Goal: Task Accomplishment & Management: Manage account settings

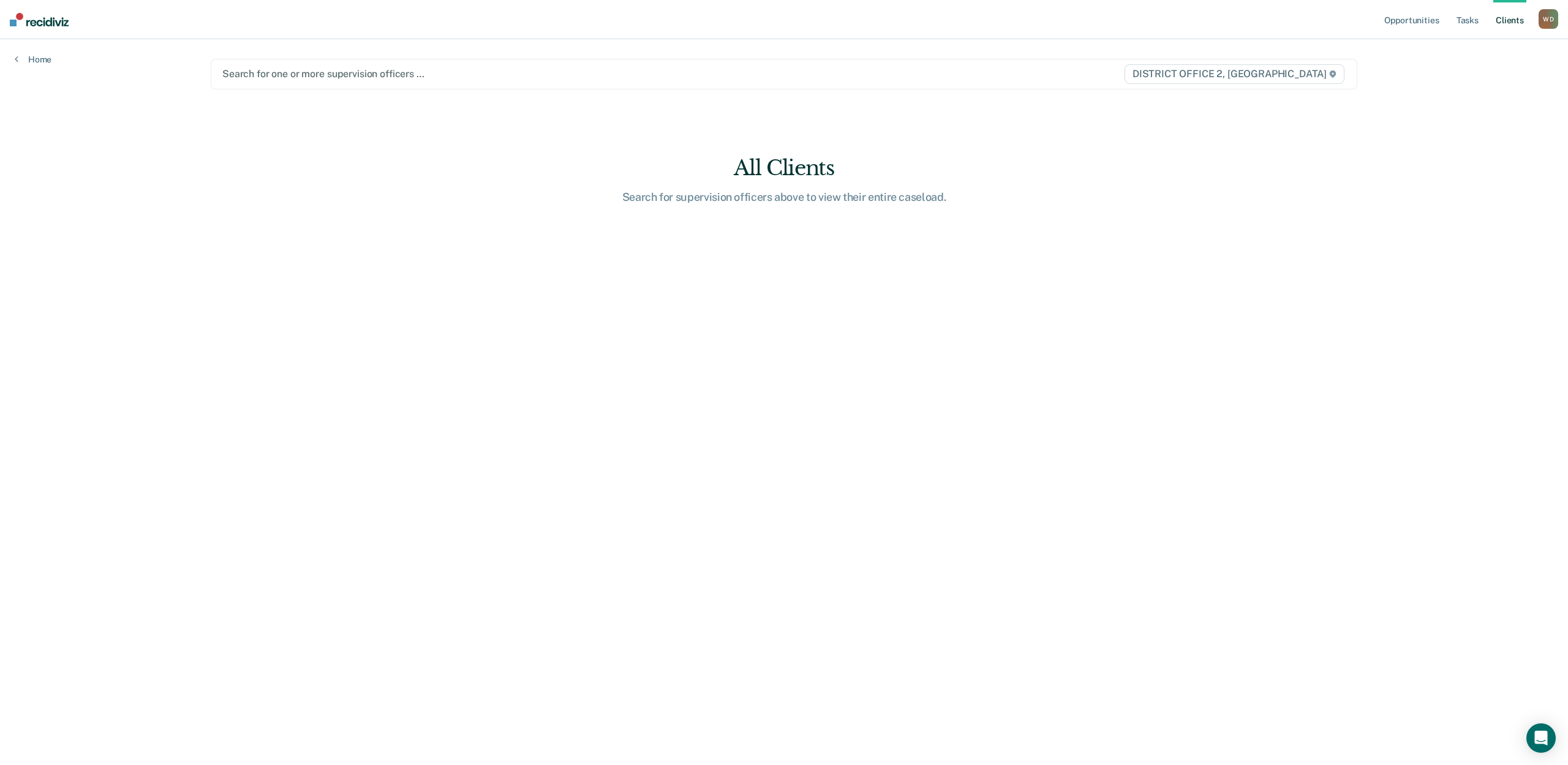
click at [331, 76] on div at bounding box center [615, 74] width 786 height 14
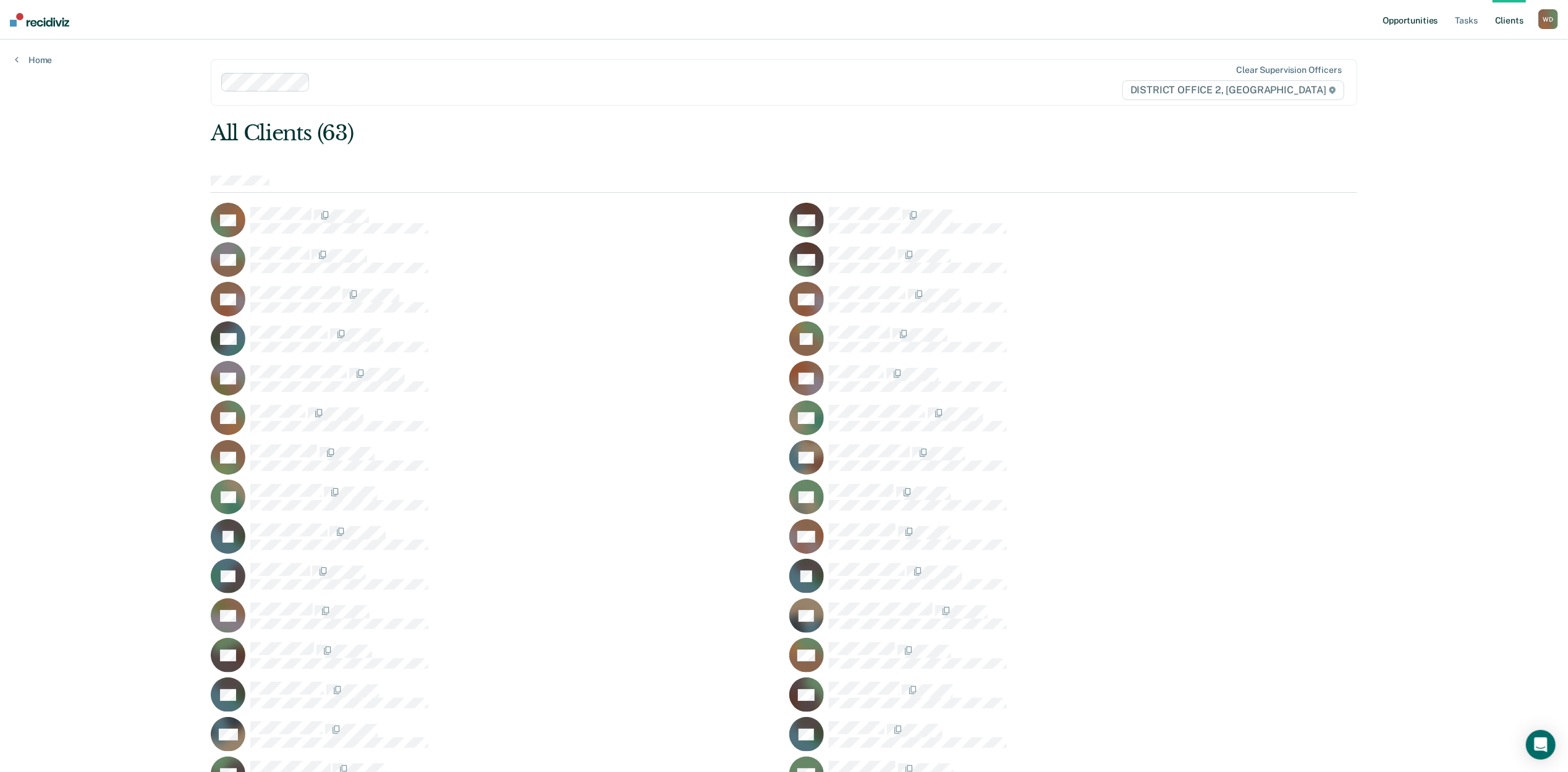
click at [1410, 20] on link "Opportunities" at bounding box center [1410, 20] width 60 height 39
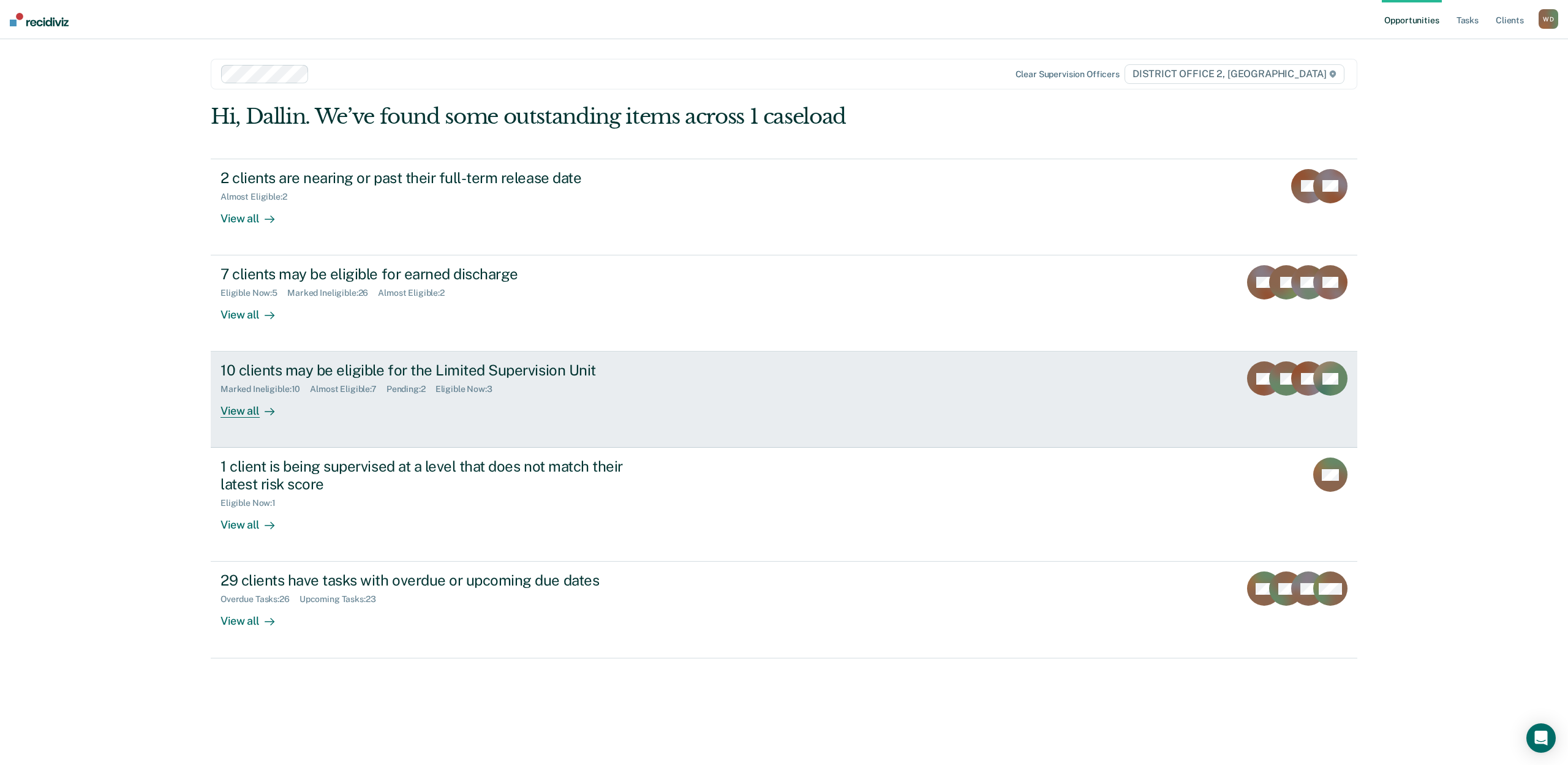
click at [243, 417] on div "View all" at bounding box center [255, 407] width 68 height 24
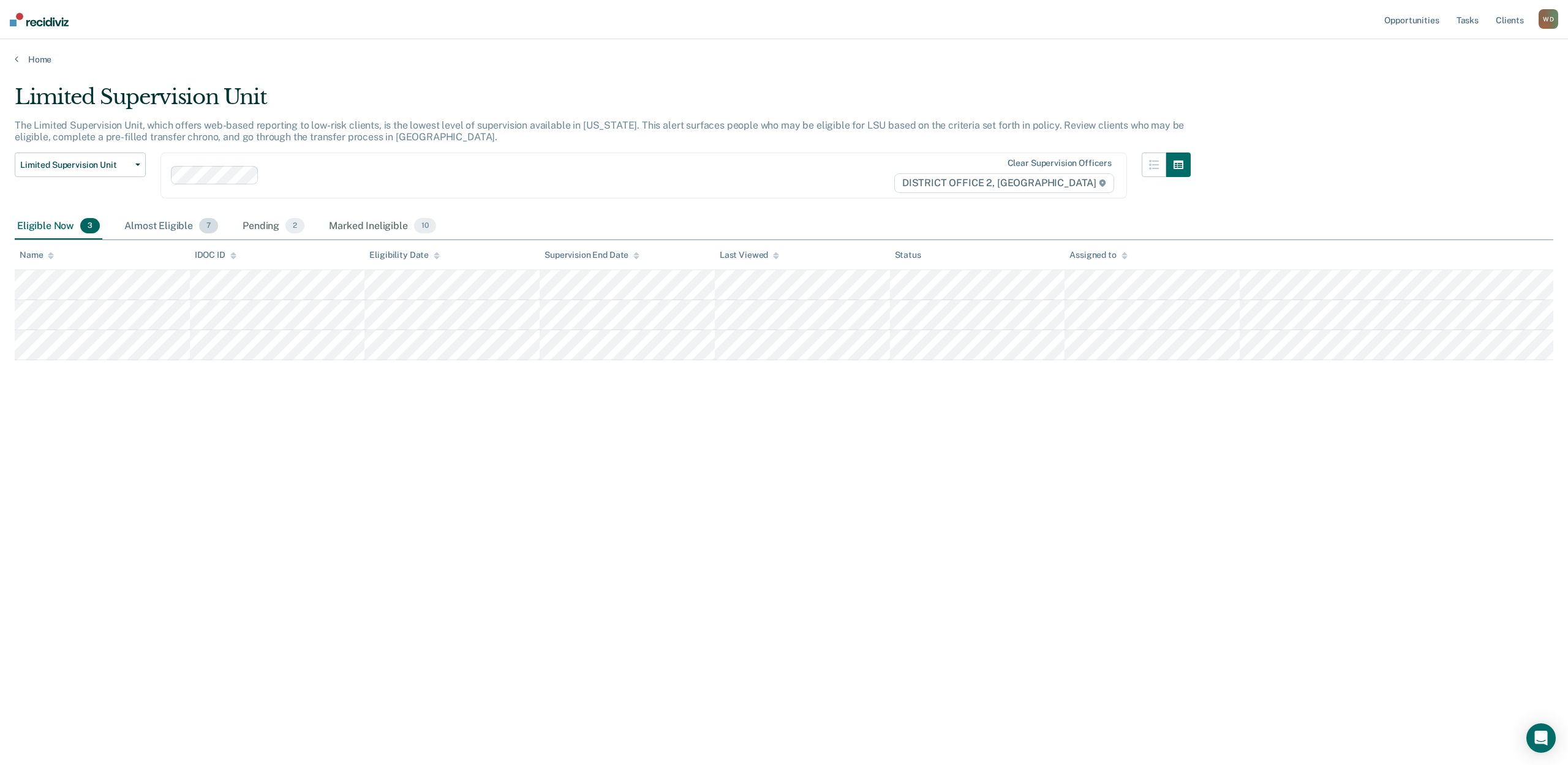
click at [172, 229] on div "Almost Eligible 7" at bounding box center [171, 227] width 98 height 27
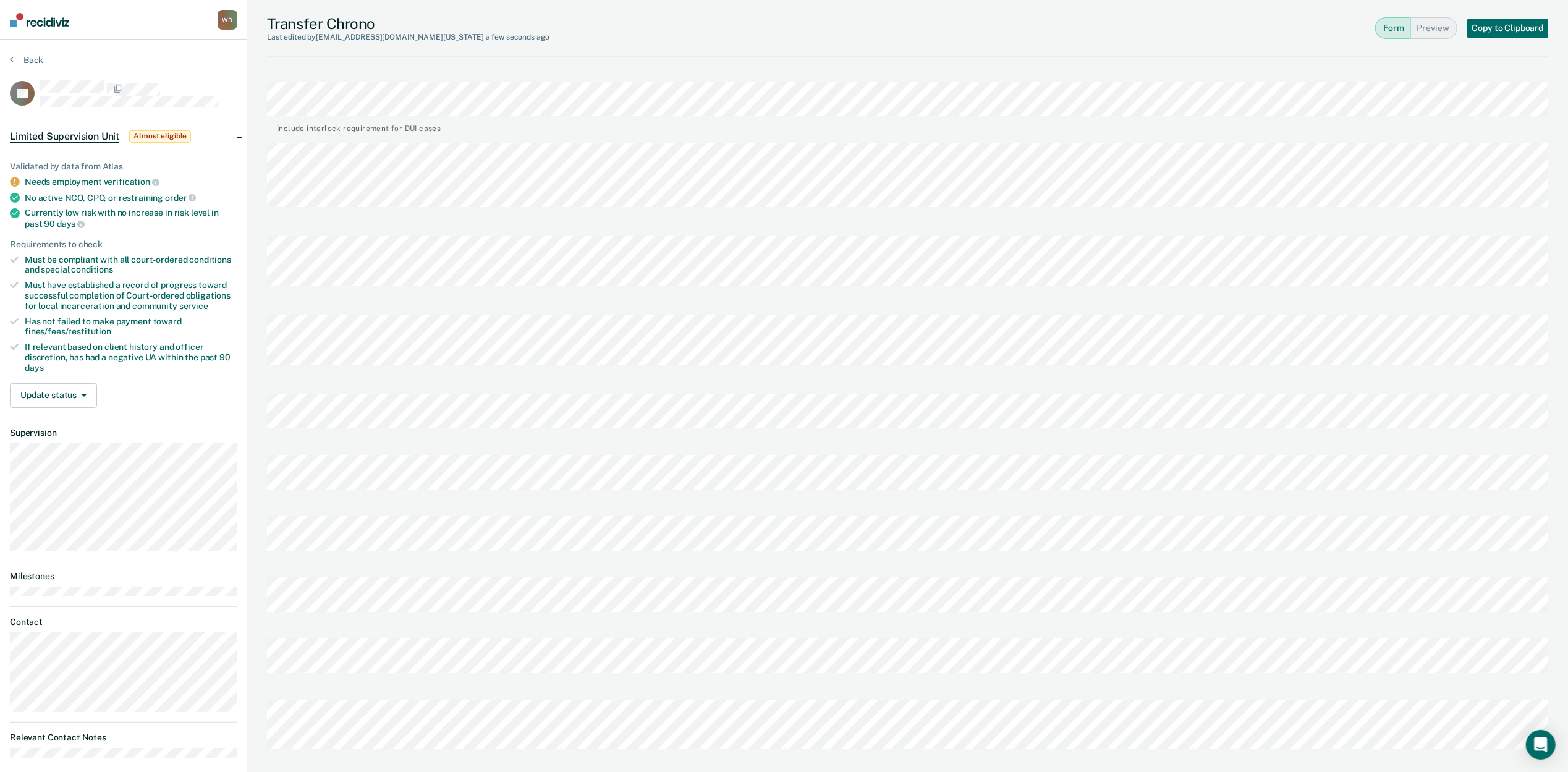
click at [708, 384] on div at bounding box center [907, 414] width 1282 height 61
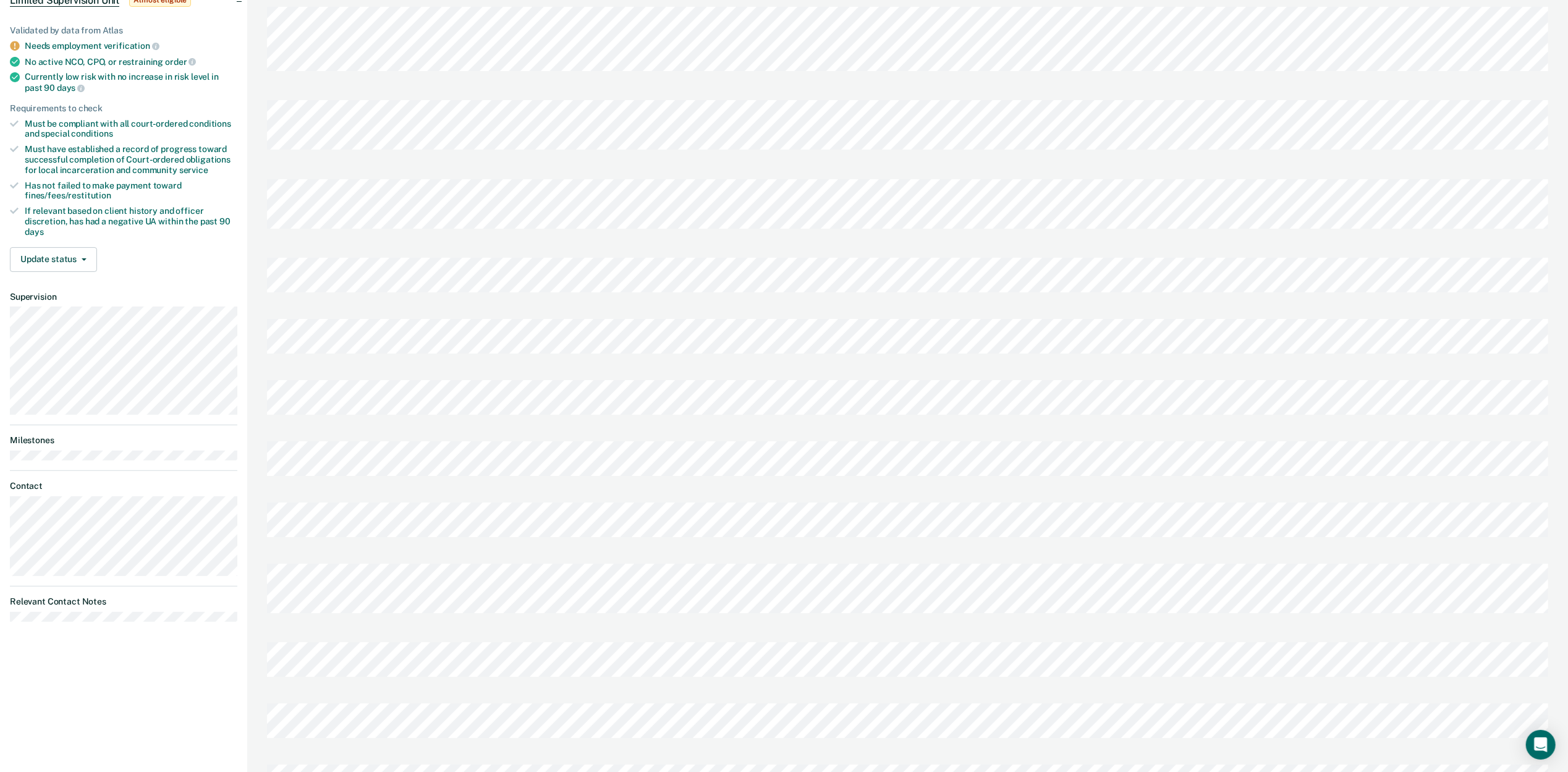
scroll to position [165, 0]
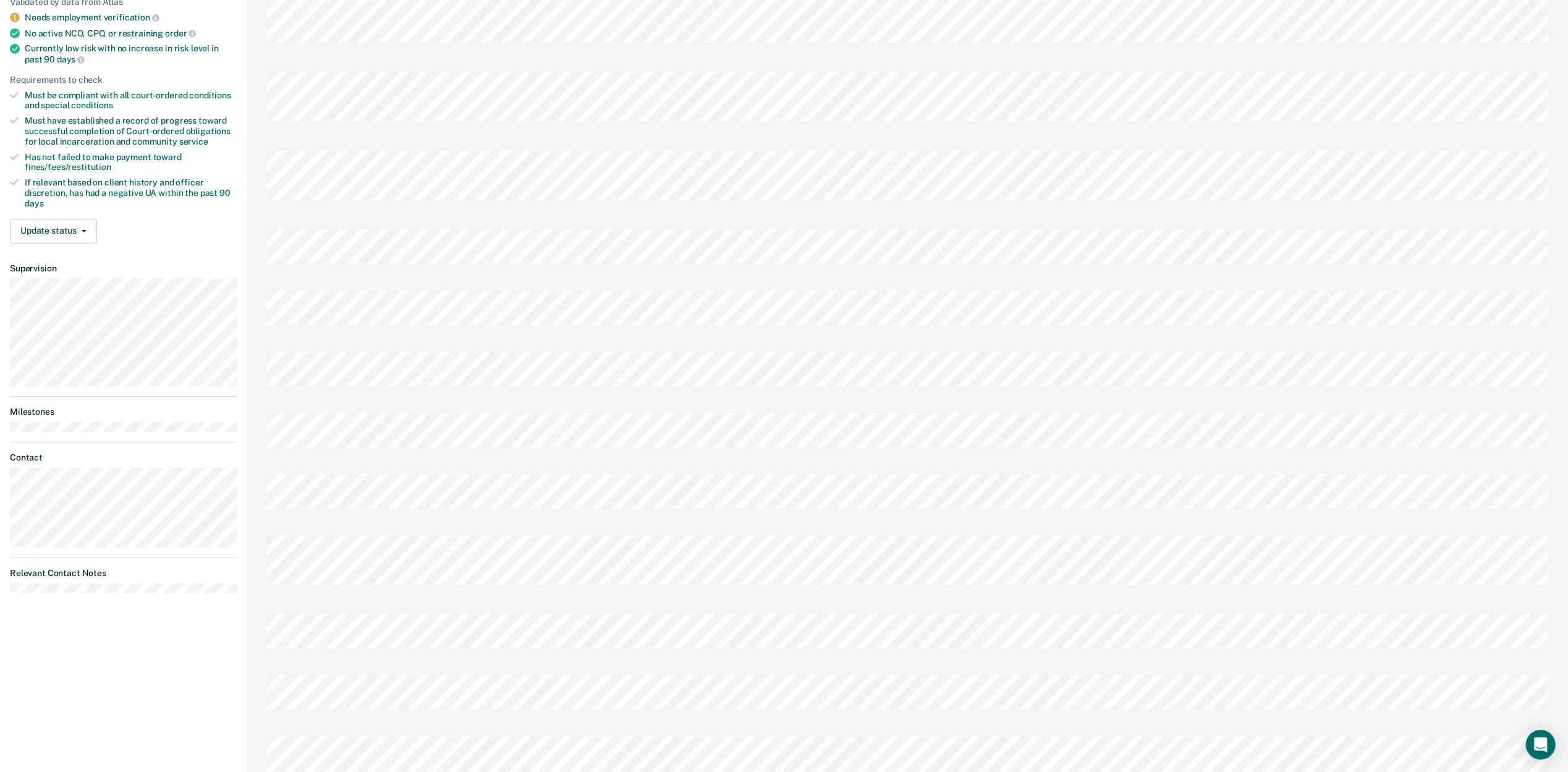
click at [84, 639] on div "Warnick, Dallin W D Profile How it works Log Out Back CS Limited Supervision Un…" at bounding box center [123, 360] width 247 height 1050
click at [591, 604] on div at bounding box center [907, 634] width 1282 height 61
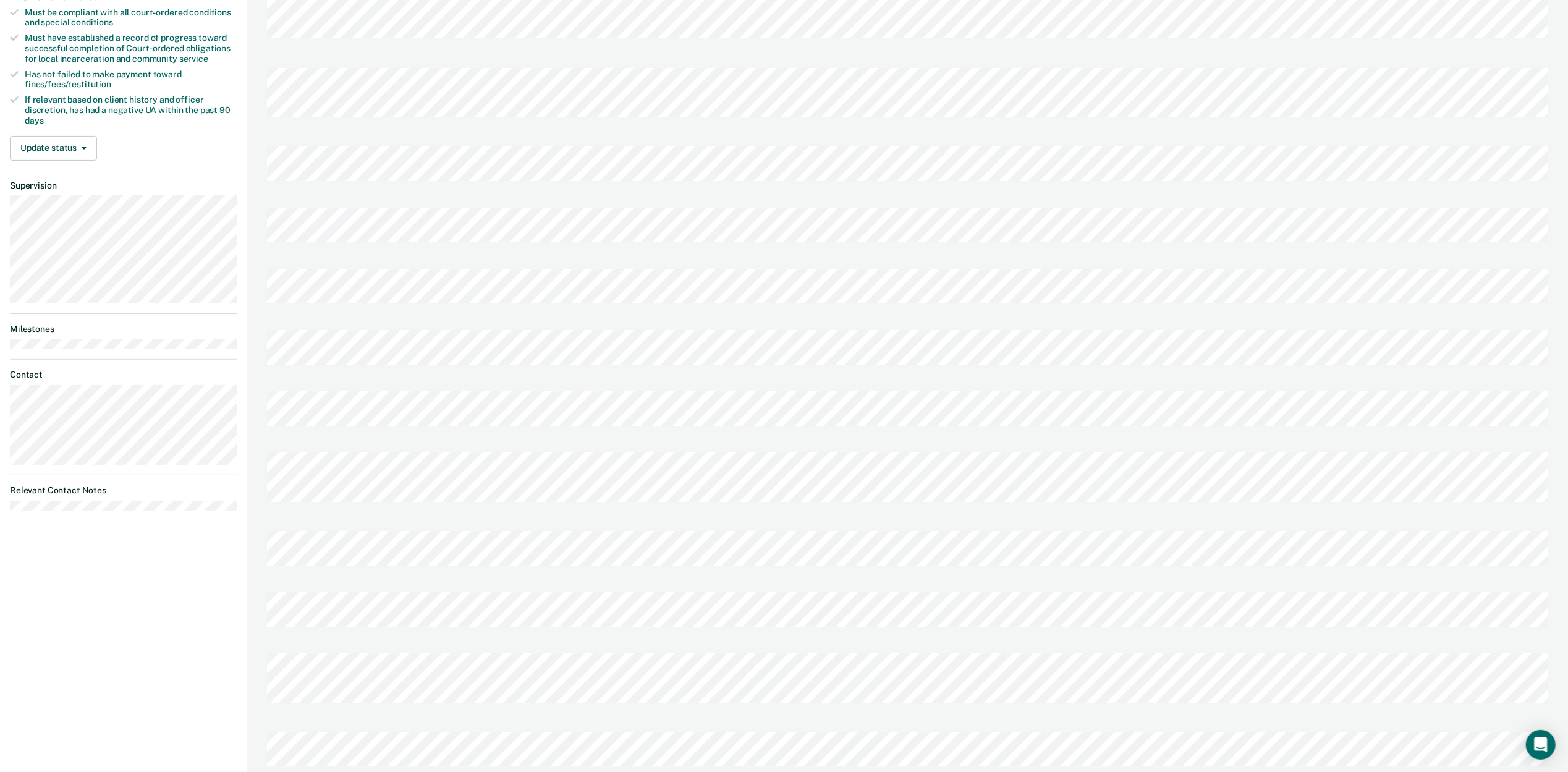
scroll to position [262, 0]
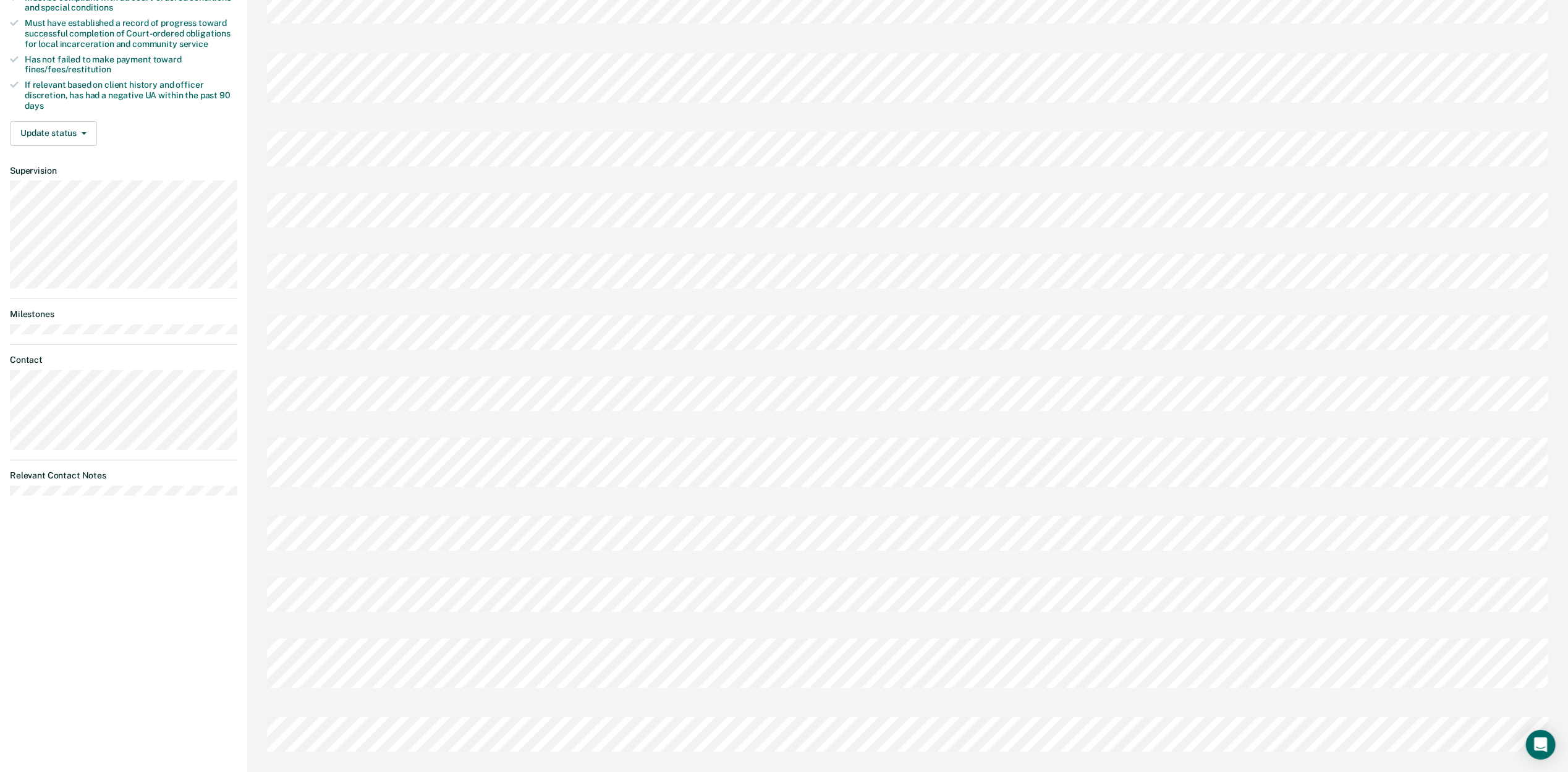
click at [69, 592] on div "Warnick, Dallin W D Profile How it works Log Out Back CS Limited Supervision Un…" at bounding box center [123, 263] width 247 height 1050
click at [0, 364] on div "Warnick, Dallin W D Profile How it works Log Out Back CS Limited Supervision Un…" at bounding box center [784, 263] width 1568 height 1050
click at [141, 597] on div "Warnick, Dallin W D Profile How it works Log Out Back CS Limited Supervision Un…" at bounding box center [123, 263] width 247 height 1050
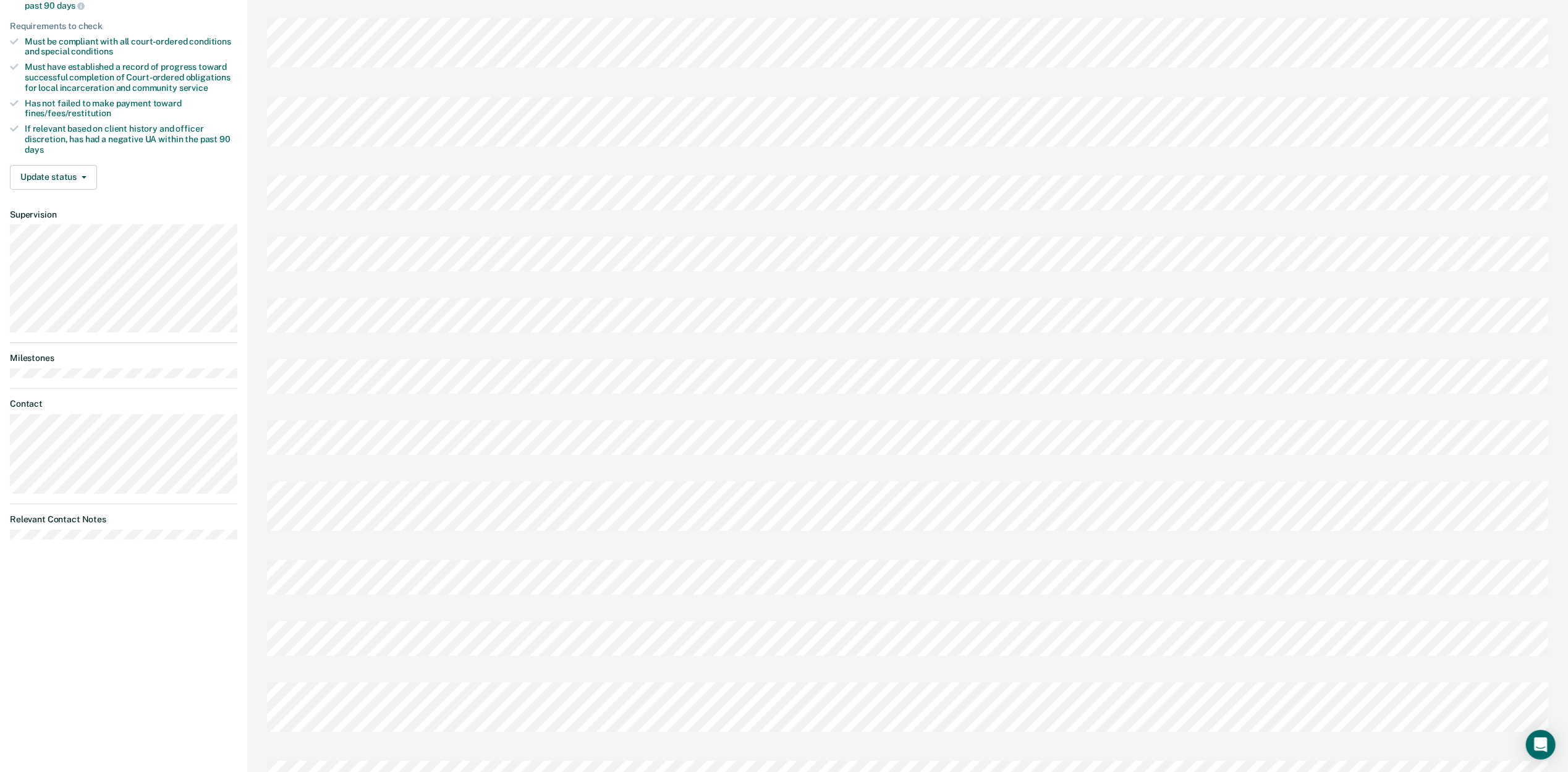
scroll to position [247, 0]
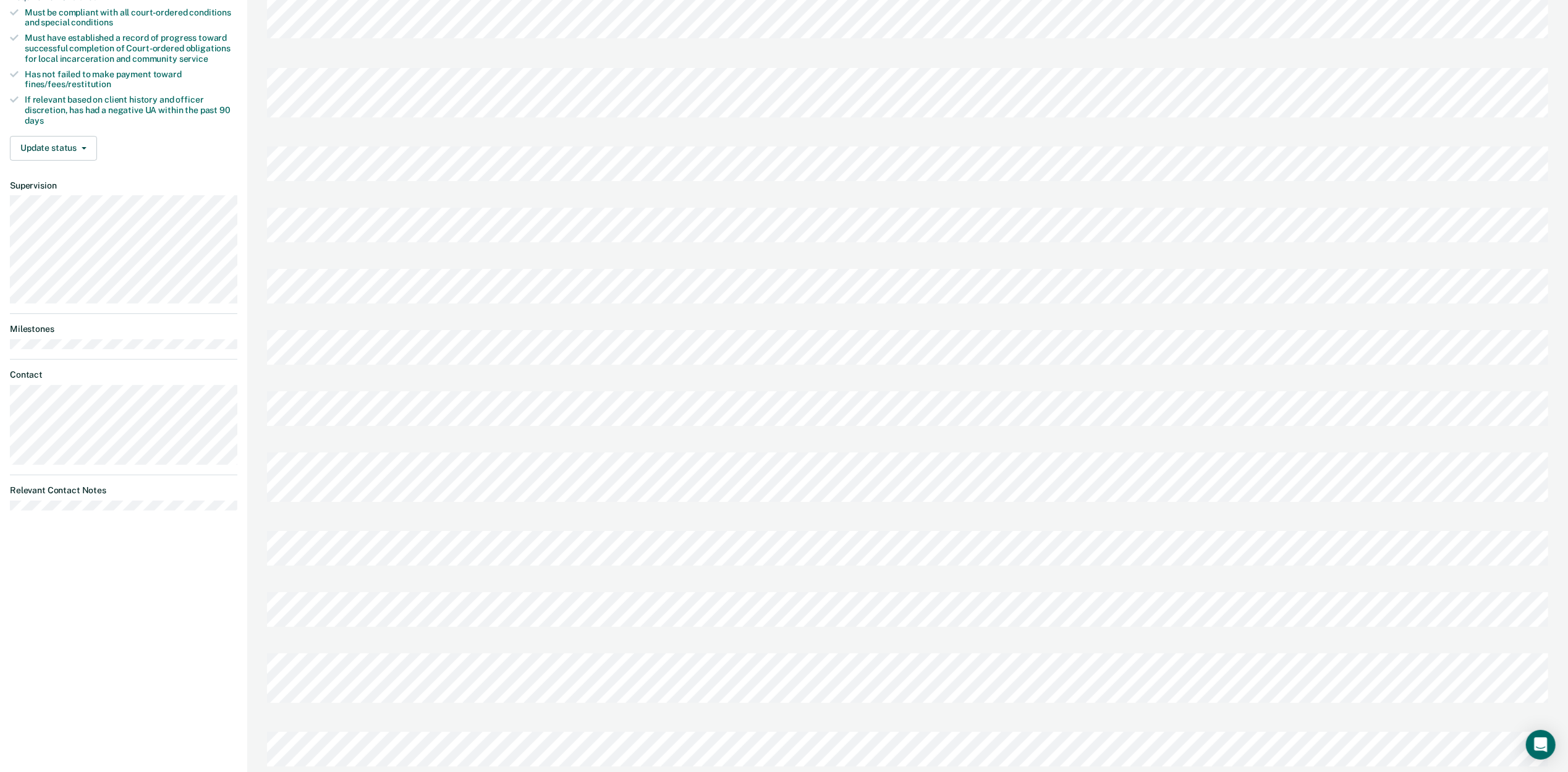
click at [95, 602] on div "Warnick, Dallin W D Profile How it works Log Out Back CS Limited Supervision Un…" at bounding box center [123, 278] width 247 height 1050
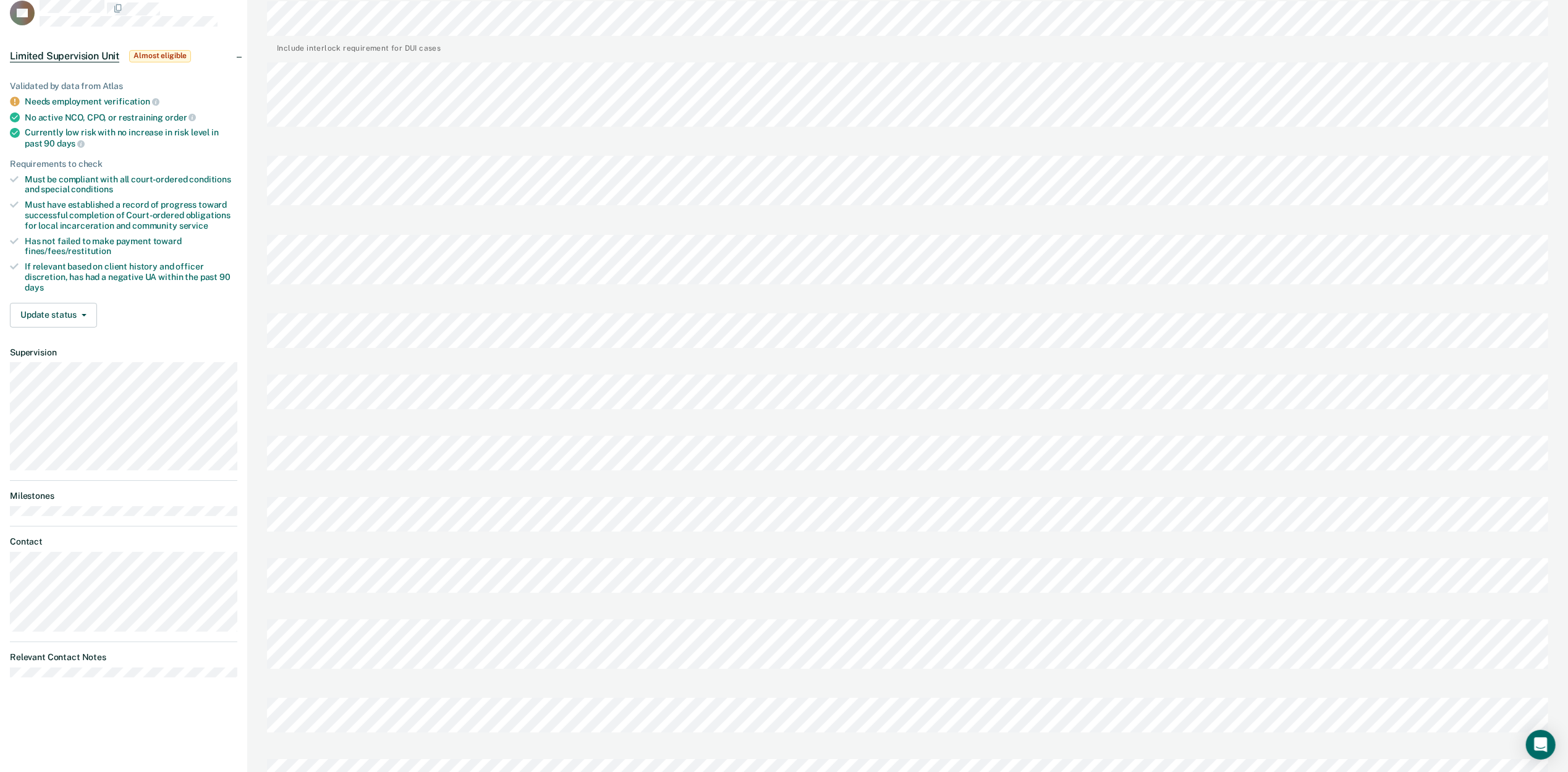
scroll to position [262, 0]
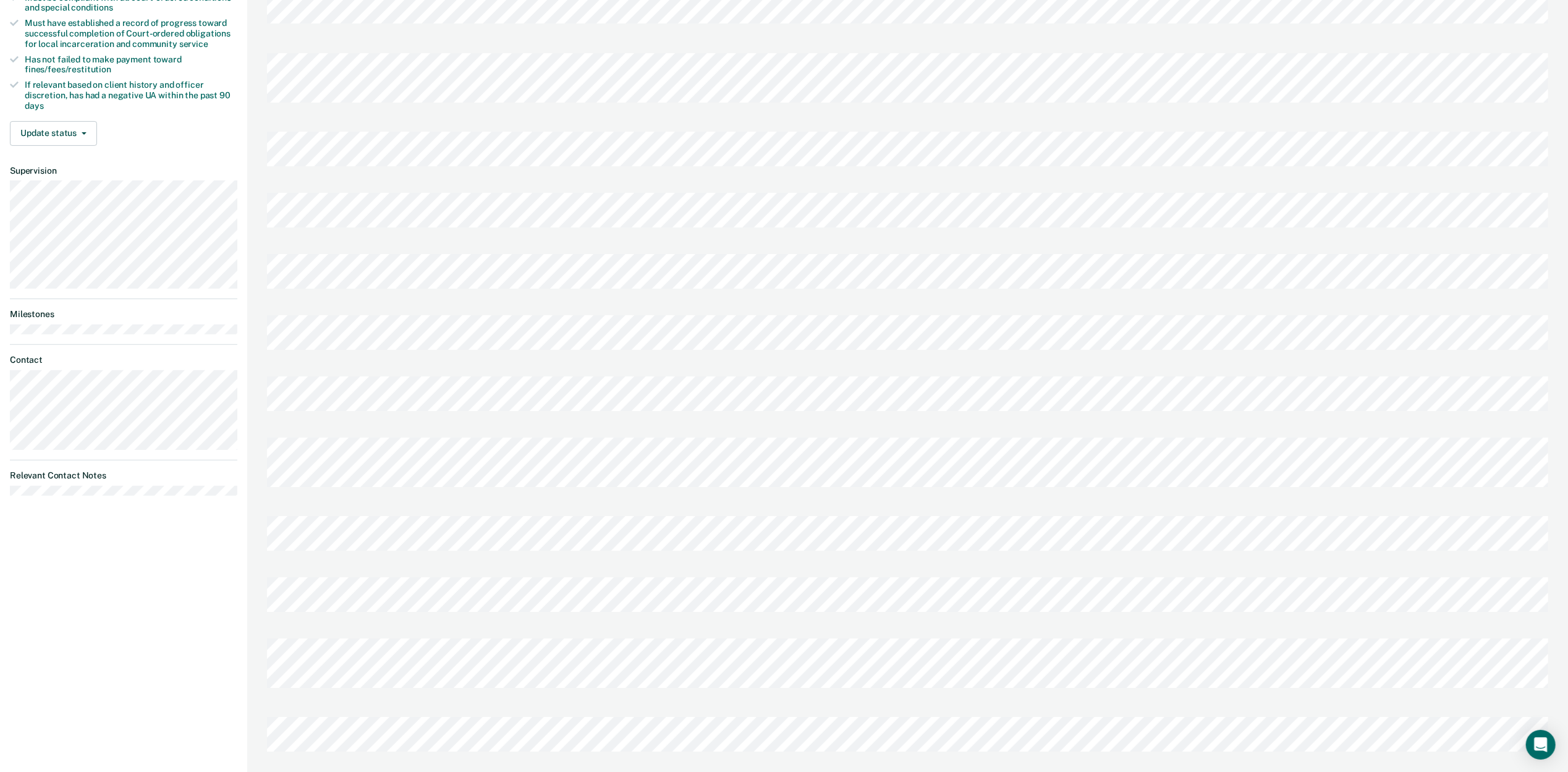
click at [10, 570] on div "Warnick, Dallin W D Profile How it works Log Out Back CS Limited Supervision Un…" at bounding box center [123, 263] width 247 height 1050
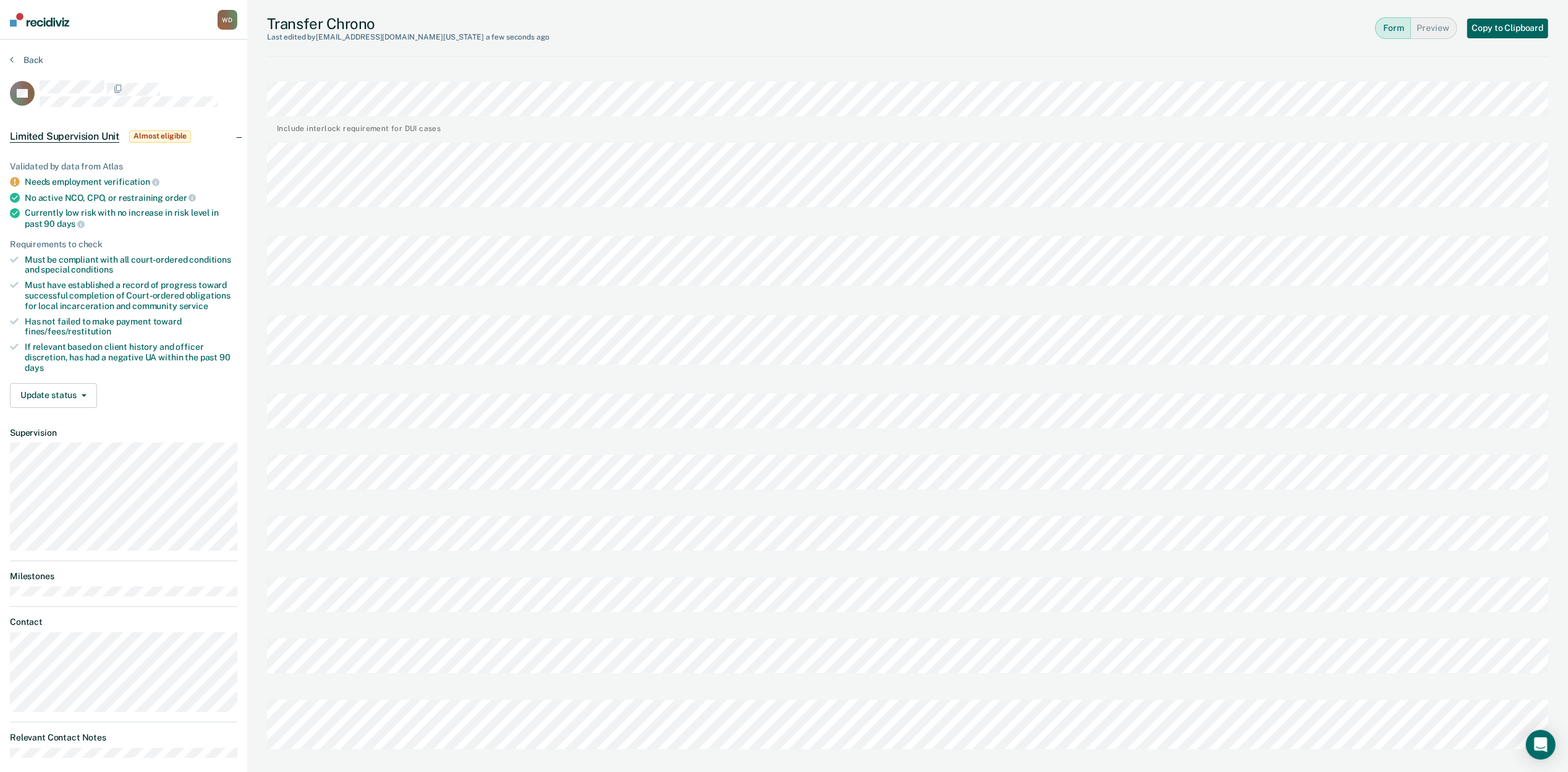
click at [1495, 28] on button "Copy to Clipboard" at bounding box center [1508, 28] width 82 height 20
click at [25, 57] on button "Back" at bounding box center [26, 60] width 33 height 11
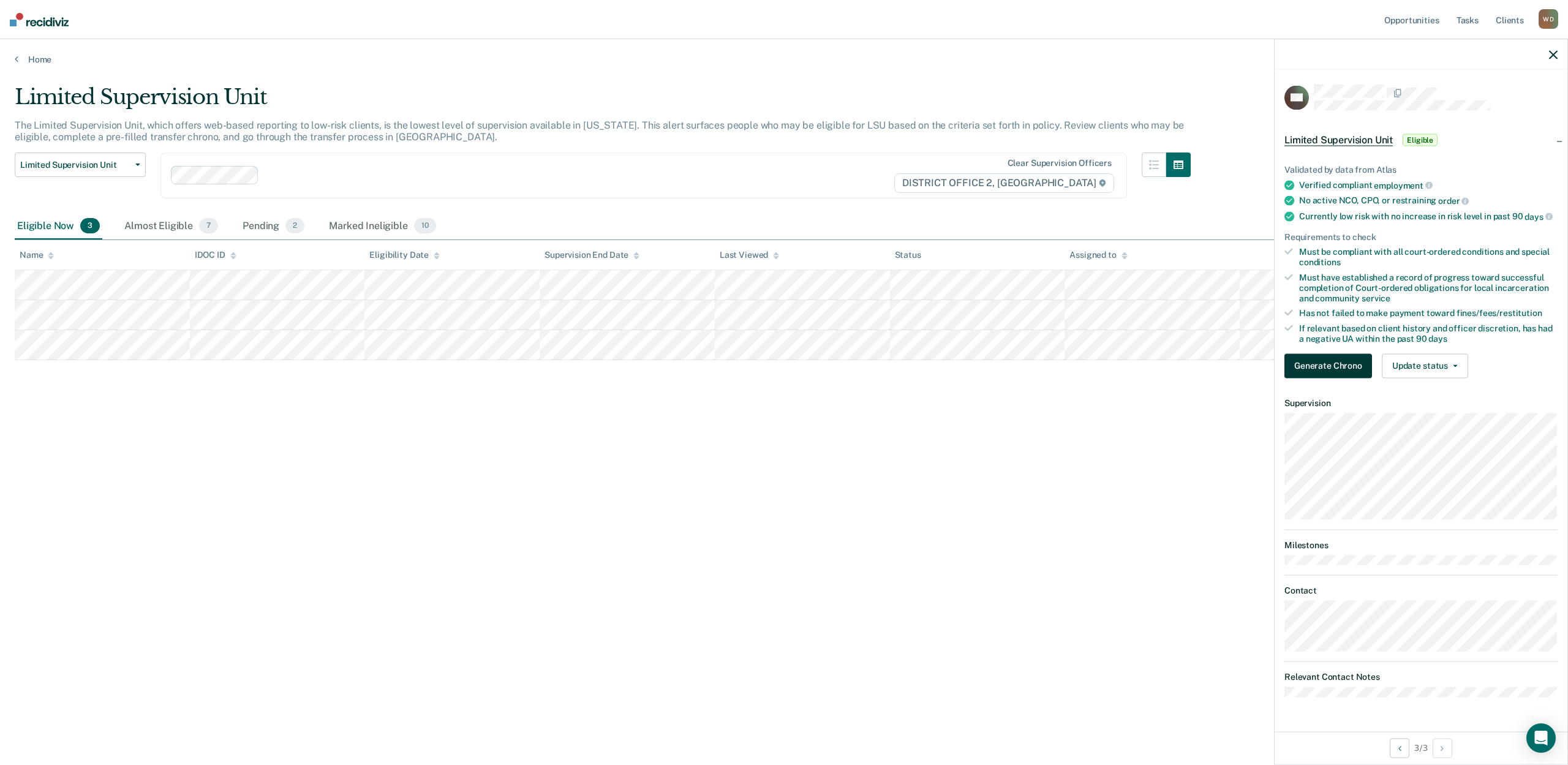
click at [1302, 365] on button "Generate Chrono" at bounding box center [1329, 365] width 88 height 24
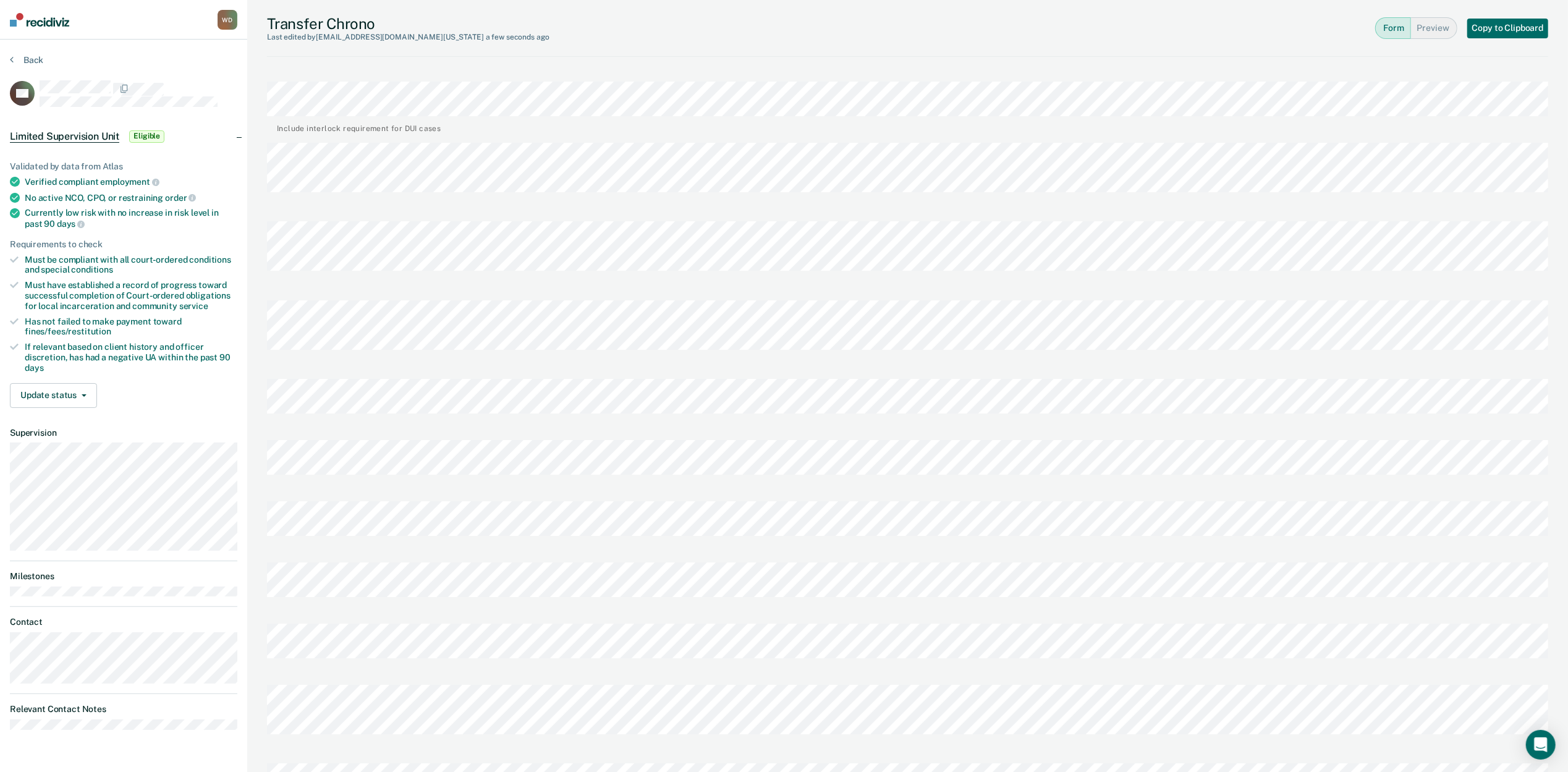
click at [23, 21] on img at bounding box center [39, 19] width 59 height 13
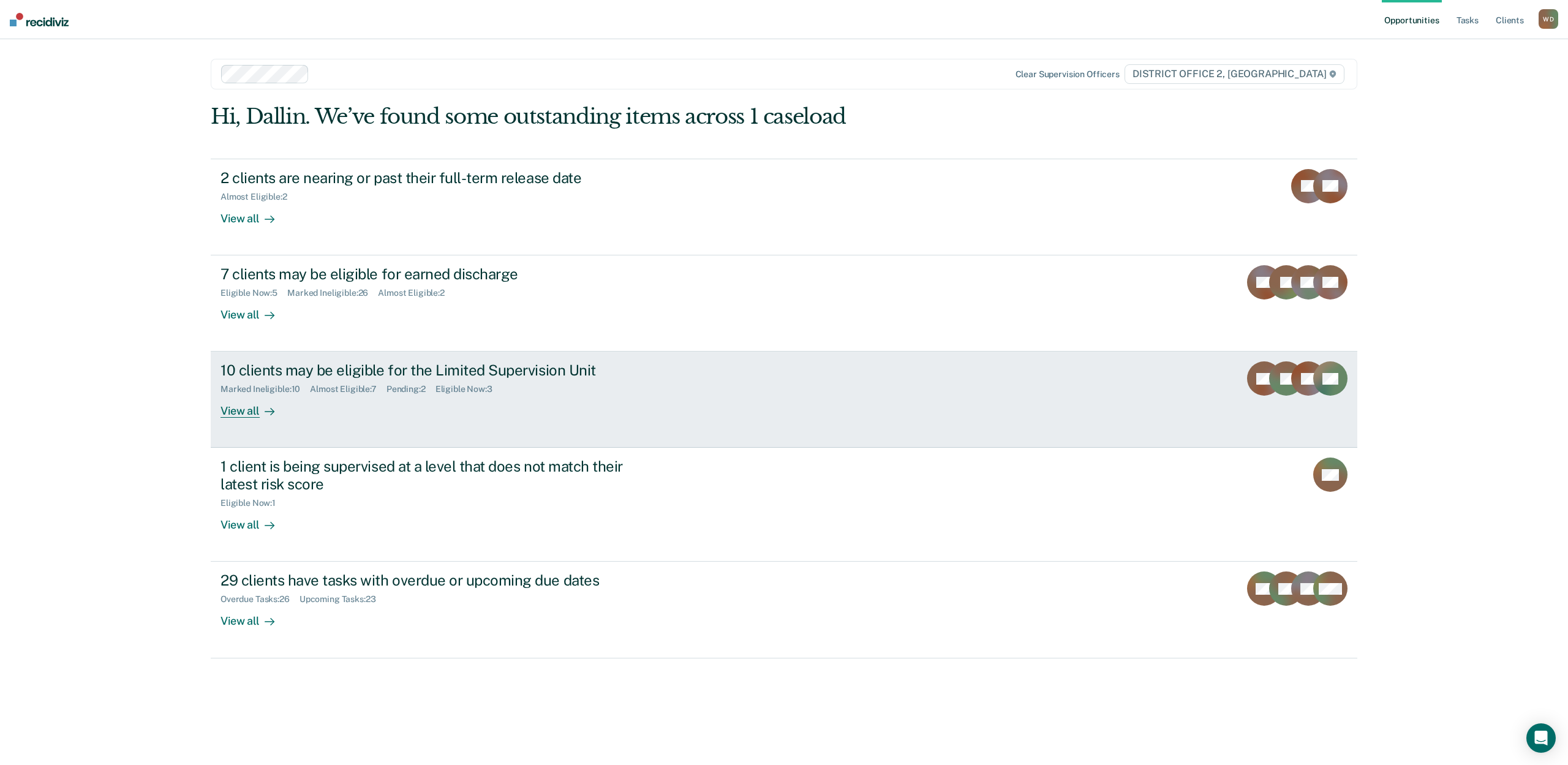
click at [229, 419] on link "10 clients may be eligible for the Limited Supervision Unit Marked Ineligible :…" at bounding box center [784, 400] width 1147 height 96
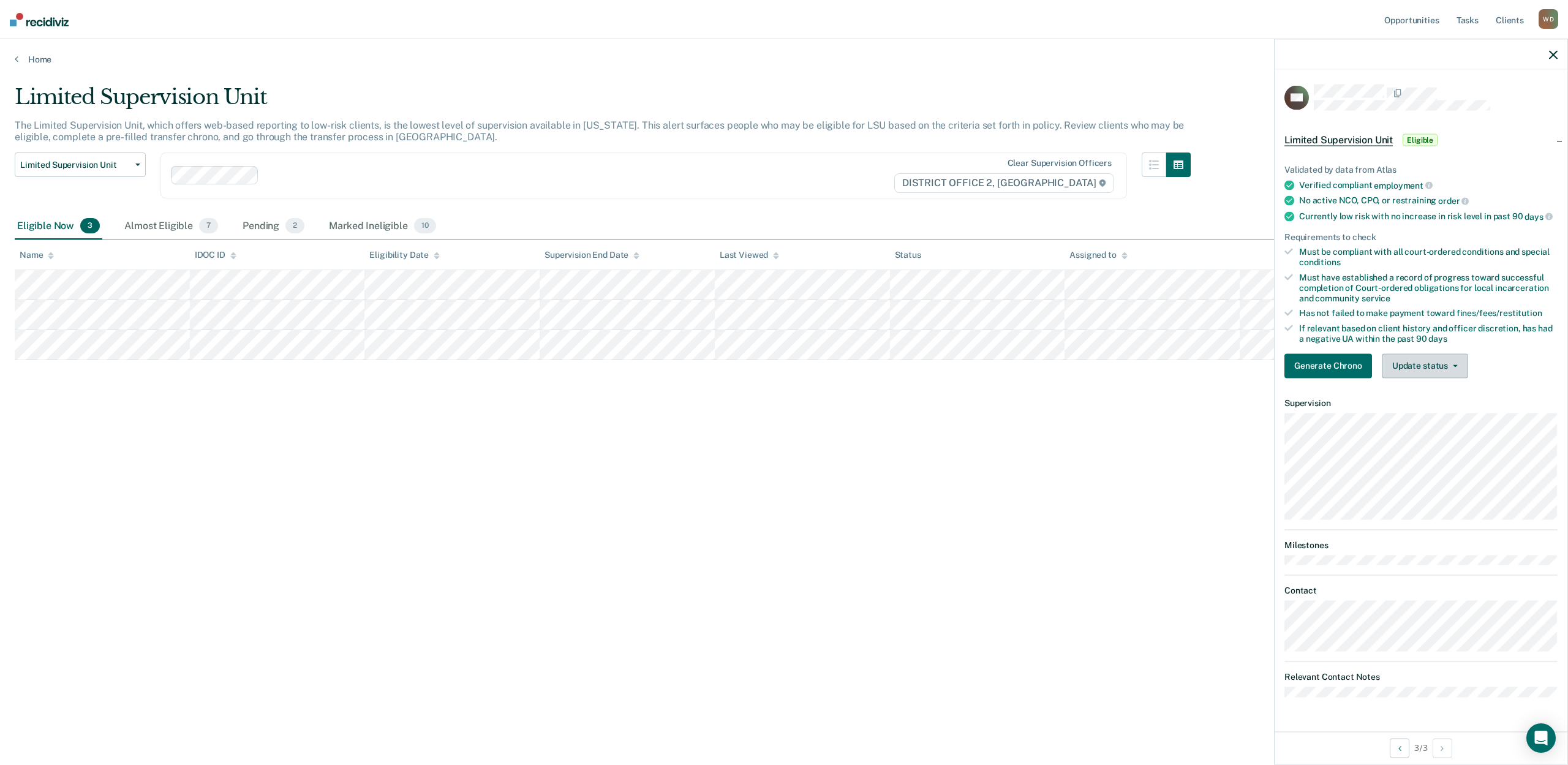
click at [1410, 365] on button "Update status" at bounding box center [1425, 365] width 86 height 24
click at [1429, 410] on button "Mark Ineligible" at bounding box center [1441, 415] width 119 height 20
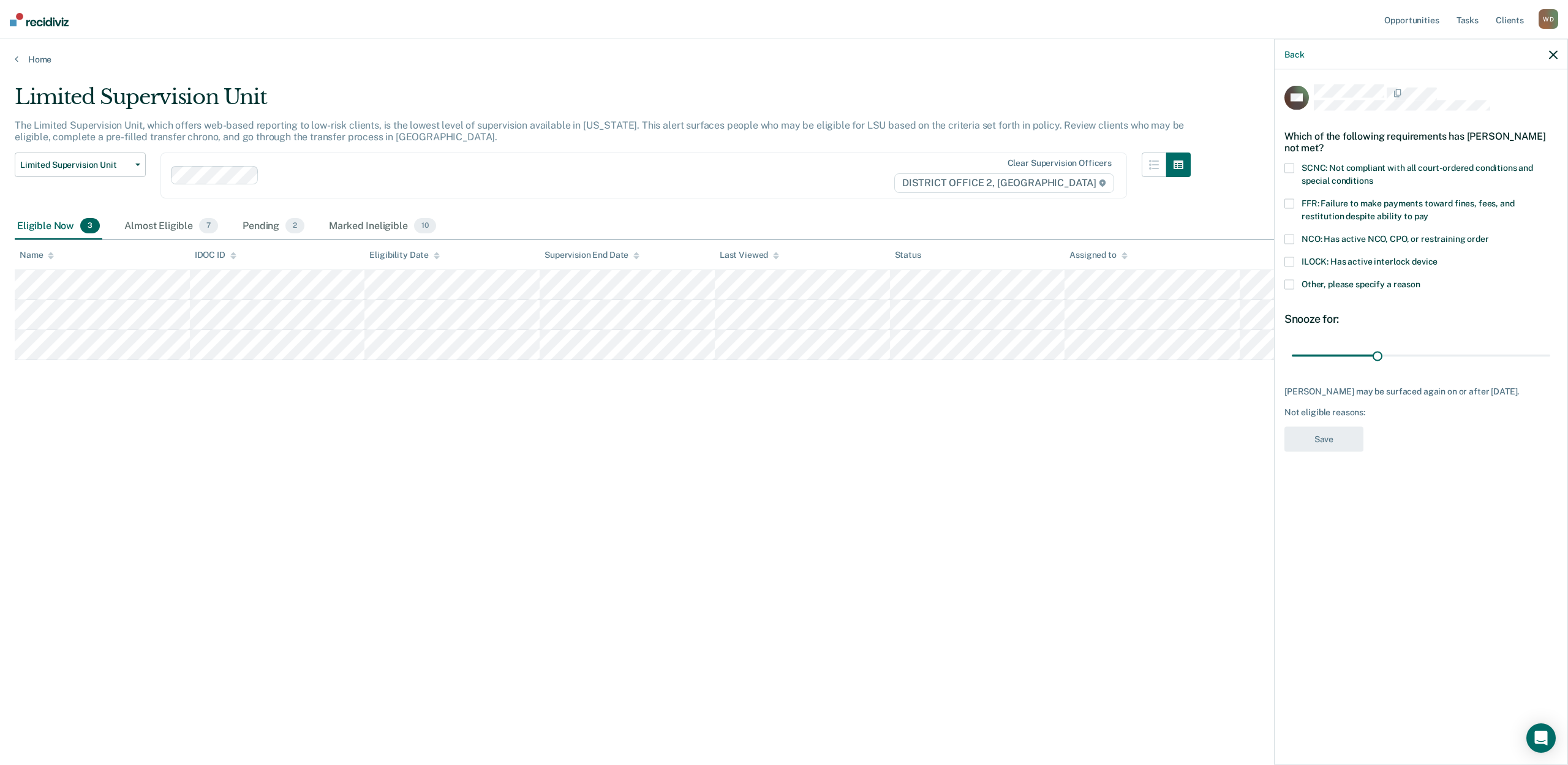
click at [1291, 204] on span at bounding box center [1290, 204] width 10 height 10
click at [1428, 212] on input "FFR: Failure to make payments toward fines, fees, and restitution despite abili…" at bounding box center [1428, 212] width 0 height 0
click at [1329, 437] on button "Save" at bounding box center [1324, 439] width 79 height 25
click at [425, 484] on div "Limited Supervision Unit The Limited Supervision Unit, which offers web-based r…" at bounding box center [784, 379] width 1539 height 589
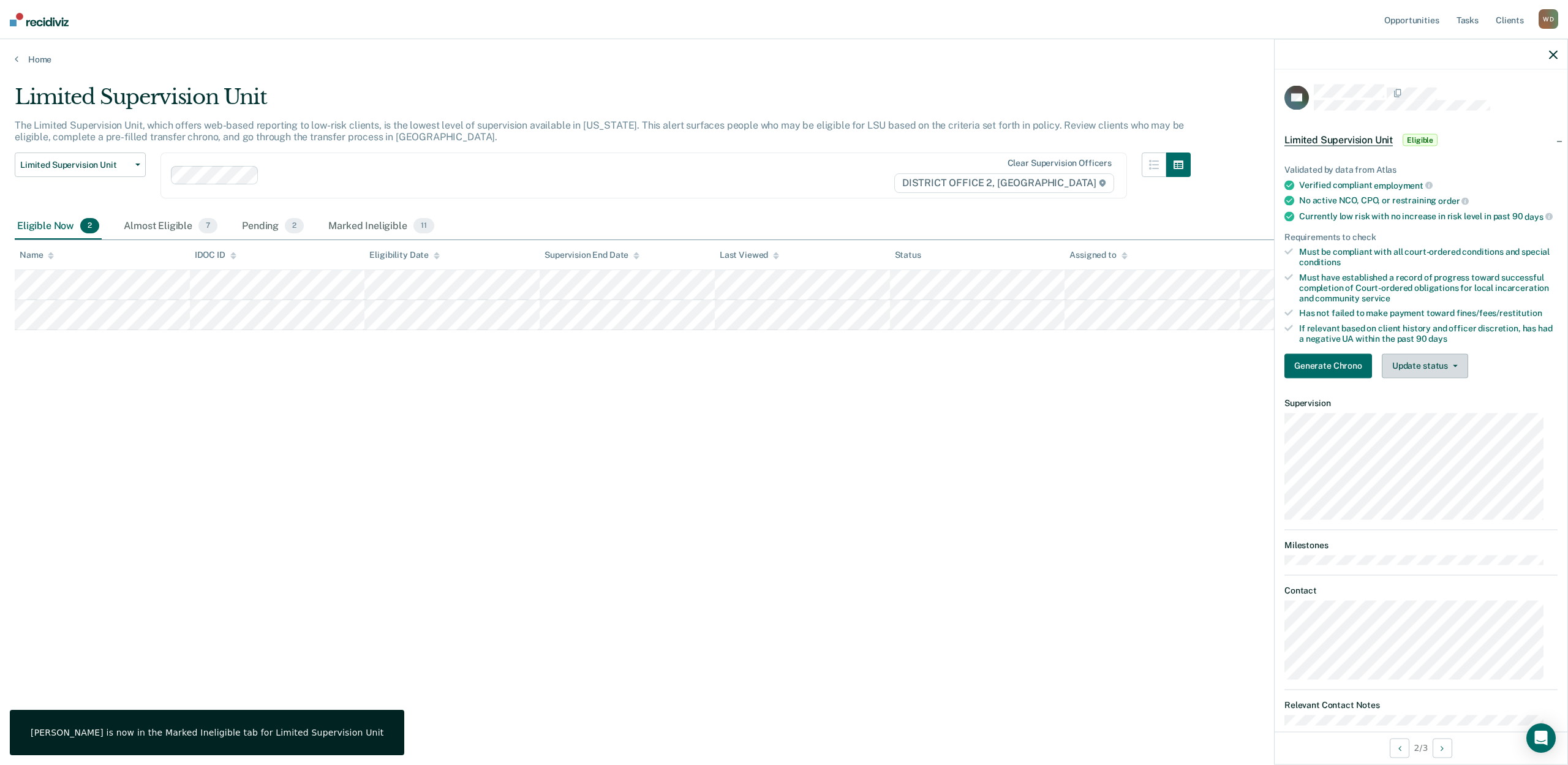
click at [1392, 377] on button "Update status" at bounding box center [1425, 365] width 86 height 24
click at [1405, 421] on button "Mark Ineligible" at bounding box center [1441, 415] width 119 height 20
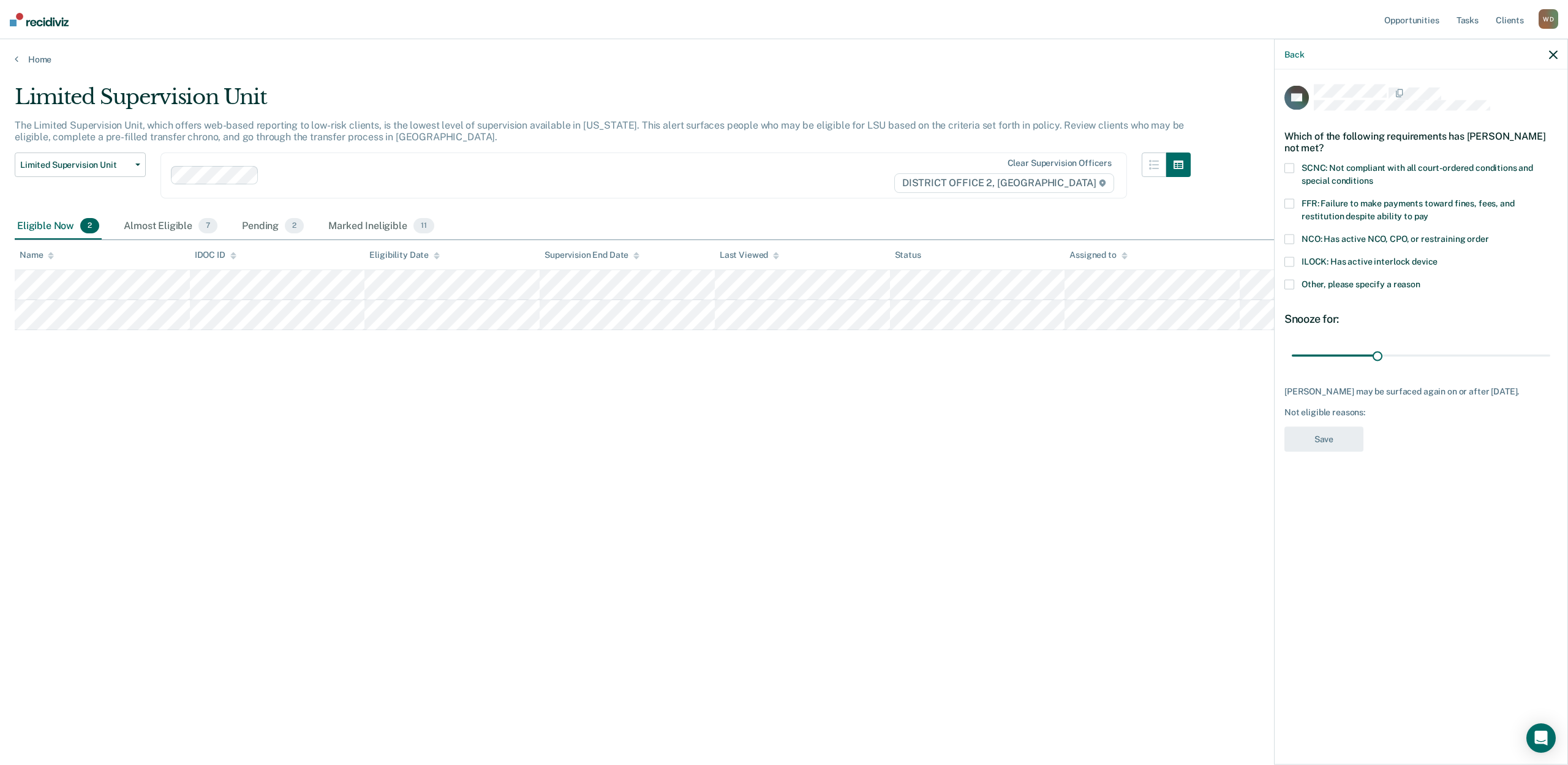
click at [1292, 204] on span at bounding box center [1290, 204] width 10 height 10
click at [1428, 212] on input "FFR: Failure to make payments toward fines, fees, and restitution despite abili…" at bounding box center [1428, 212] width 0 height 0
click at [1326, 439] on button "Save" at bounding box center [1324, 439] width 79 height 25
click at [900, 487] on div "Limited Supervision Unit The Limited Supervision Unit, which offers web-based r…" at bounding box center [784, 379] width 1539 height 589
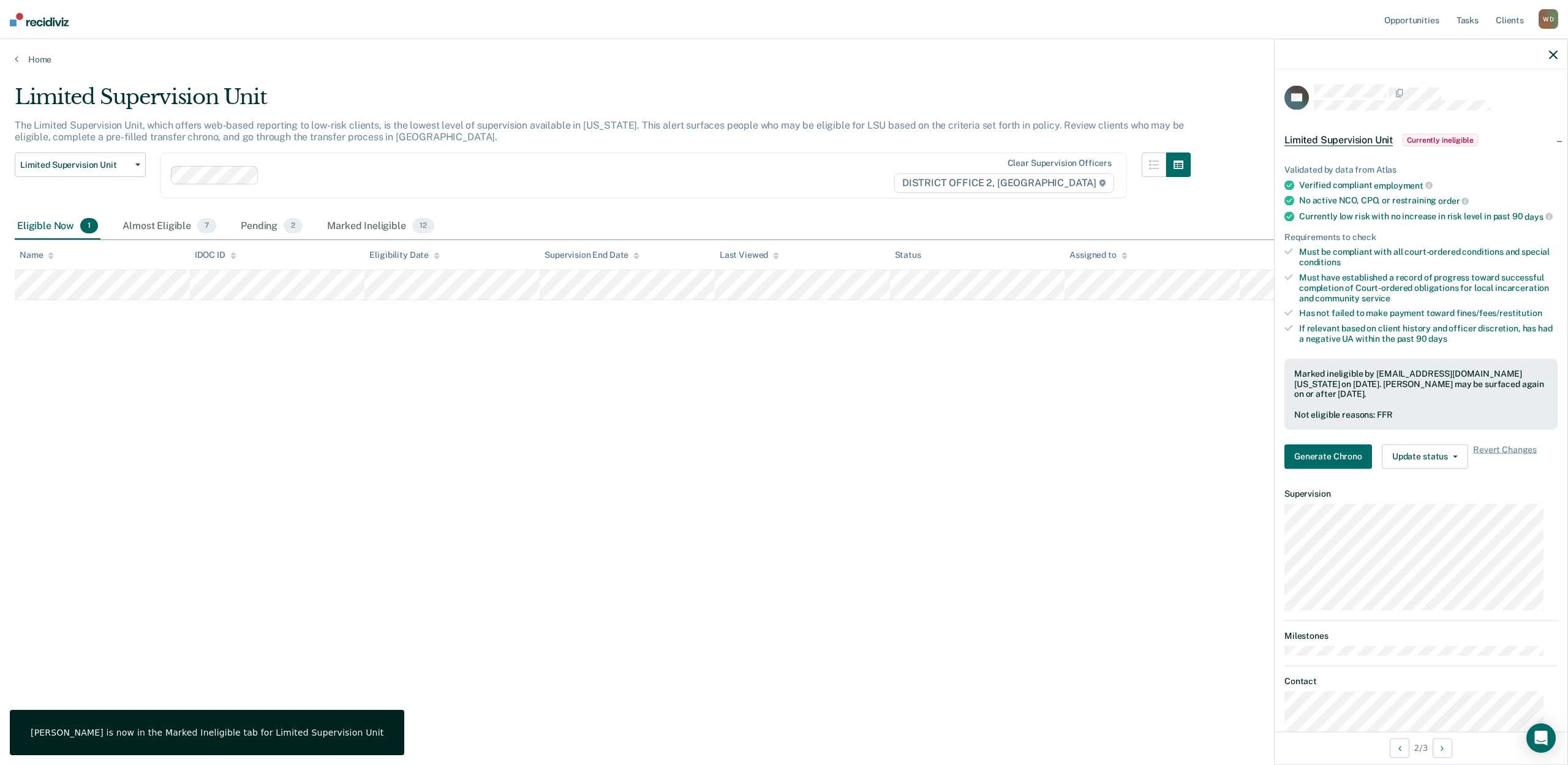
click at [100, 360] on div "Limited Supervision Unit The Limited Supervision Unit, which offers web-based r…" at bounding box center [784, 379] width 1539 height 589
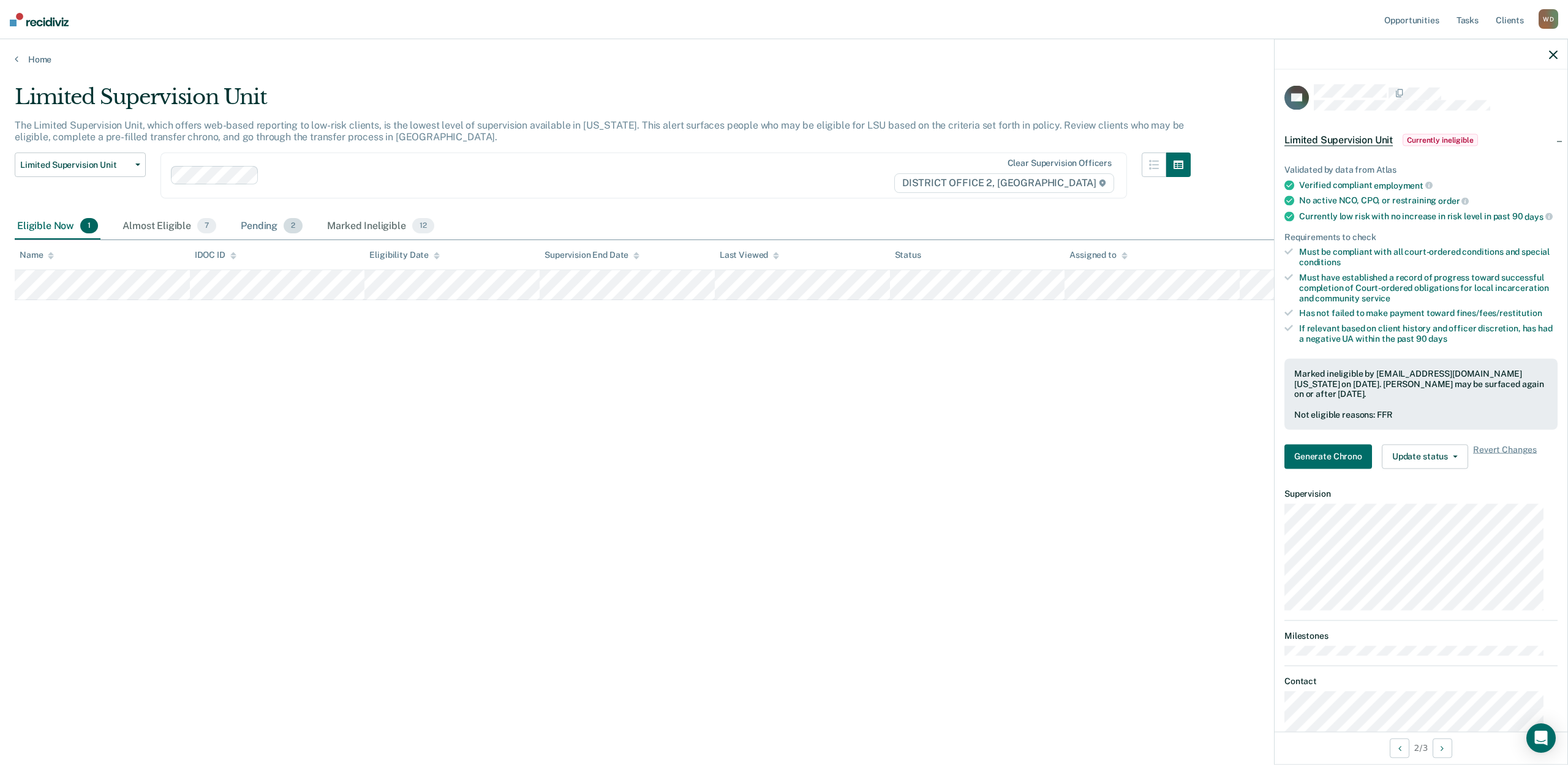
click at [246, 224] on div "Pending 2" at bounding box center [272, 227] width 67 height 27
click at [319, 448] on div "Limited Supervision Unit The Limited Supervision Unit, which offers web-based r…" at bounding box center [784, 379] width 1539 height 589
click at [1553, 54] on icon "button" at bounding box center [1553, 54] width 8 height 8
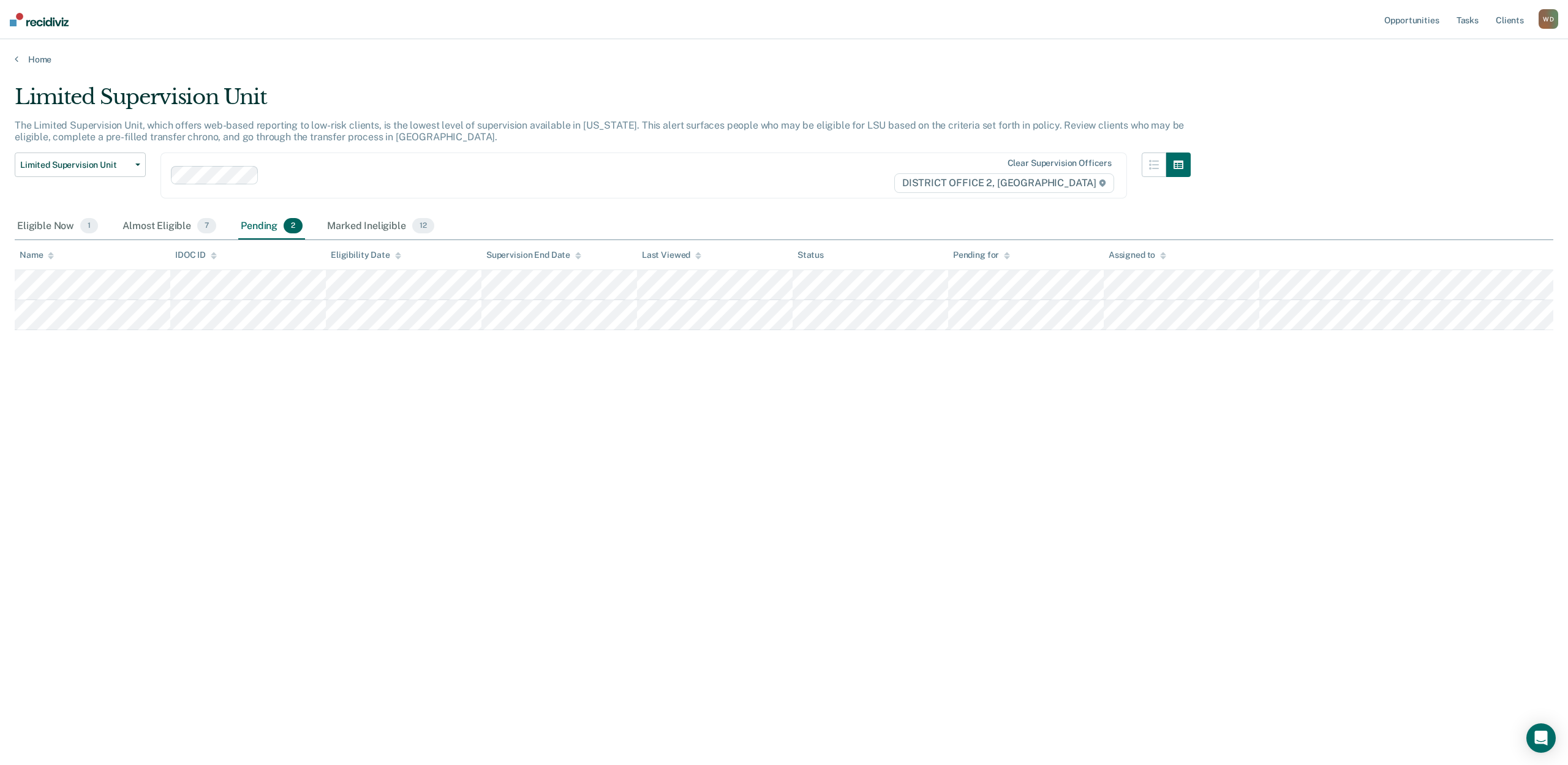
click at [660, 502] on div "Limited Supervision Unit The Limited Supervision Unit, which offers web-based r…" at bounding box center [784, 379] width 1539 height 589
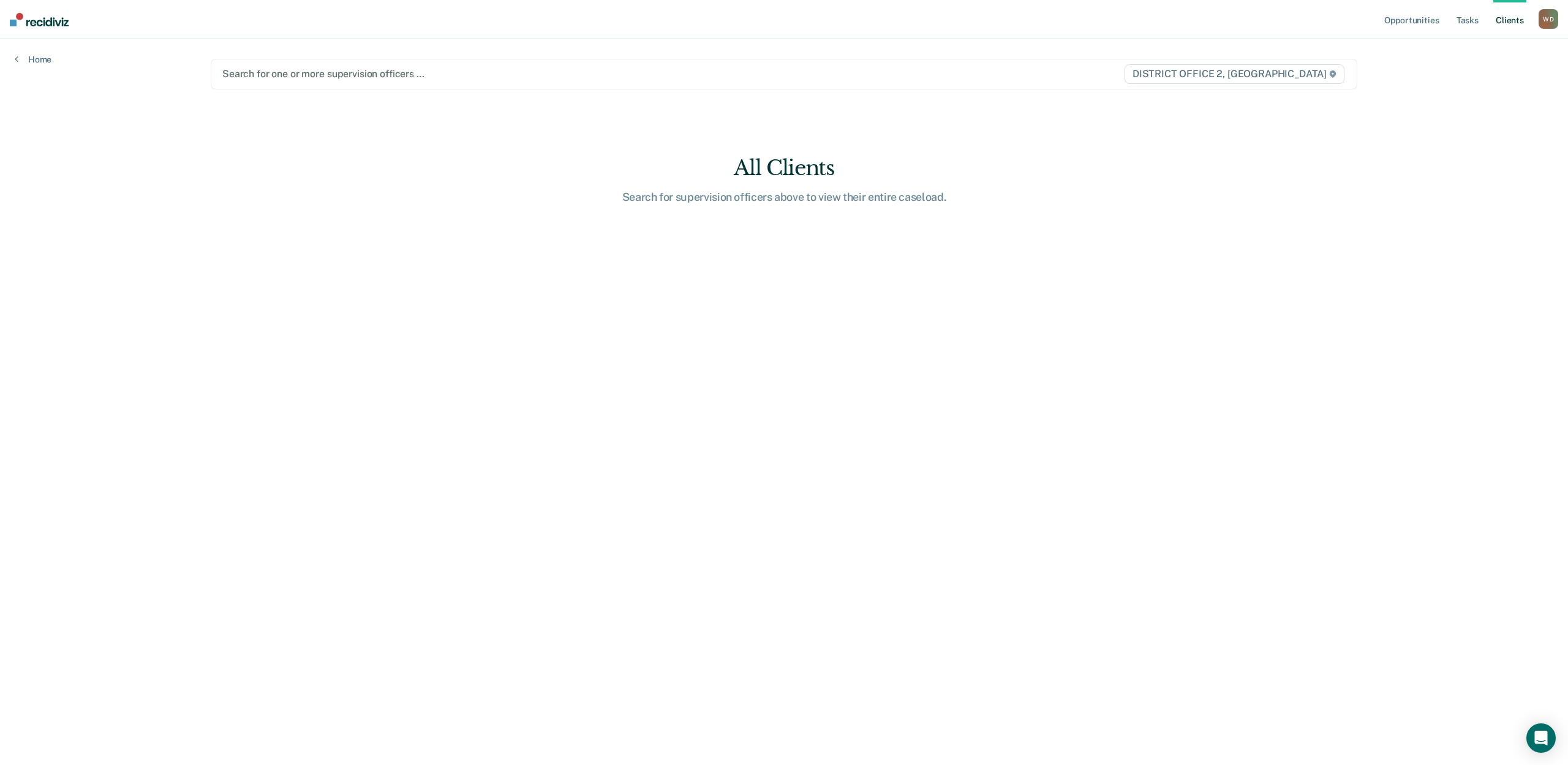
click at [322, 75] on div at bounding box center [615, 74] width 786 height 14
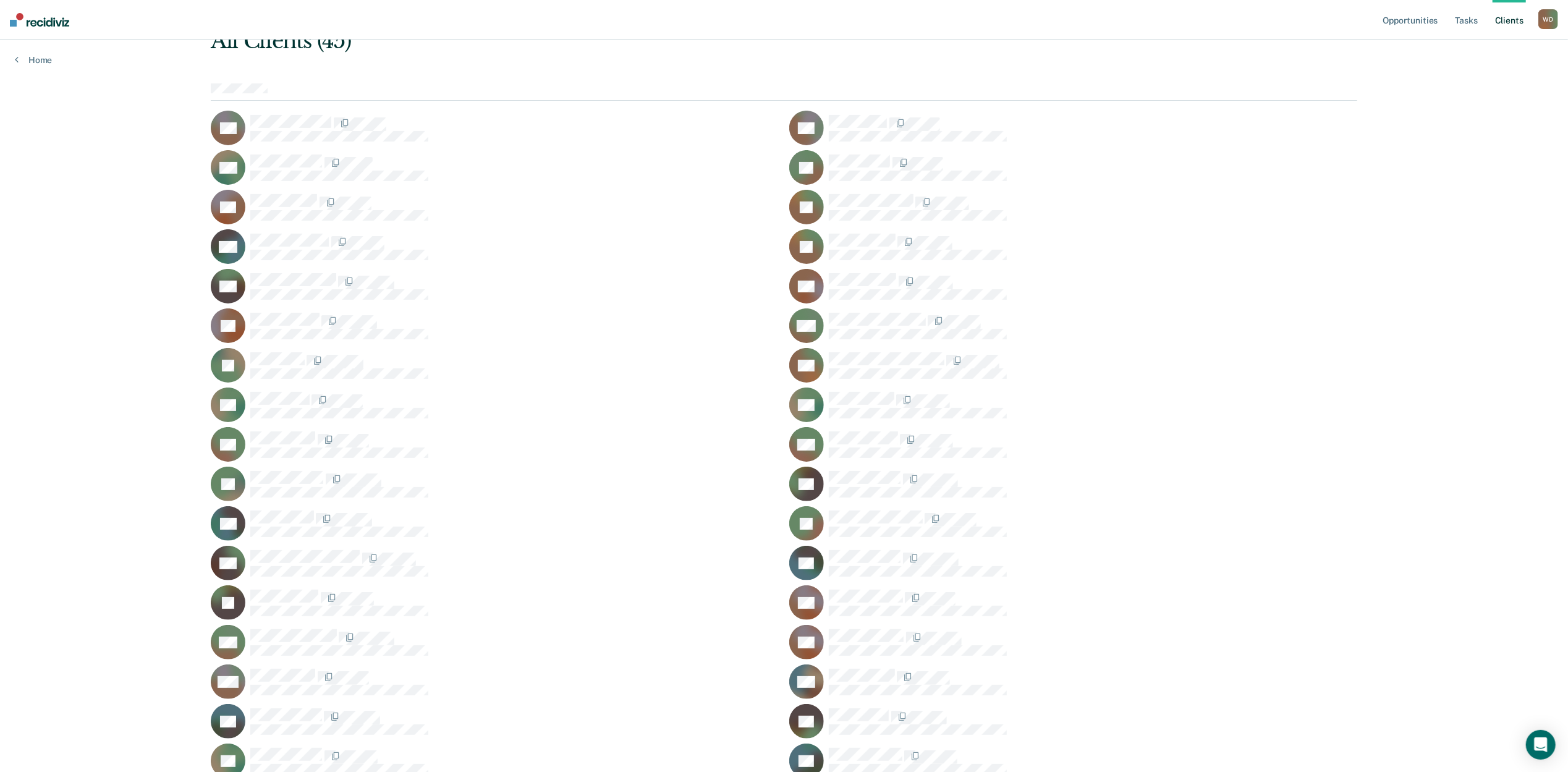
scroll to position [121, 0]
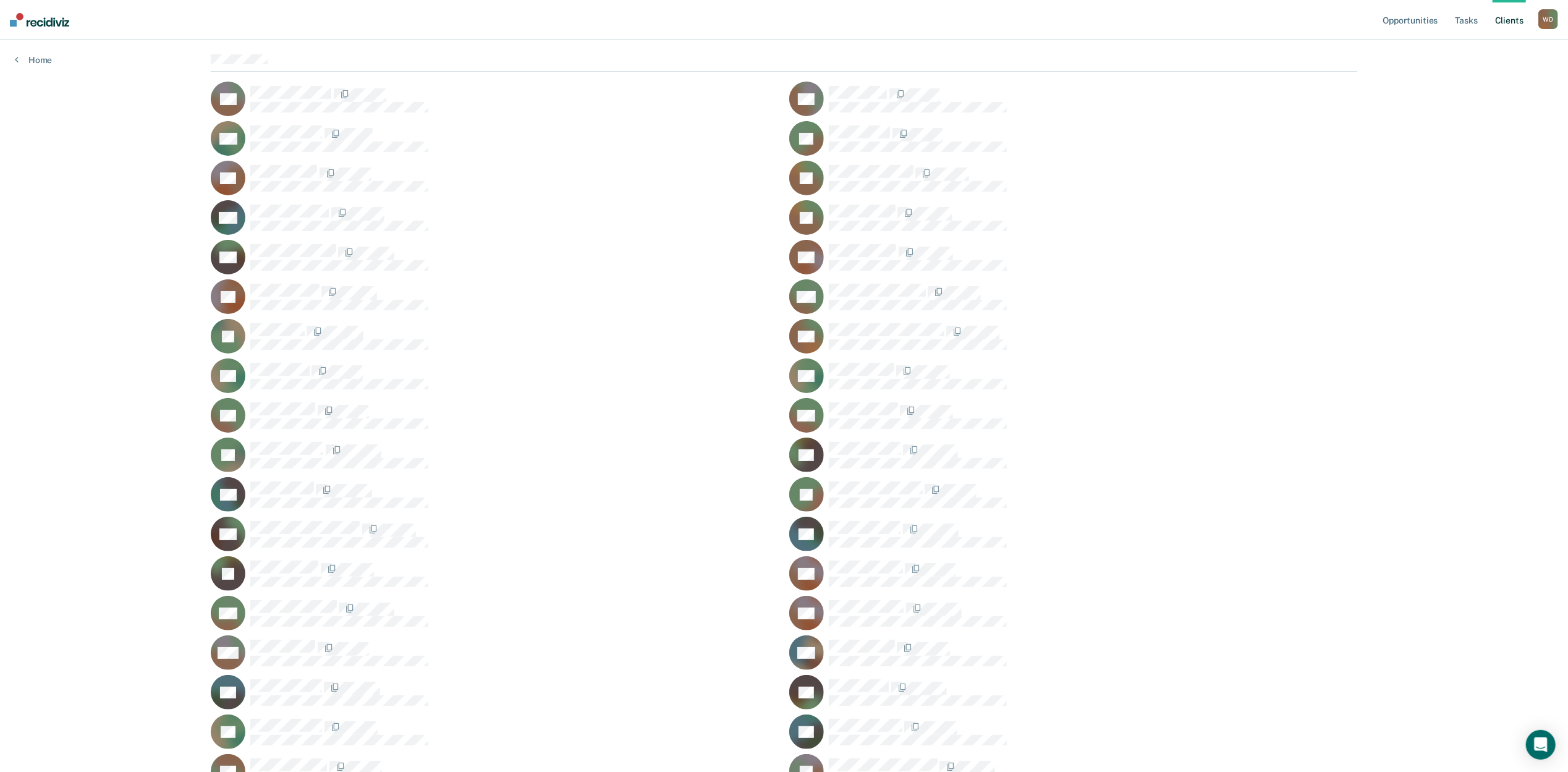
drag, startPoint x: 510, startPoint y: 552, endPoint x: 493, endPoint y: 594, distance: 45.3
click at [510, 561] on div at bounding box center [514, 569] width 529 height 16
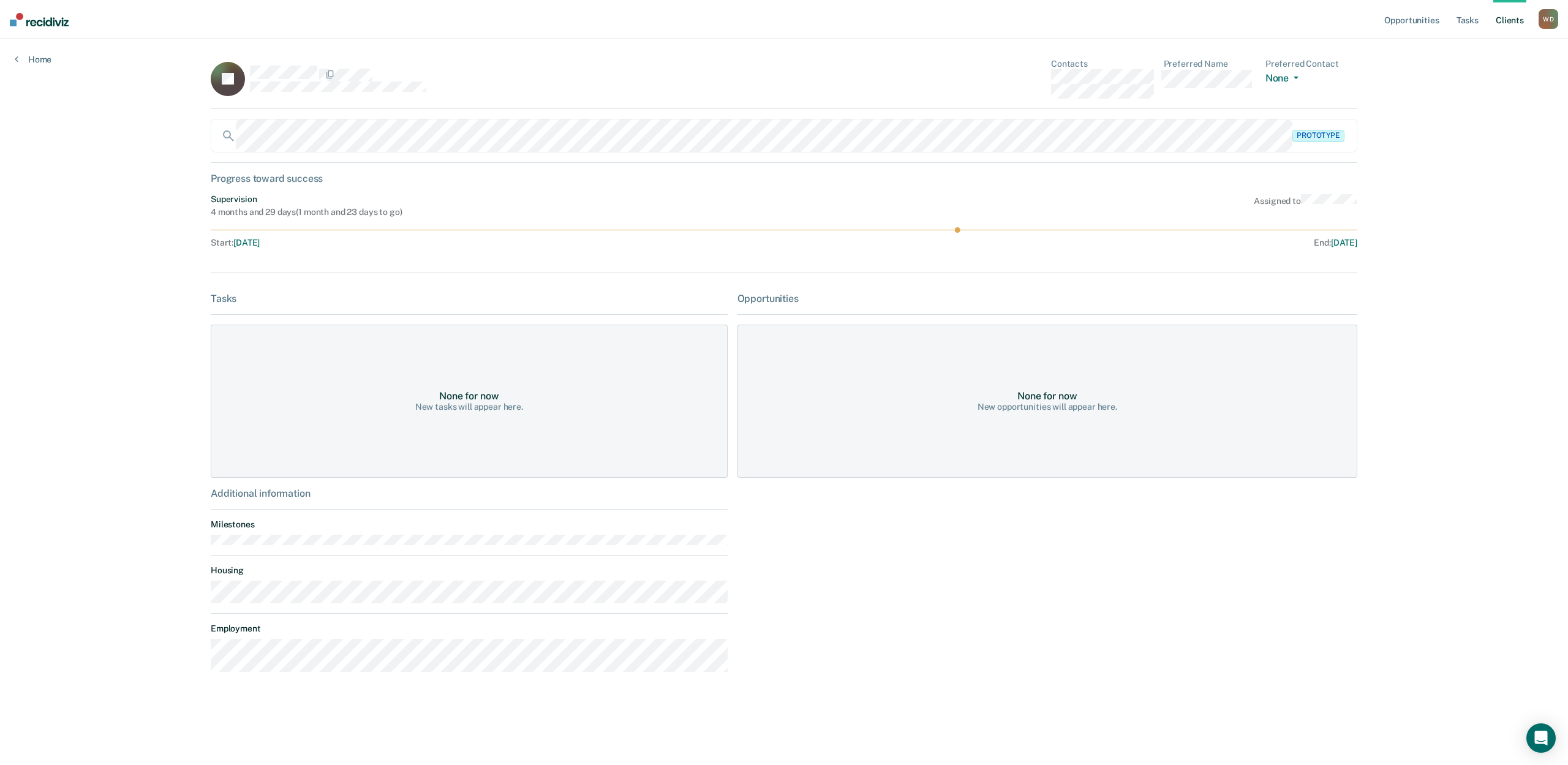
click at [114, 239] on div "Opportunities Tasks Client s [PERSON_NAME] [PERSON_NAME] Profile How it works L…" at bounding box center [784, 382] width 1568 height 765
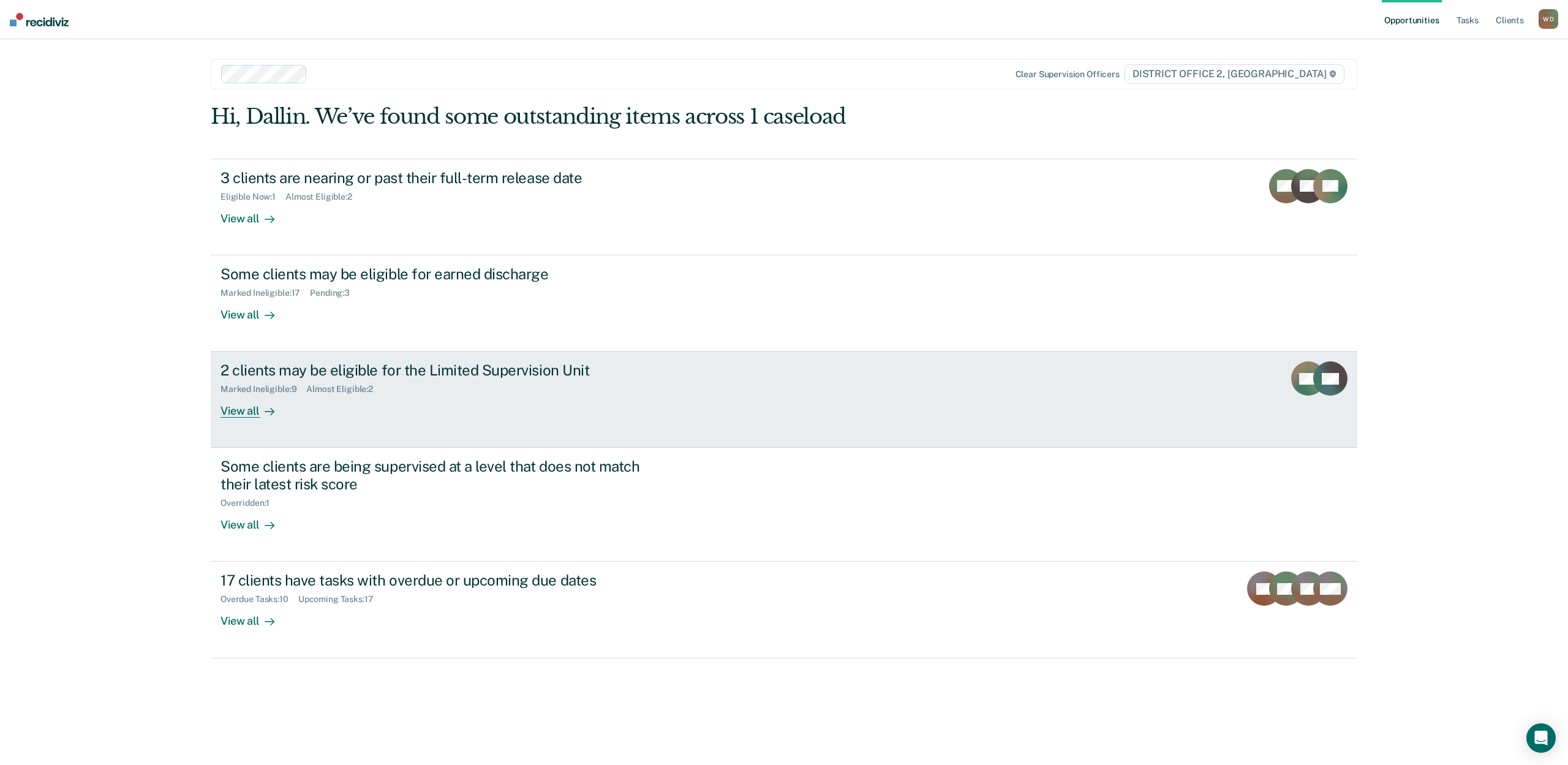
click at [245, 407] on div "View all" at bounding box center [255, 407] width 68 height 24
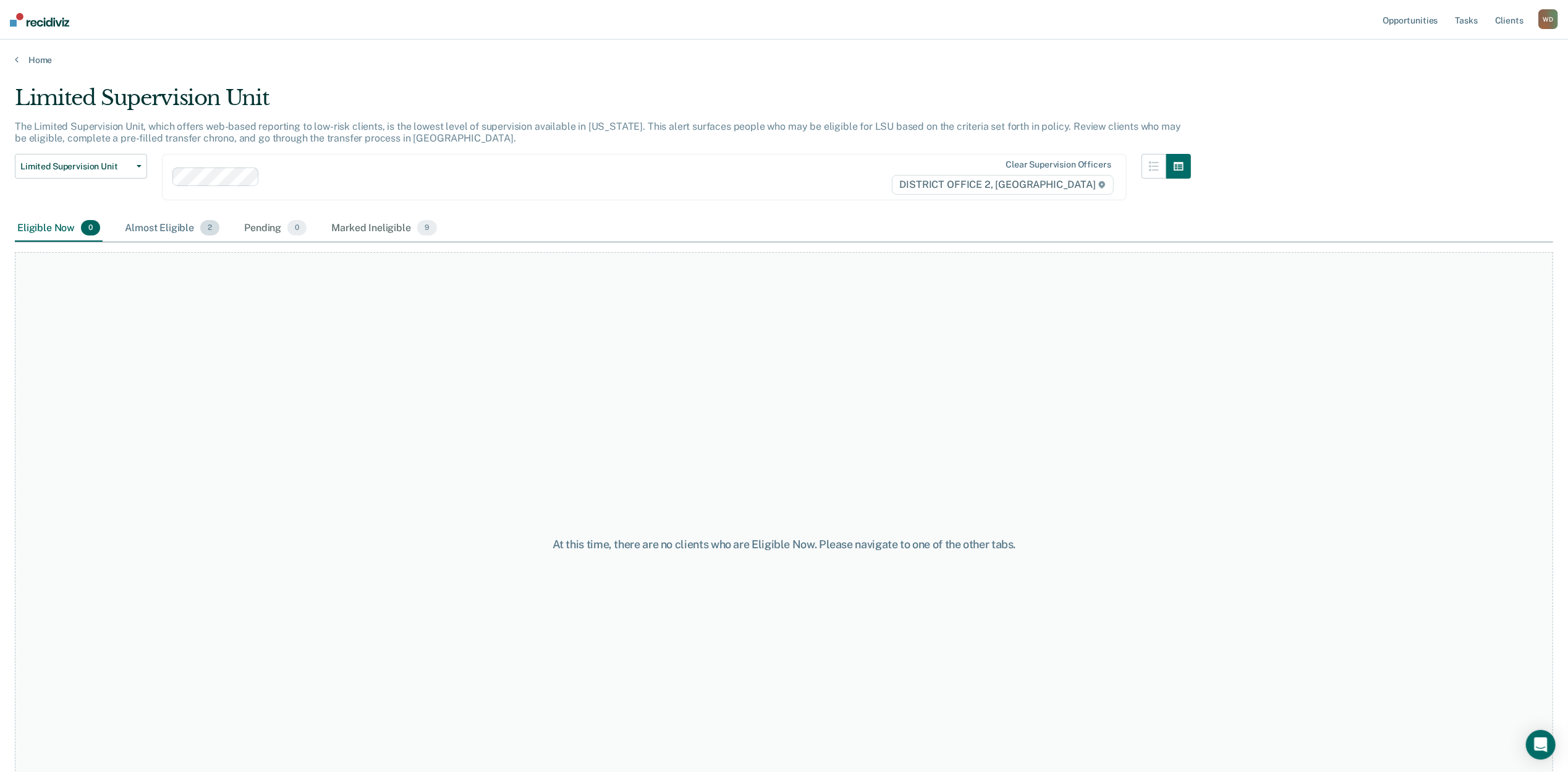
click at [140, 231] on div "Almost Eligible 2" at bounding box center [172, 229] width 99 height 27
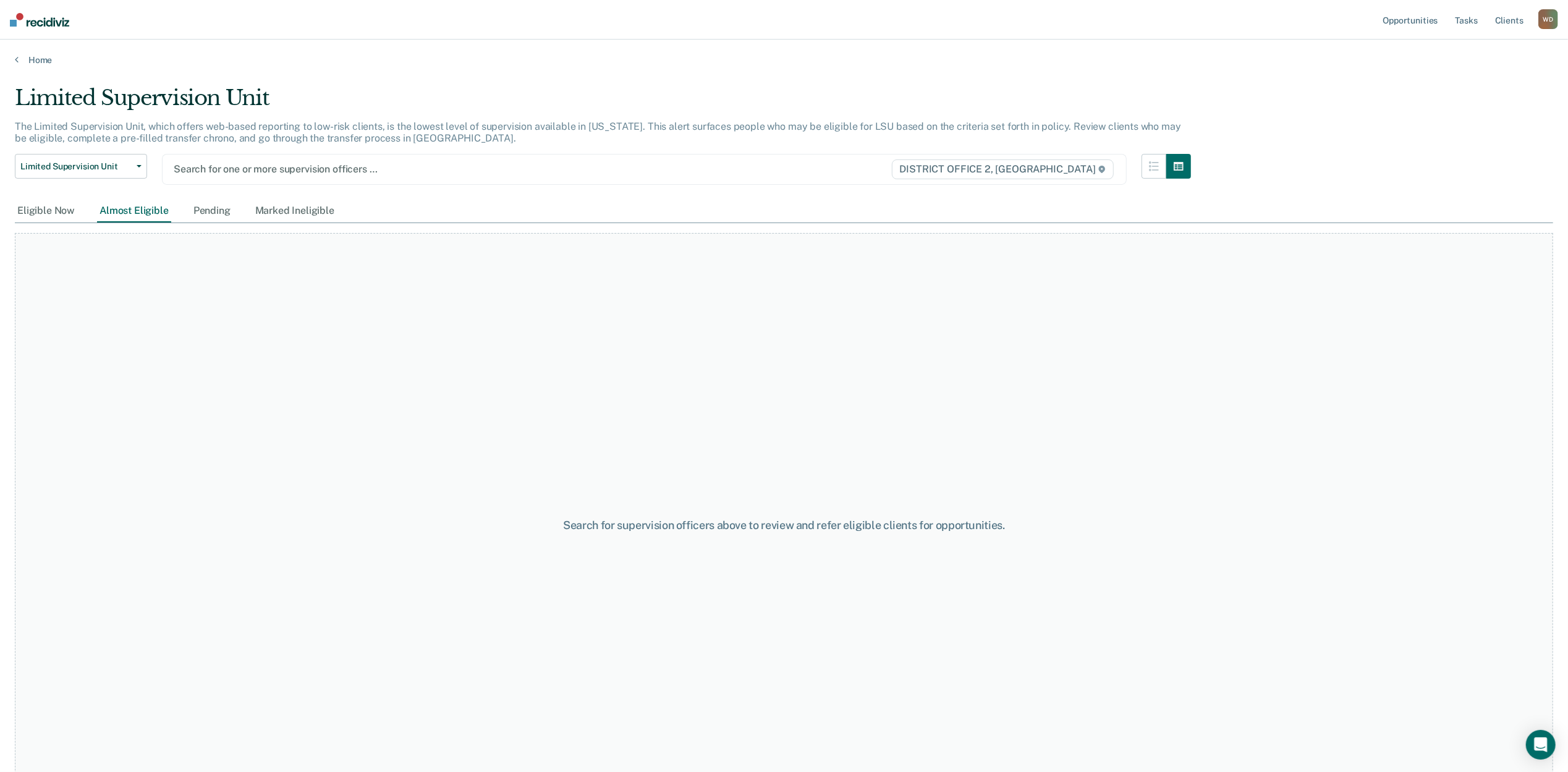
click at [247, 171] on div at bounding box center [502, 169] width 658 height 14
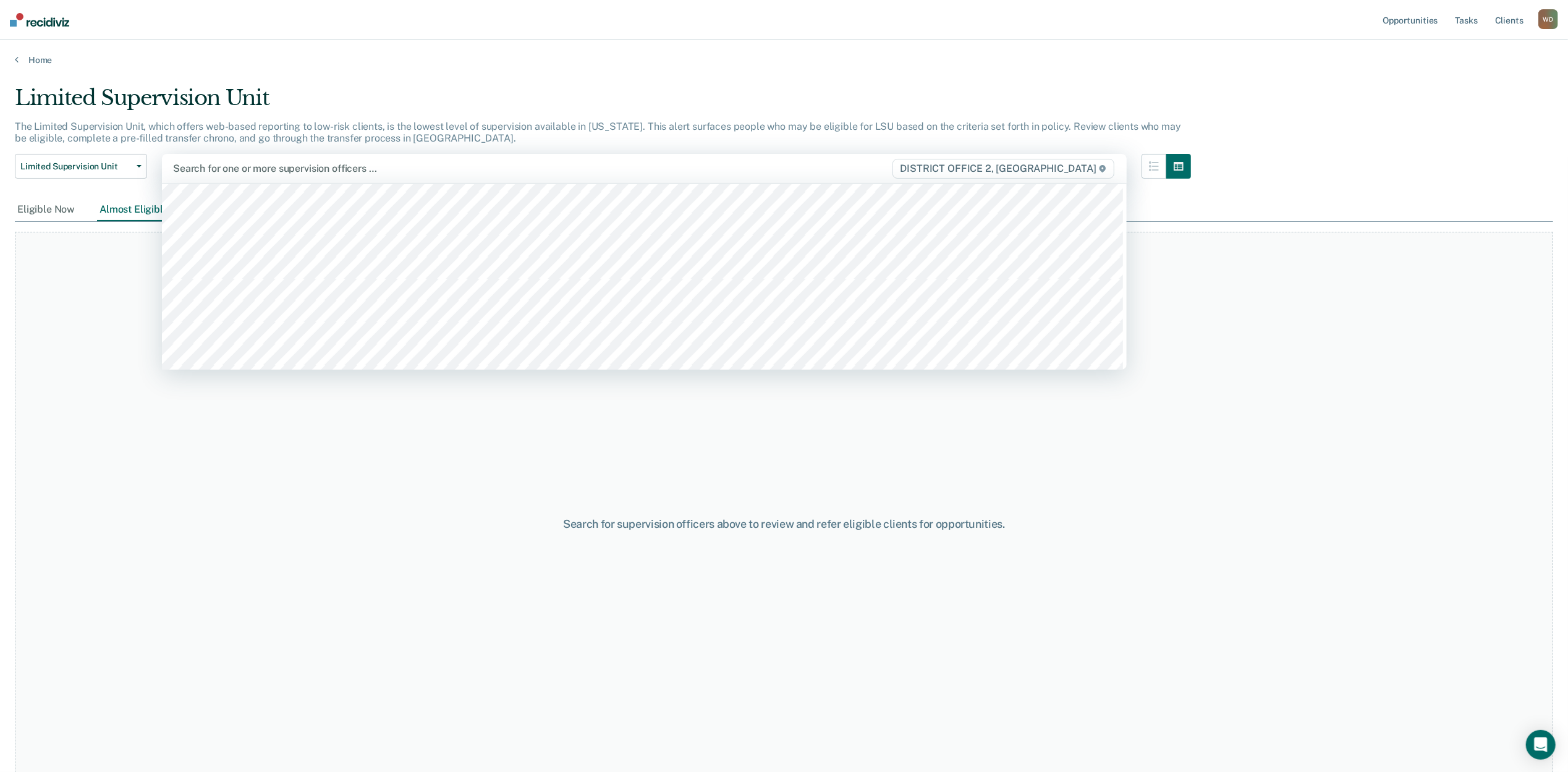
scroll to position [30, 0]
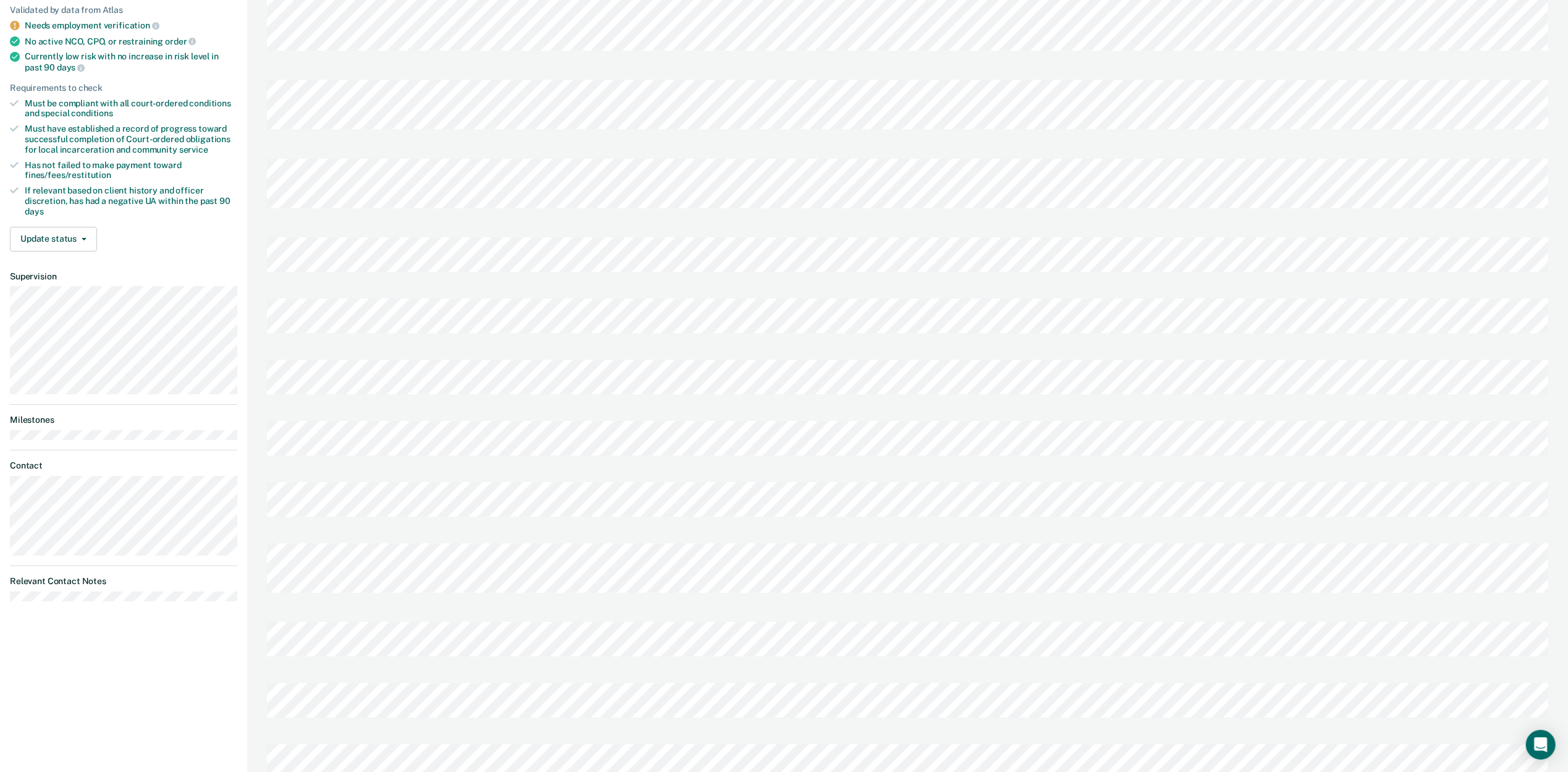
scroll to position [165, 0]
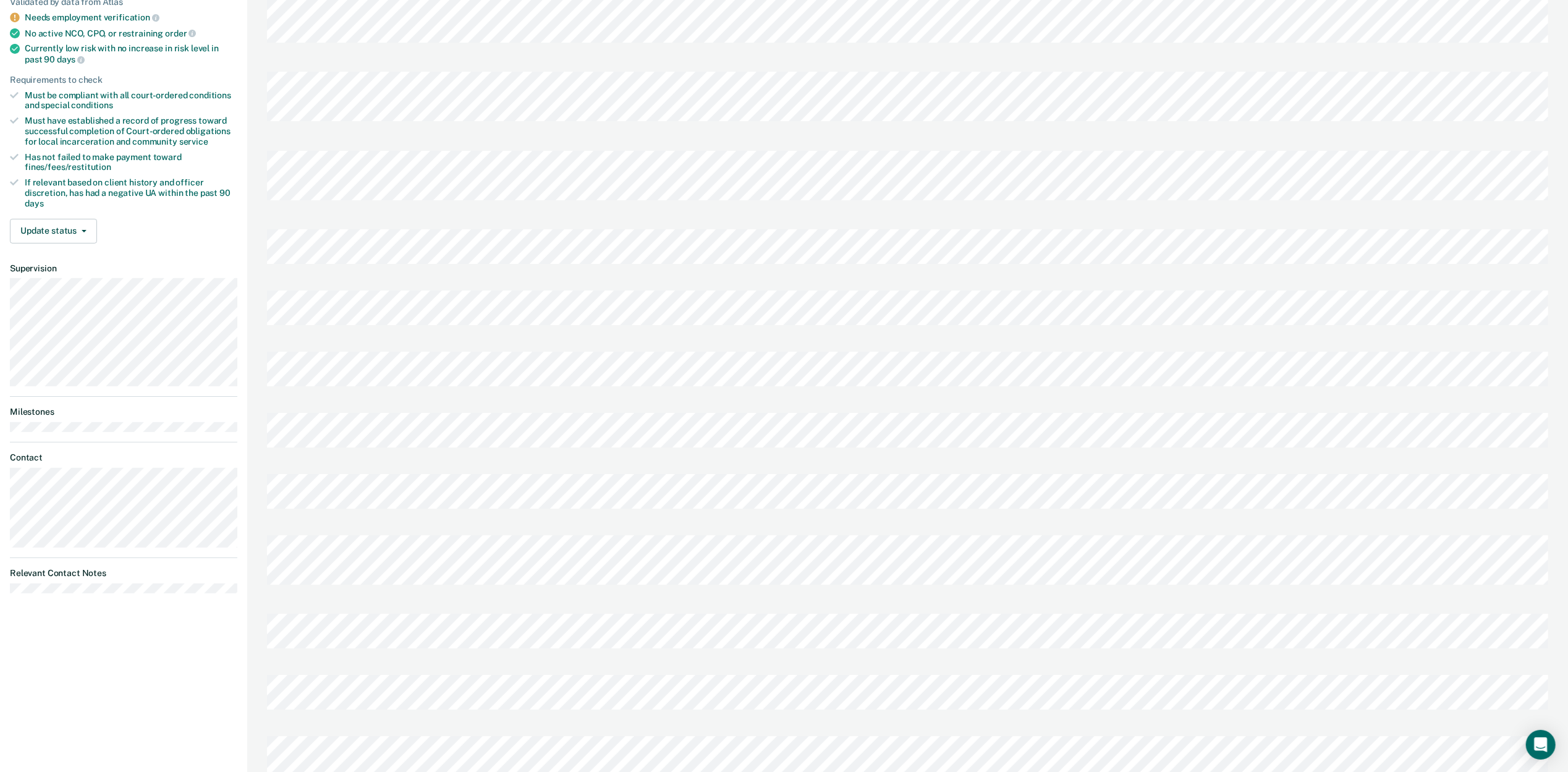
click at [784, 440] on div at bounding box center [907, 434] width 1282 height 61
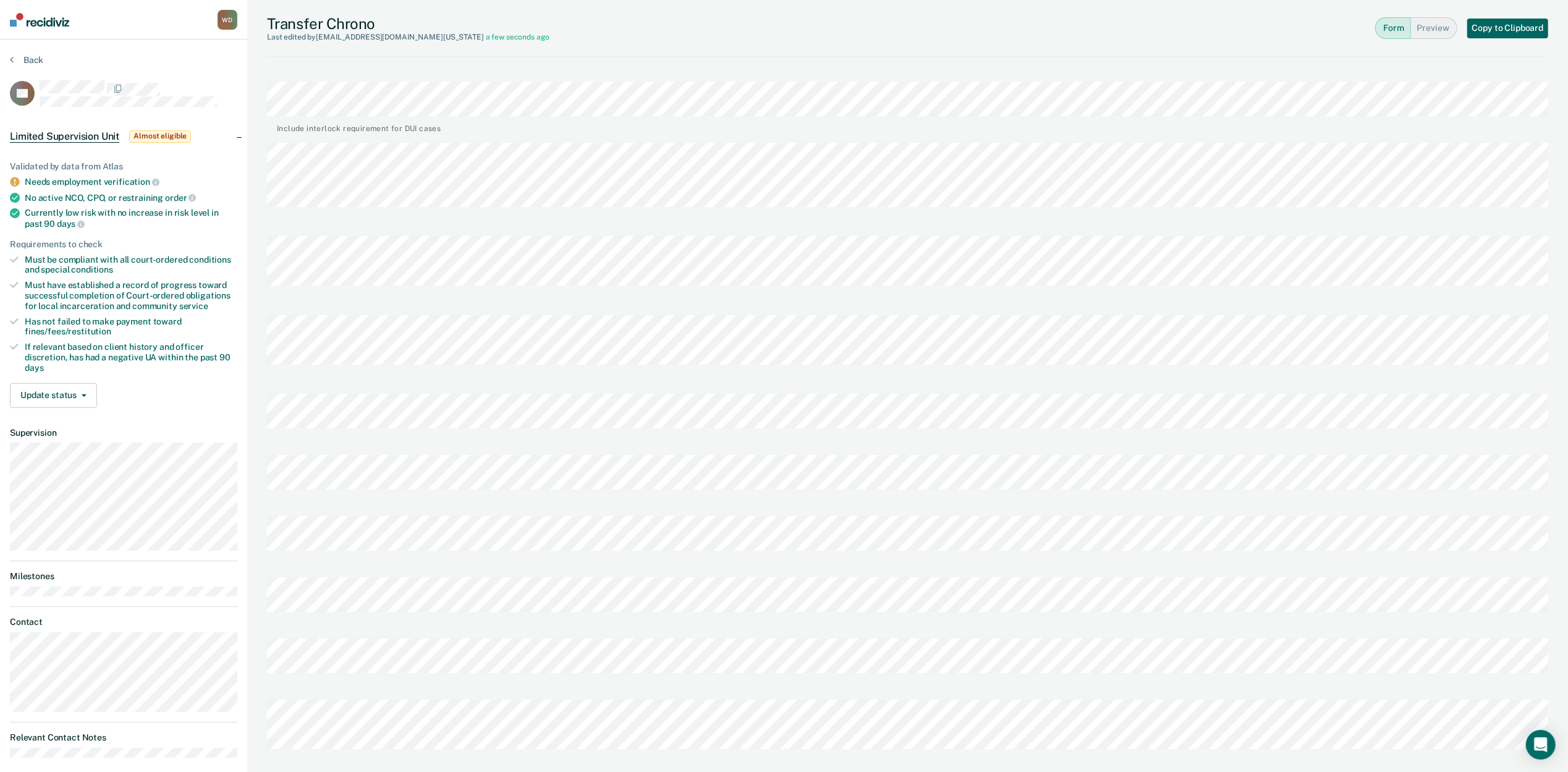
click at [1186, 35] on button "Copy to Clipboard" at bounding box center [1508, 28] width 82 height 20
click at [67, 397] on button "Update status" at bounding box center [53, 396] width 87 height 25
click at [60, 426] on button "Mark Pending" at bounding box center [70, 425] width 120 height 20
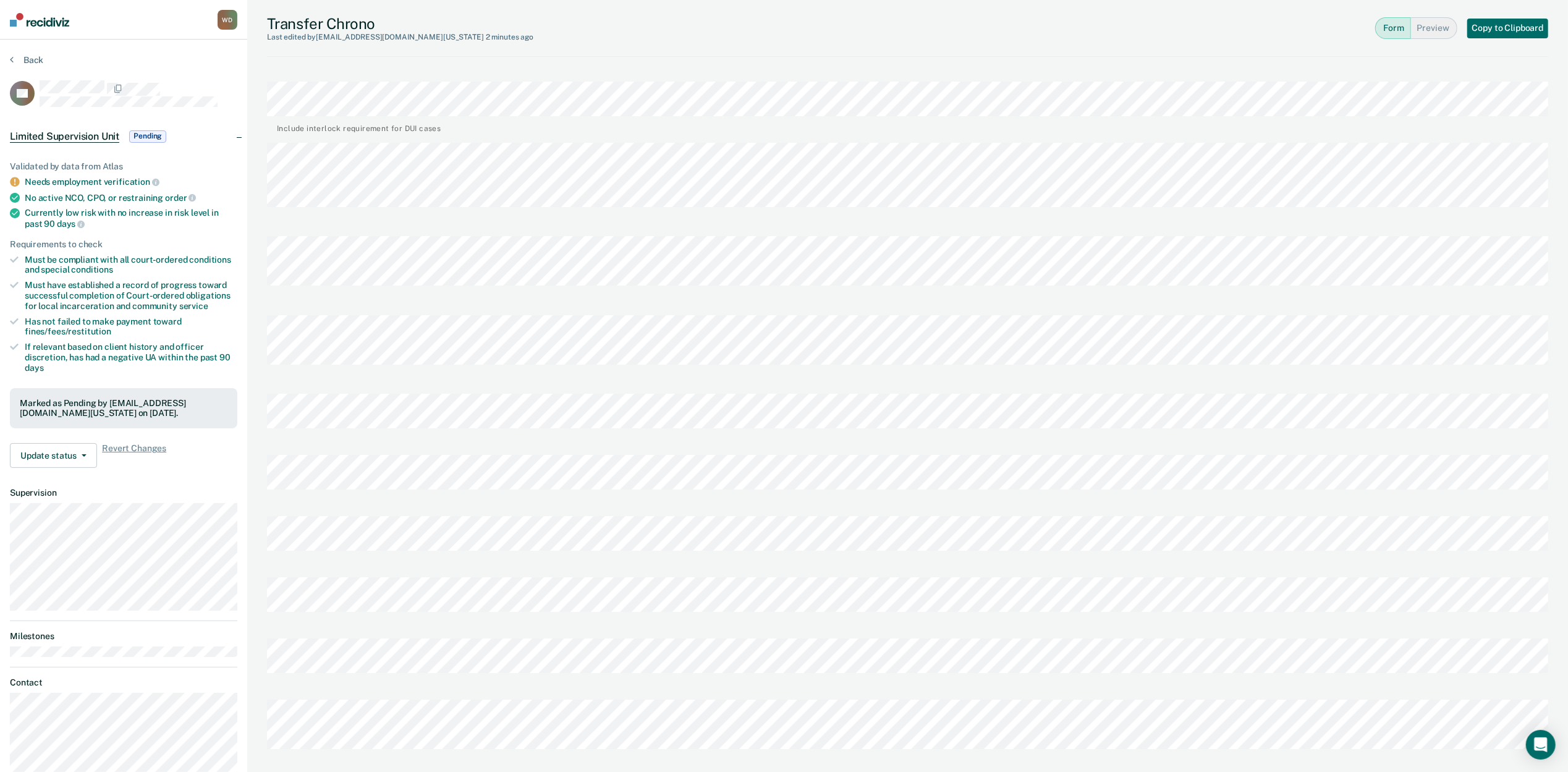
click at [18, 45] on section "Back CS Limited Supervision Unit Pending Validated by data from Atlas Needs emp…" at bounding box center [123, 441] width 247 height 804
click at [37, 13] on img at bounding box center [39, 19] width 59 height 13
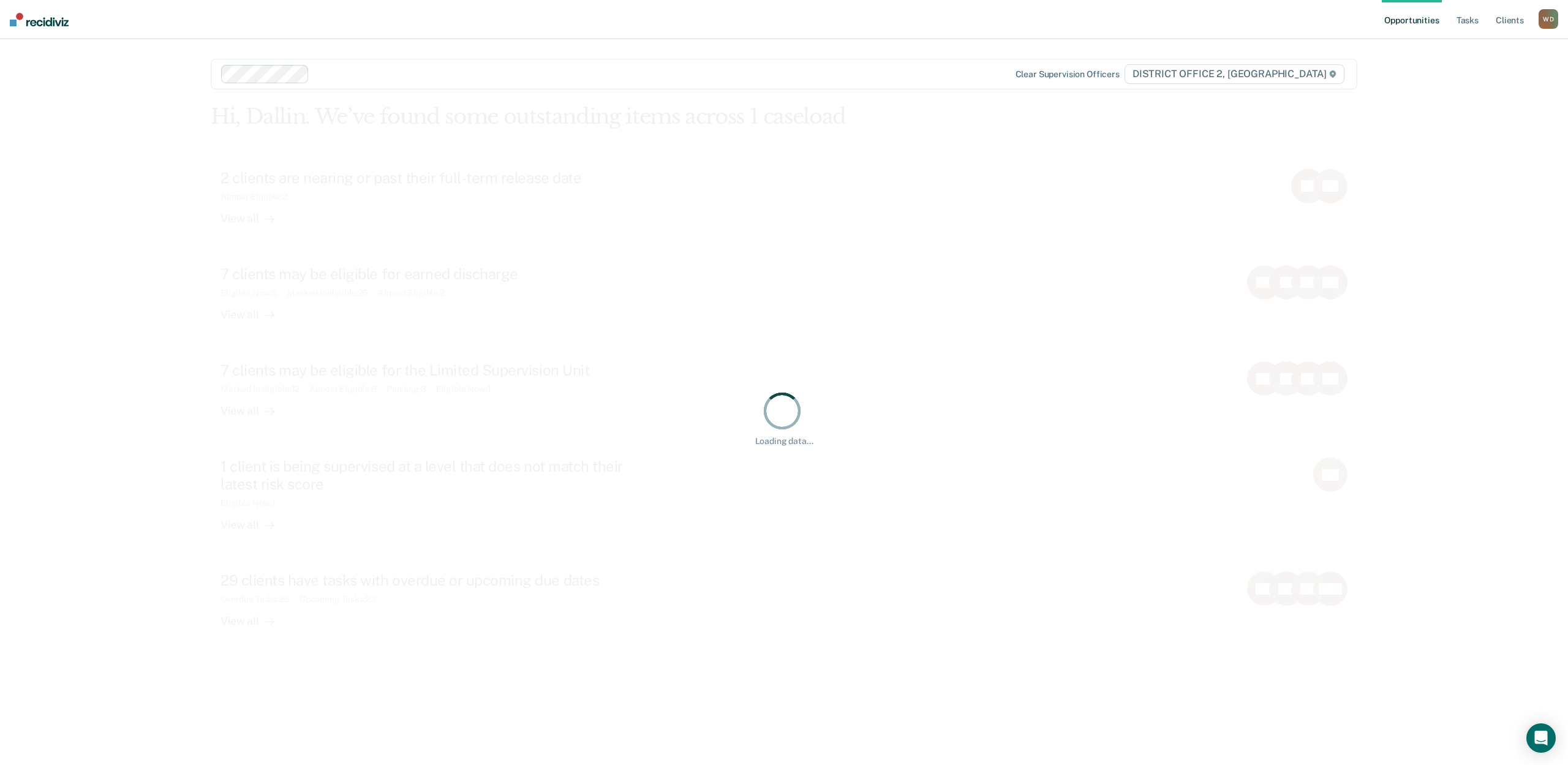
click at [330, 73] on div at bounding box center [661, 74] width 694 height 14
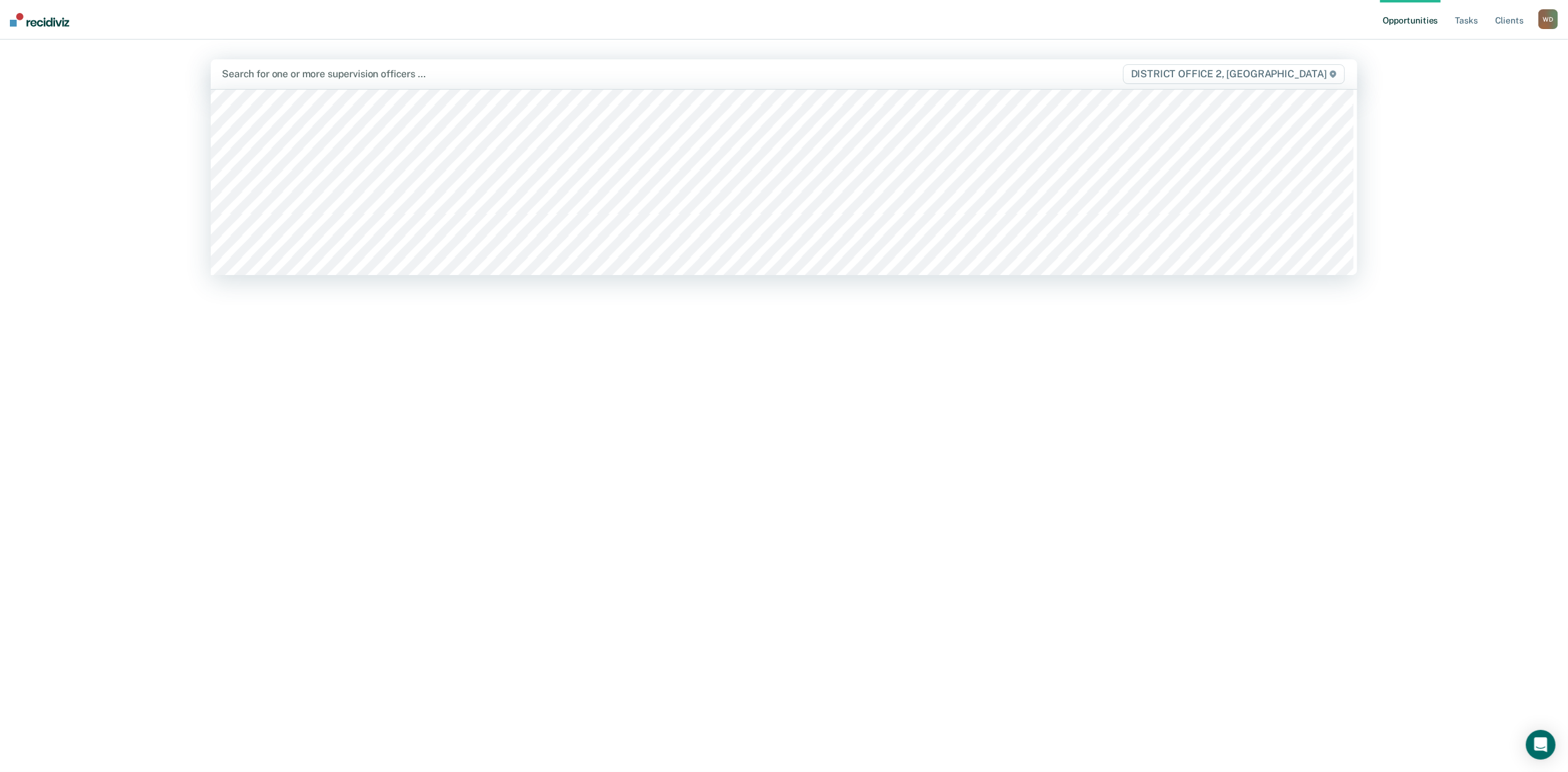
scroll to position [194, 0]
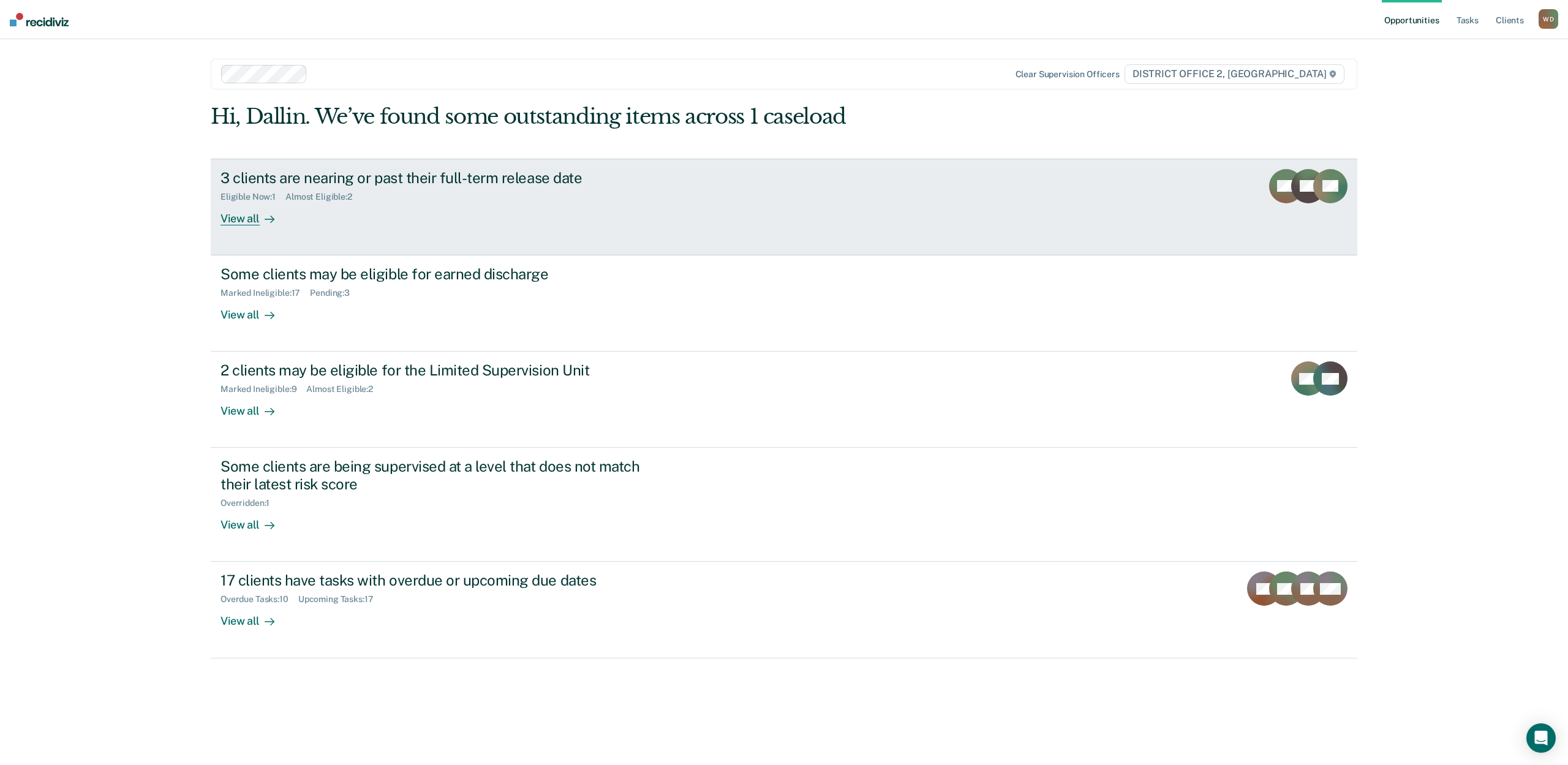
click at [244, 224] on div "View all" at bounding box center [255, 213] width 68 height 24
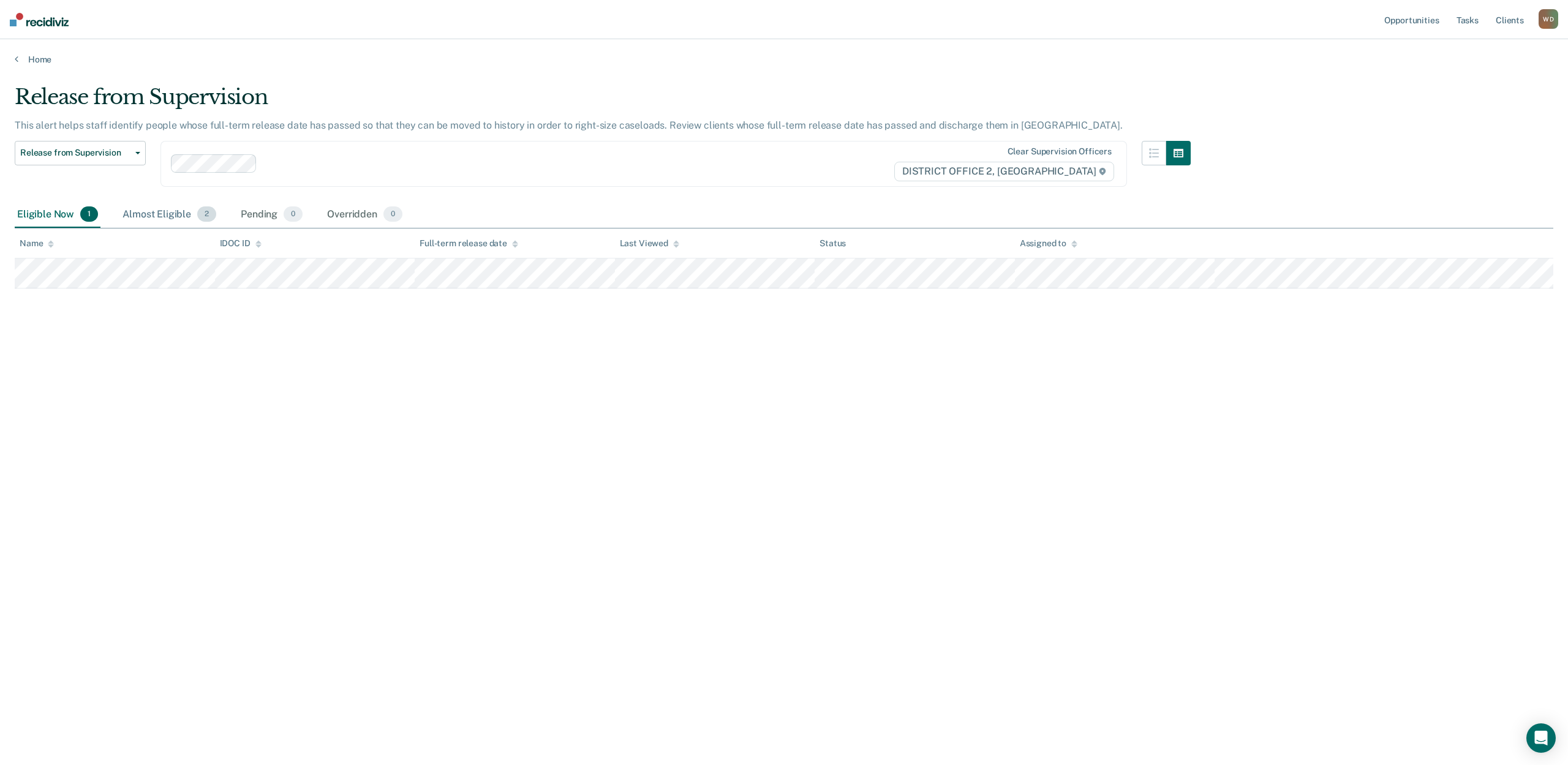
click at [173, 211] on div "Almost Eligible 2" at bounding box center [169, 215] width 98 height 27
click at [72, 152] on span "Release from Supervision" at bounding box center [75, 153] width 110 height 10
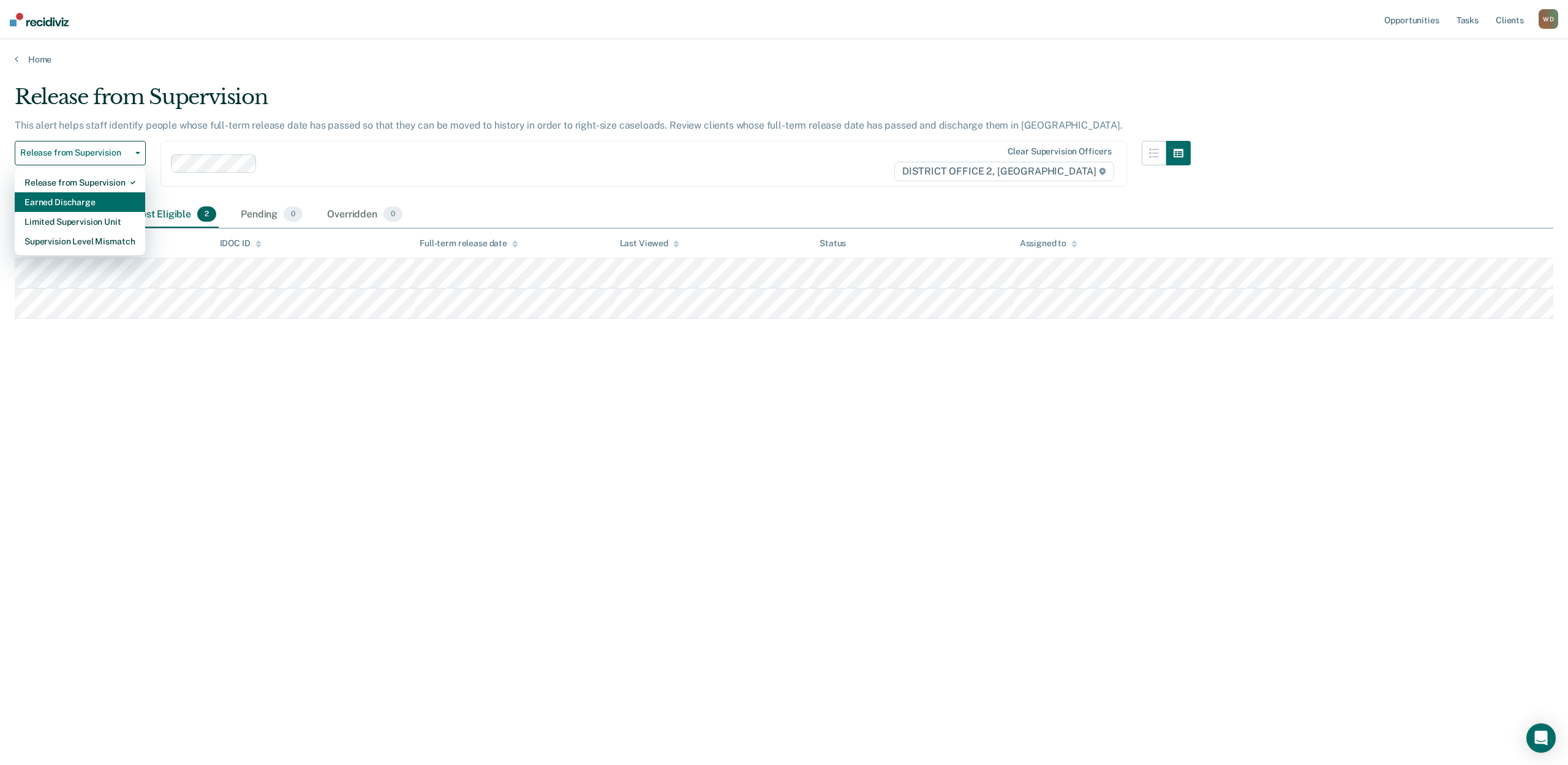
click at [77, 204] on div "Earned Discharge" at bounding box center [80, 202] width 111 height 20
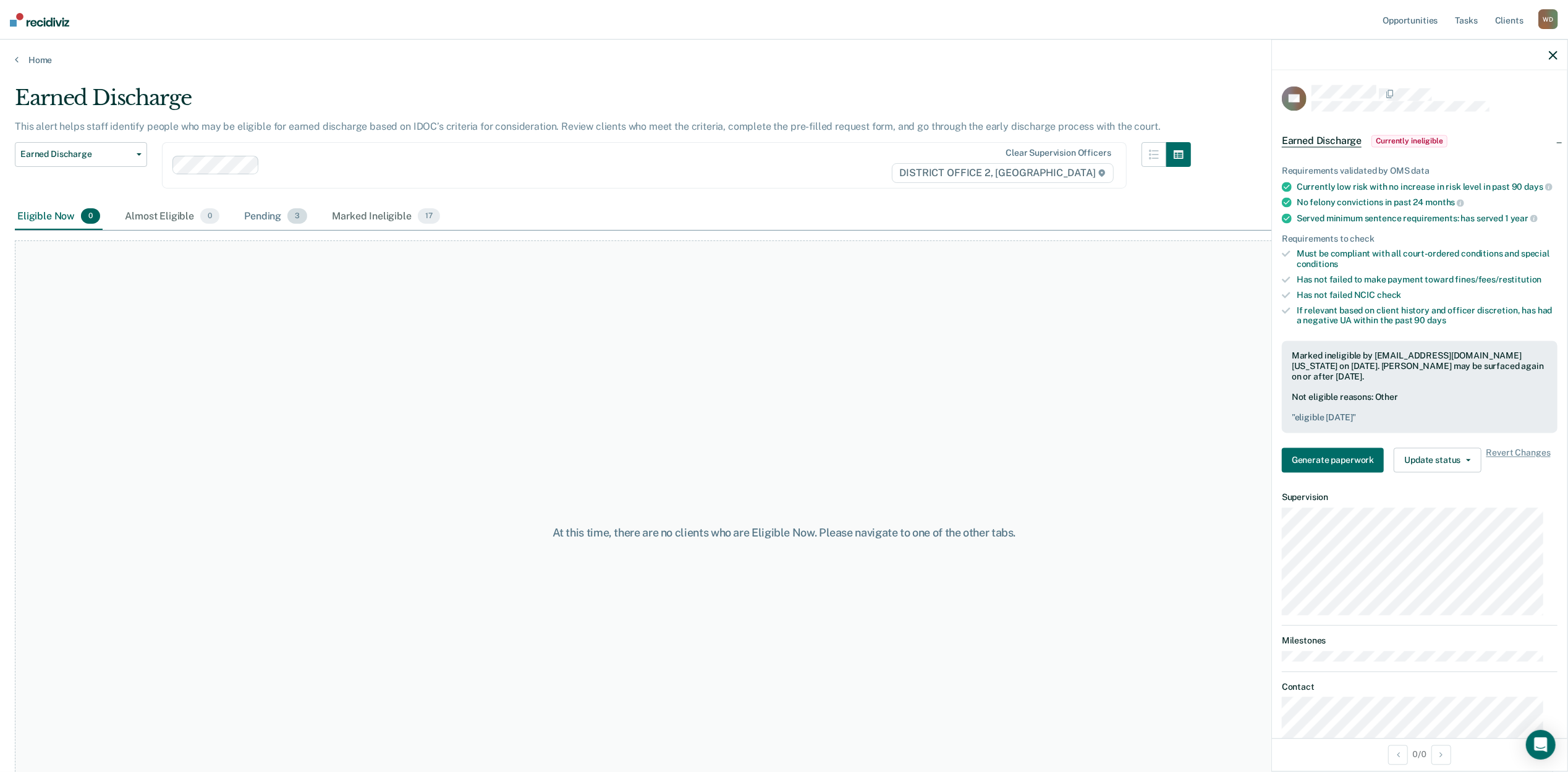
click at [256, 211] on div "Pending 3" at bounding box center [275, 217] width 68 height 27
click at [507, 471] on div "Earned Discharge This alert helps staff identify people who may be eligible for…" at bounding box center [791, 382] width 1553 height 594
click at [374, 206] on div "Marked Ineligible 17" at bounding box center [386, 217] width 113 height 27
click at [23, 211] on div "Eligible Now 0" at bounding box center [58, 217] width 88 height 27
click at [59, 156] on span "Earned Discharge" at bounding box center [76, 154] width 111 height 11
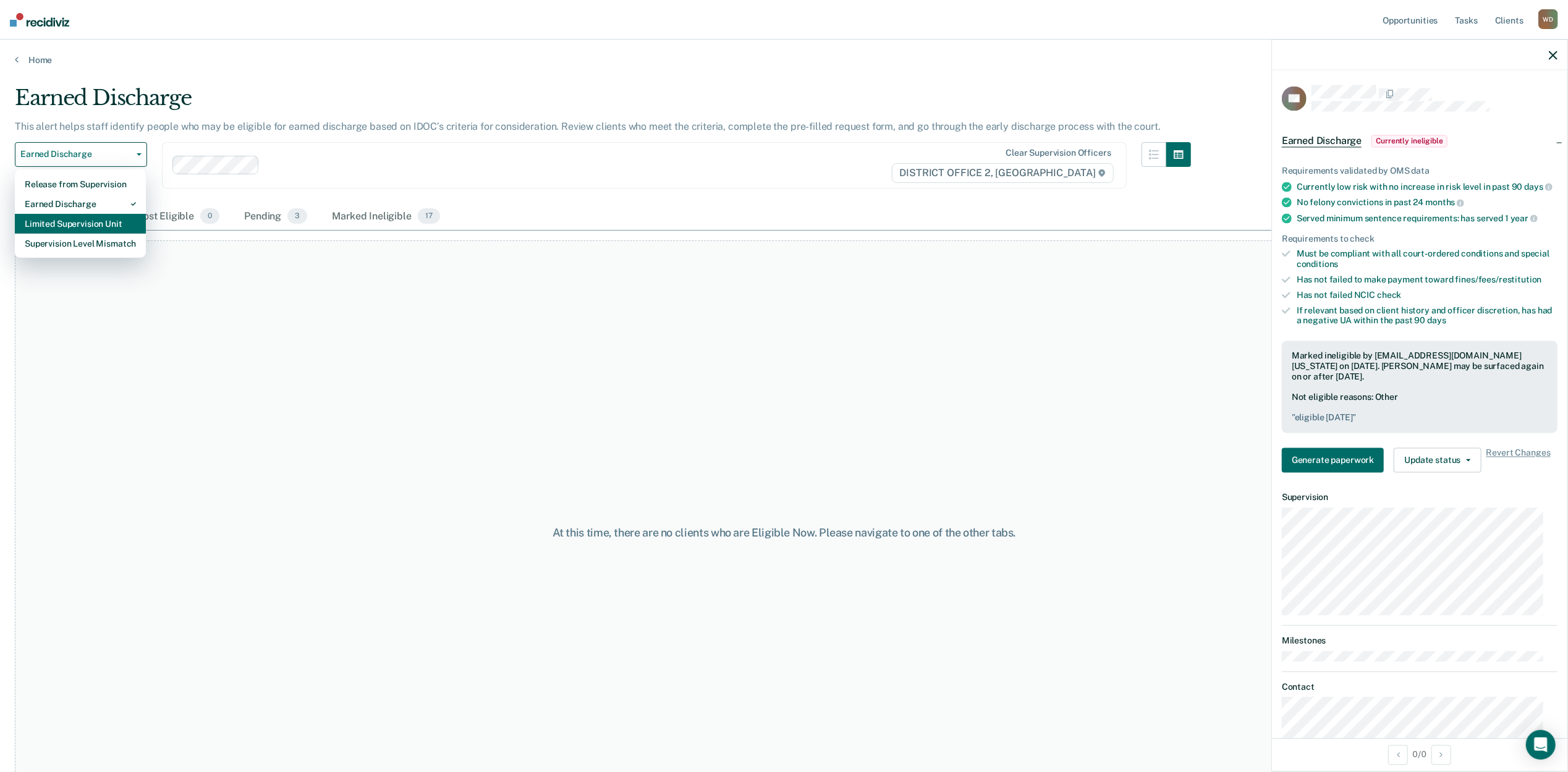
click at [60, 221] on div "Limited Supervision Unit" at bounding box center [80, 224] width 111 height 20
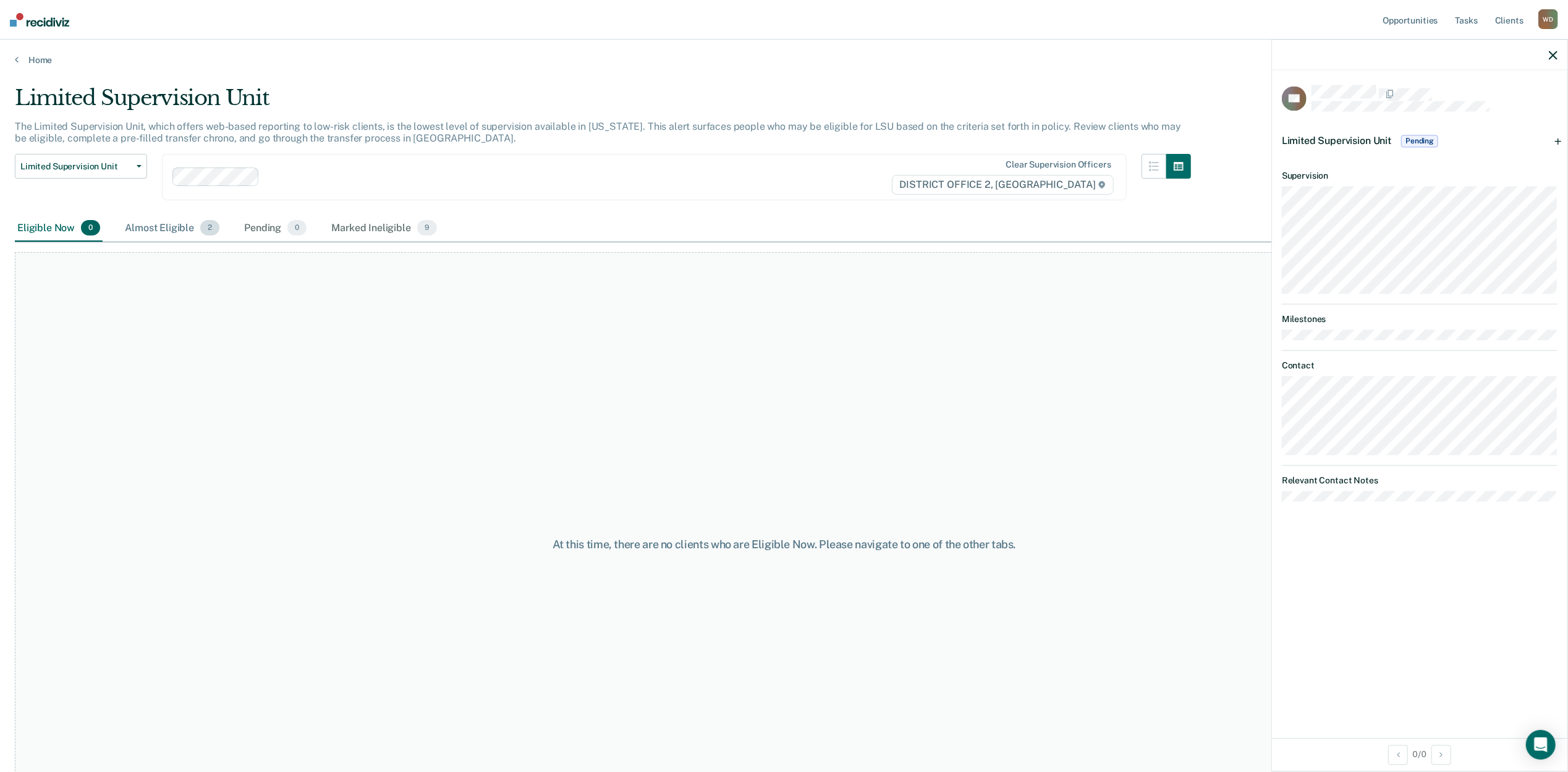
click at [134, 225] on div "Almost Eligible 2" at bounding box center [172, 229] width 99 height 27
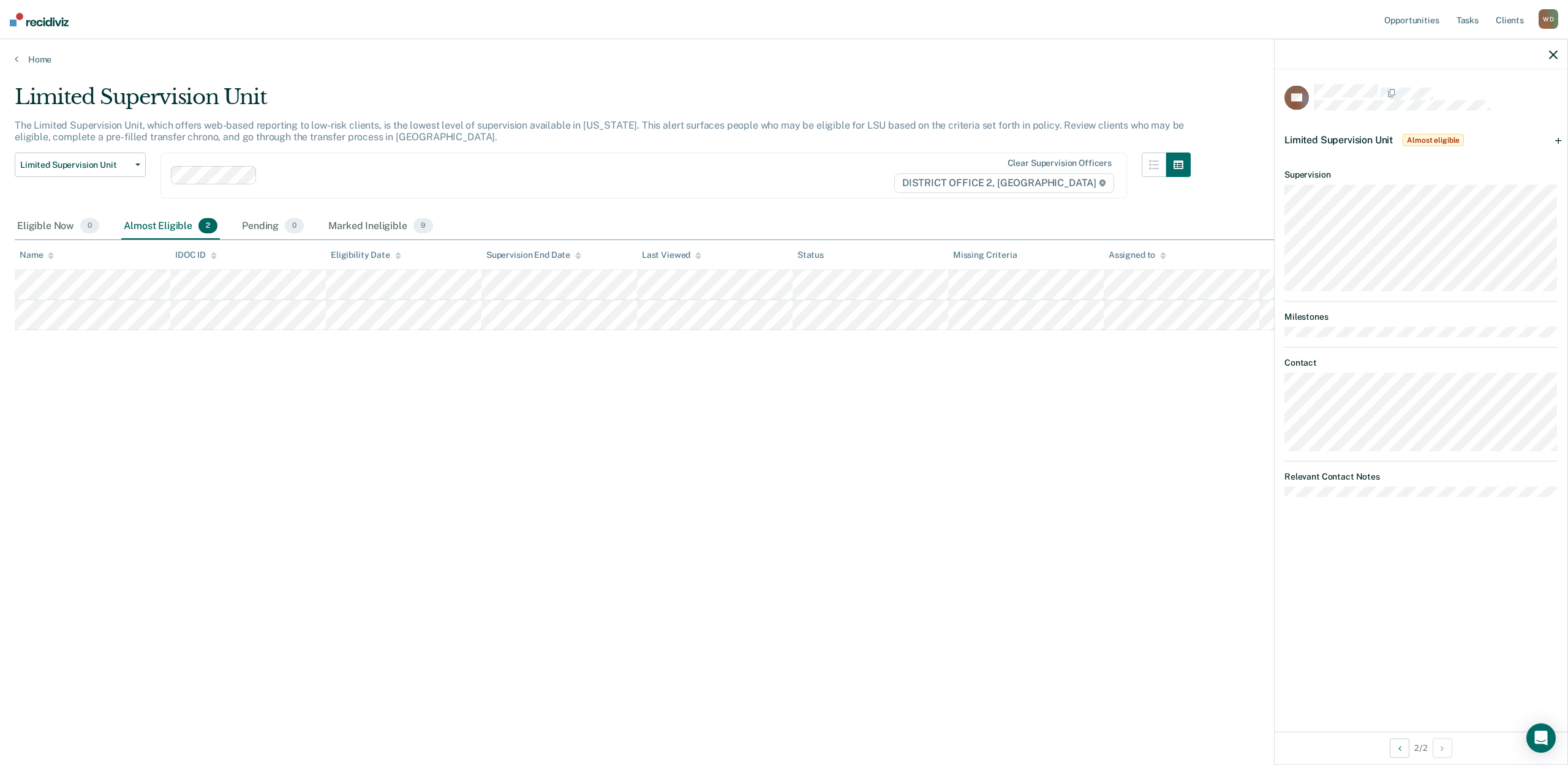
click at [1566, 144] on div "Limited Supervision Unit Almost eligible" at bounding box center [1422, 140] width 293 height 39
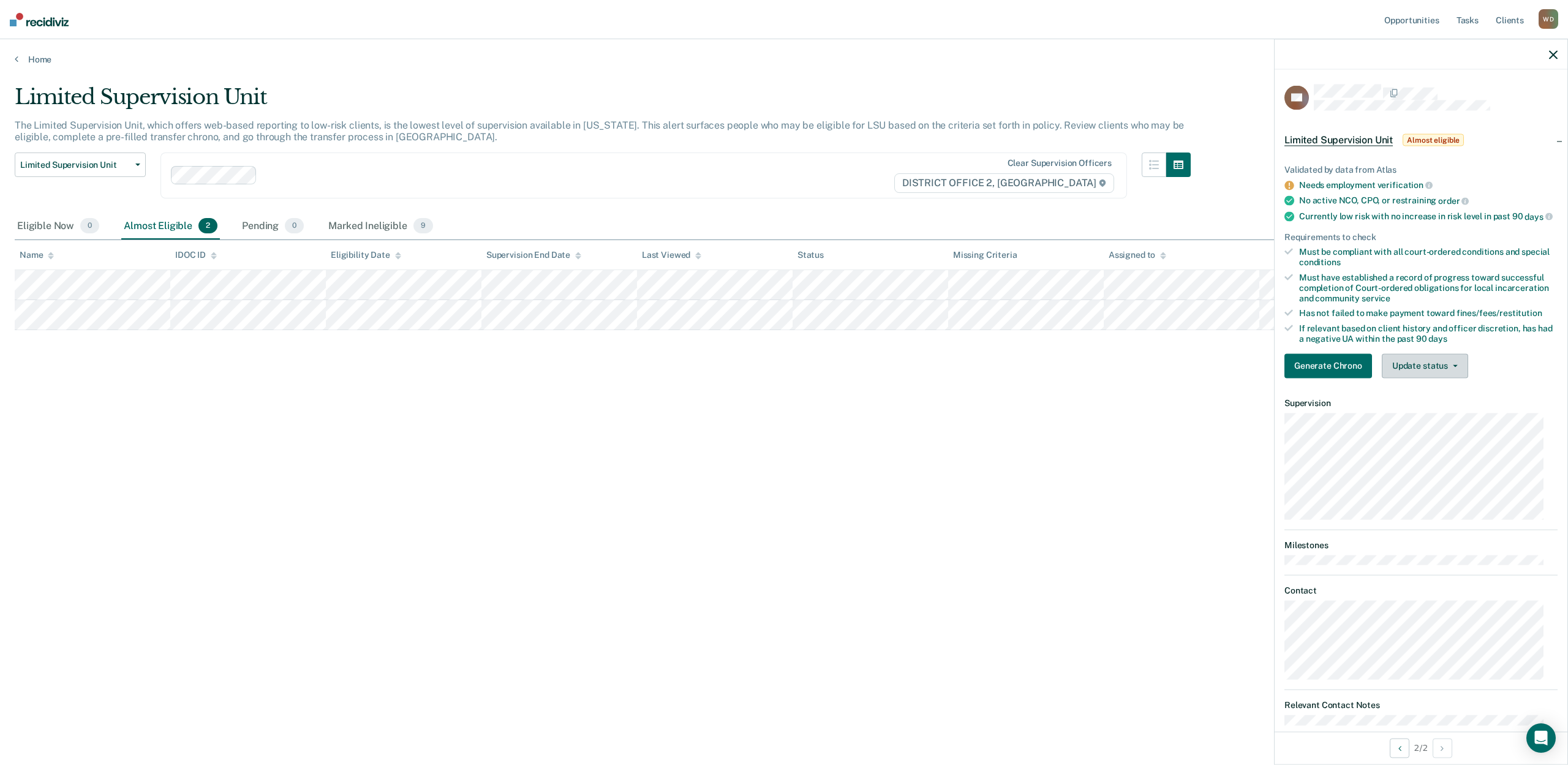
click at [1426, 376] on button "Update status" at bounding box center [1425, 365] width 86 height 24
click at [1427, 419] on button "Mark Ineligible" at bounding box center [1441, 415] width 119 height 20
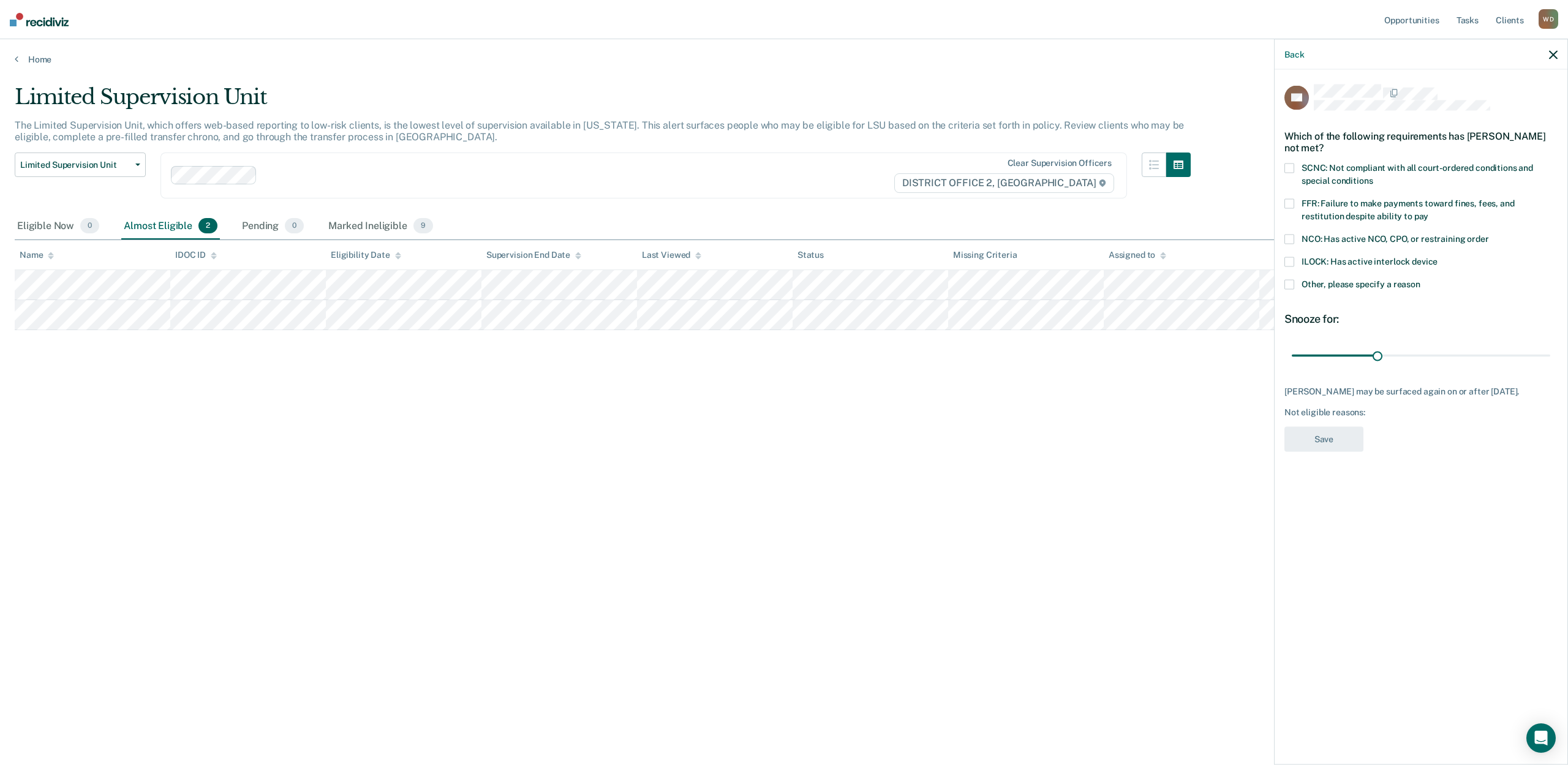
click at [1306, 206] on span "FFR: Failure to make payments toward fines, fees, and restitution despite abili…" at bounding box center [1408, 210] width 213 height 22
click at [1428, 212] on input "FFR: Failure to make payments toward fines, fees, and restitution despite abili…" at bounding box center [1428, 212] width 0 height 0
drag, startPoint x: 1387, startPoint y: 358, endPoint x: 1567, endPoint y: 346, distance: 180.4
type input "90"
click at [1551, 346] on input "range" at bounding box center [1421, 355] width 259 height 22
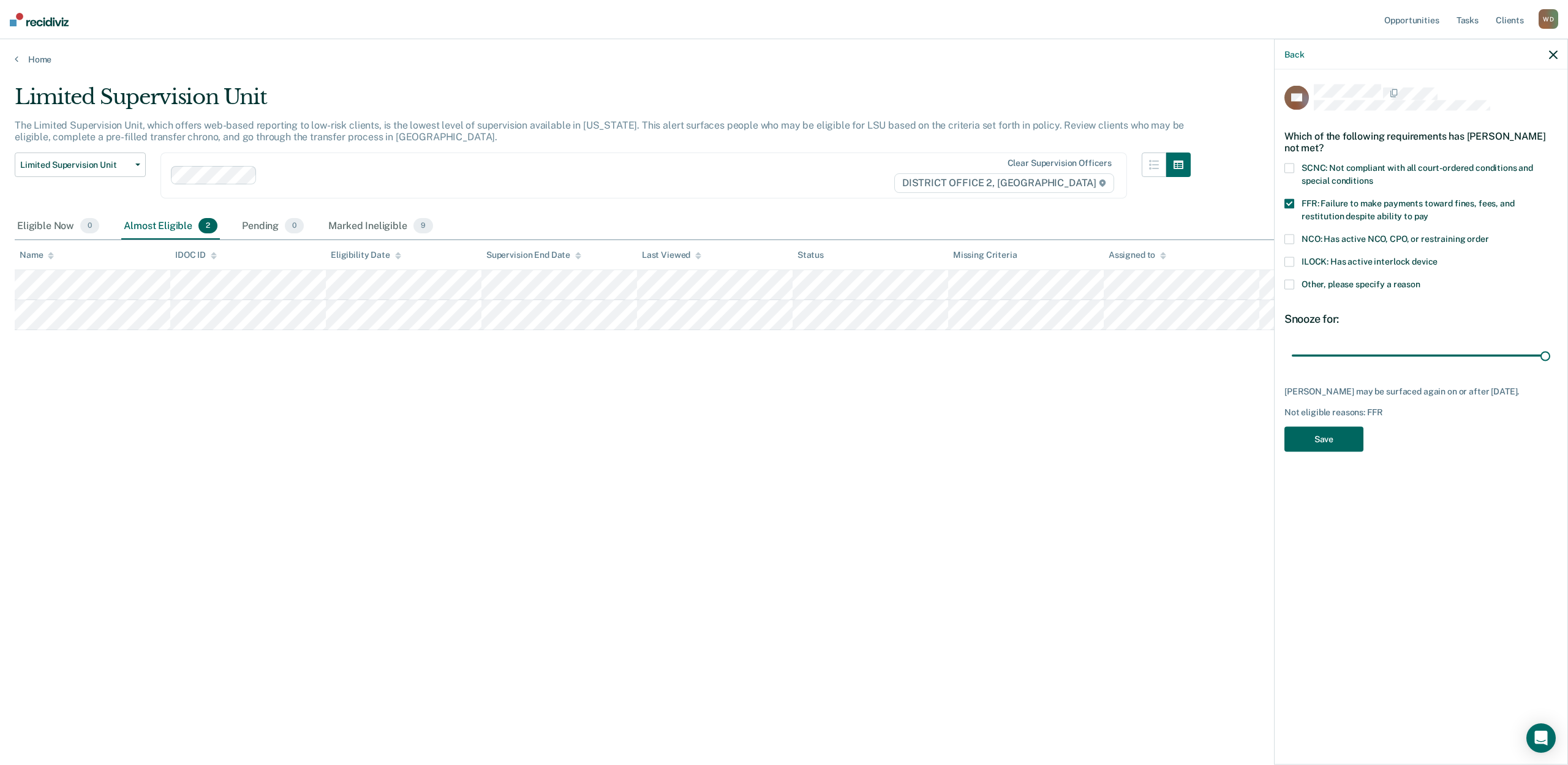
click at [1291, 430] on button "Save" at bounding box center [1324, 439] width 79 height 25
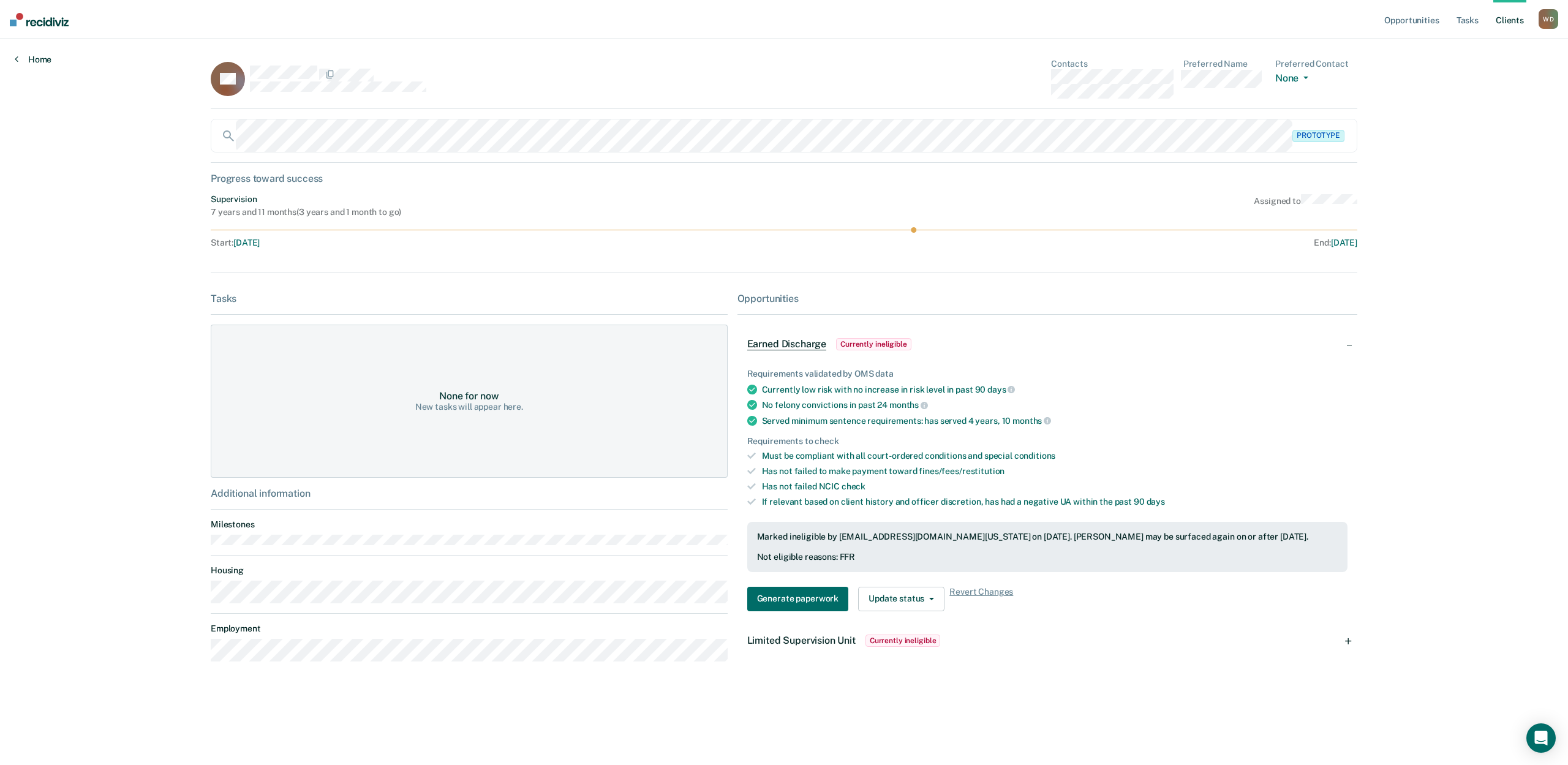
click at [43, 61] on link "Home" at bounding box center [33, 59] width 37 height 11
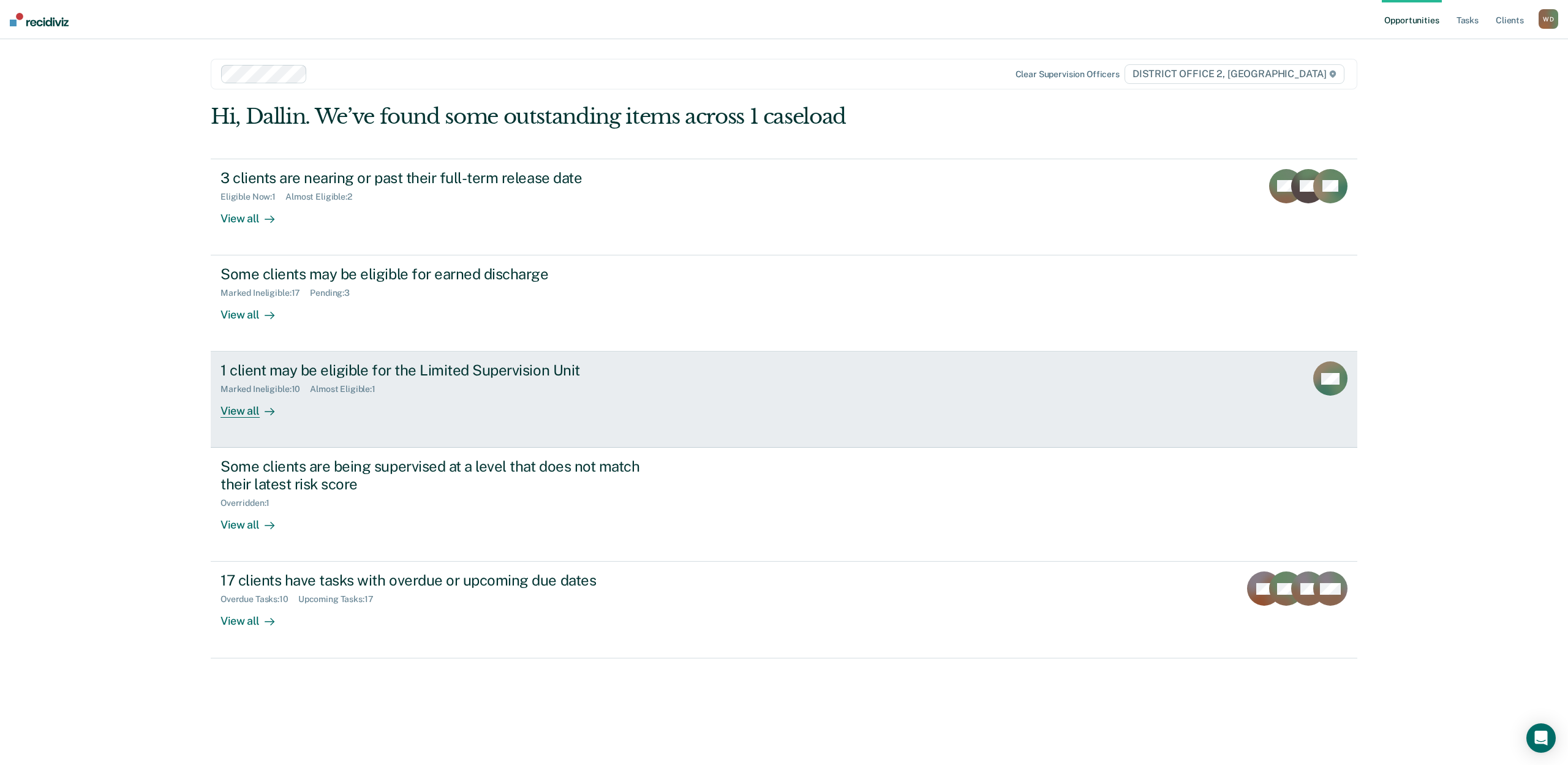
click at [239, 419] on link "1 client may be eligible for the Limited Supervision Unit Marked Ineligible : 1…" at bounding box center [784, 400] width 1147 height 96
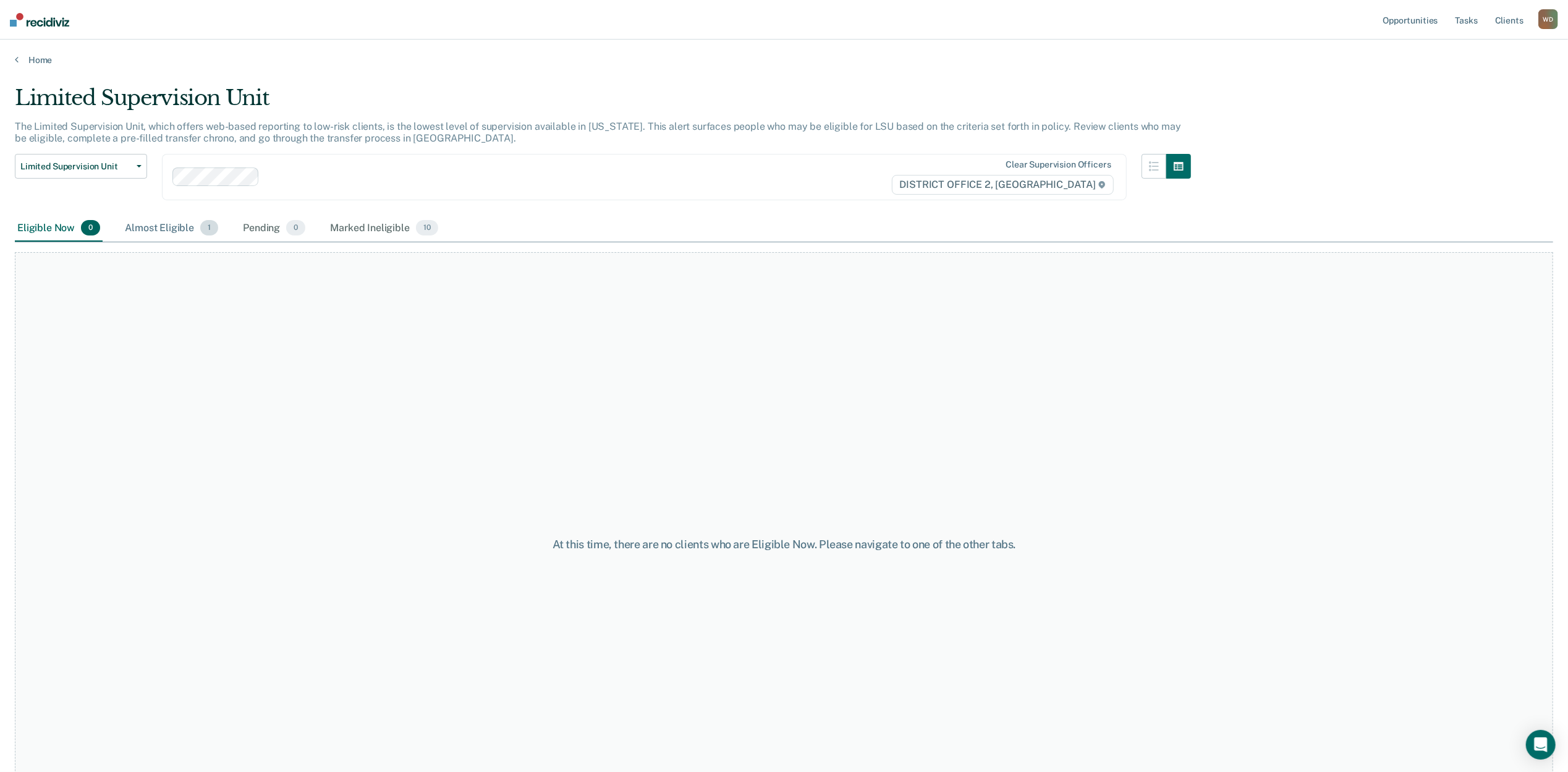
click at [154, 229] on div "Almost Eligible 1" at bounding box center [172, 229] width 99 height 27
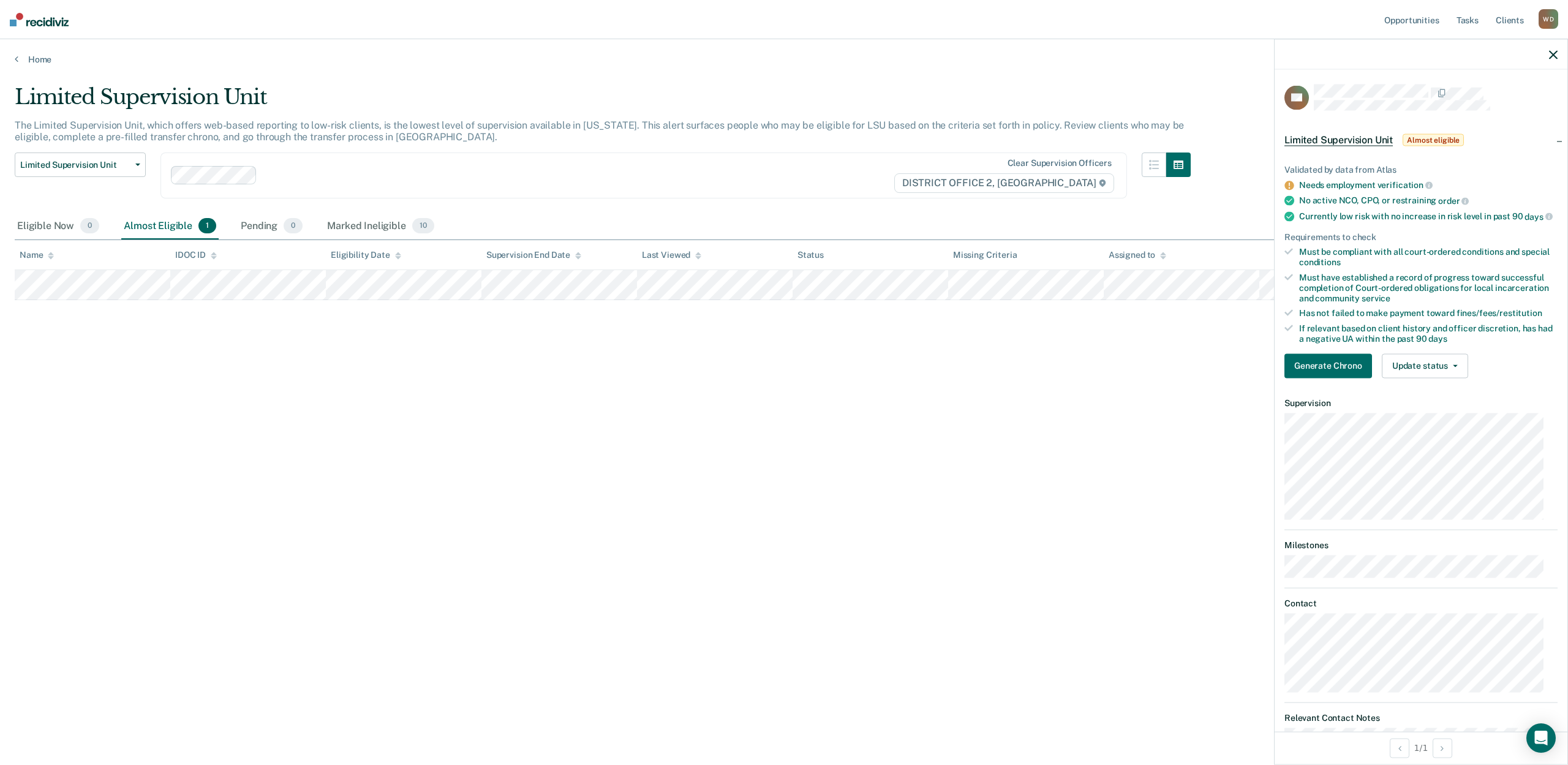
click at [456, 446] on div "Limited Supervision Unit The Limited Supervision Unit, which offers web-based r…" at bounding box center [784, 379] width 1539 height 589
click at [1554, 53] on icon "button" at bounding box center [1553, 54] width 8 height 8
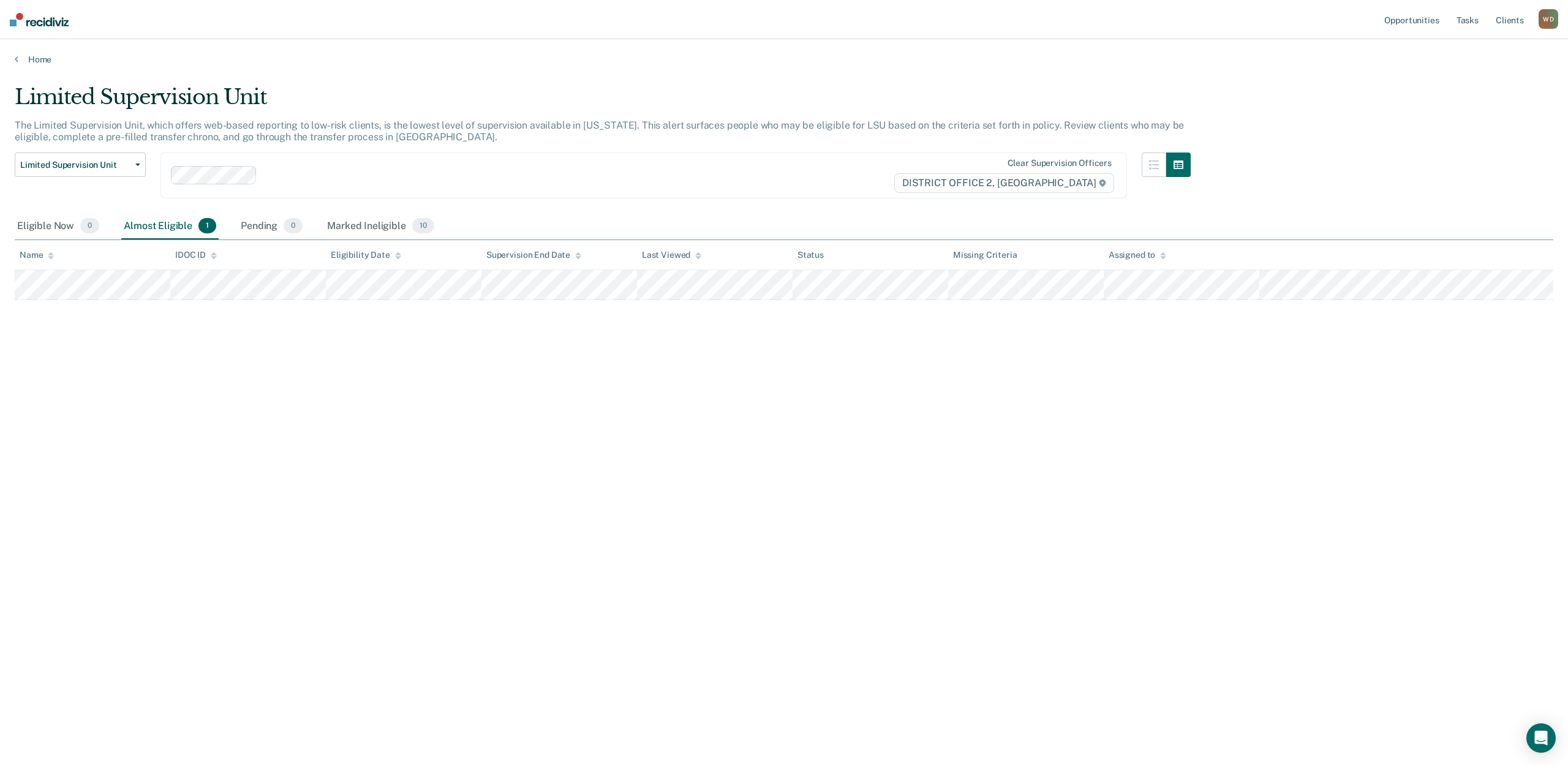
click at [511, 460] on div "Limited Supervision Unit The Limited Supervision Unit, which offers web-based r…" at bounding box center [784, 379] width 1539 height 589
click at [278, 223] on div "Pending 0" at bounding box center [272, 227] width 67 height 27
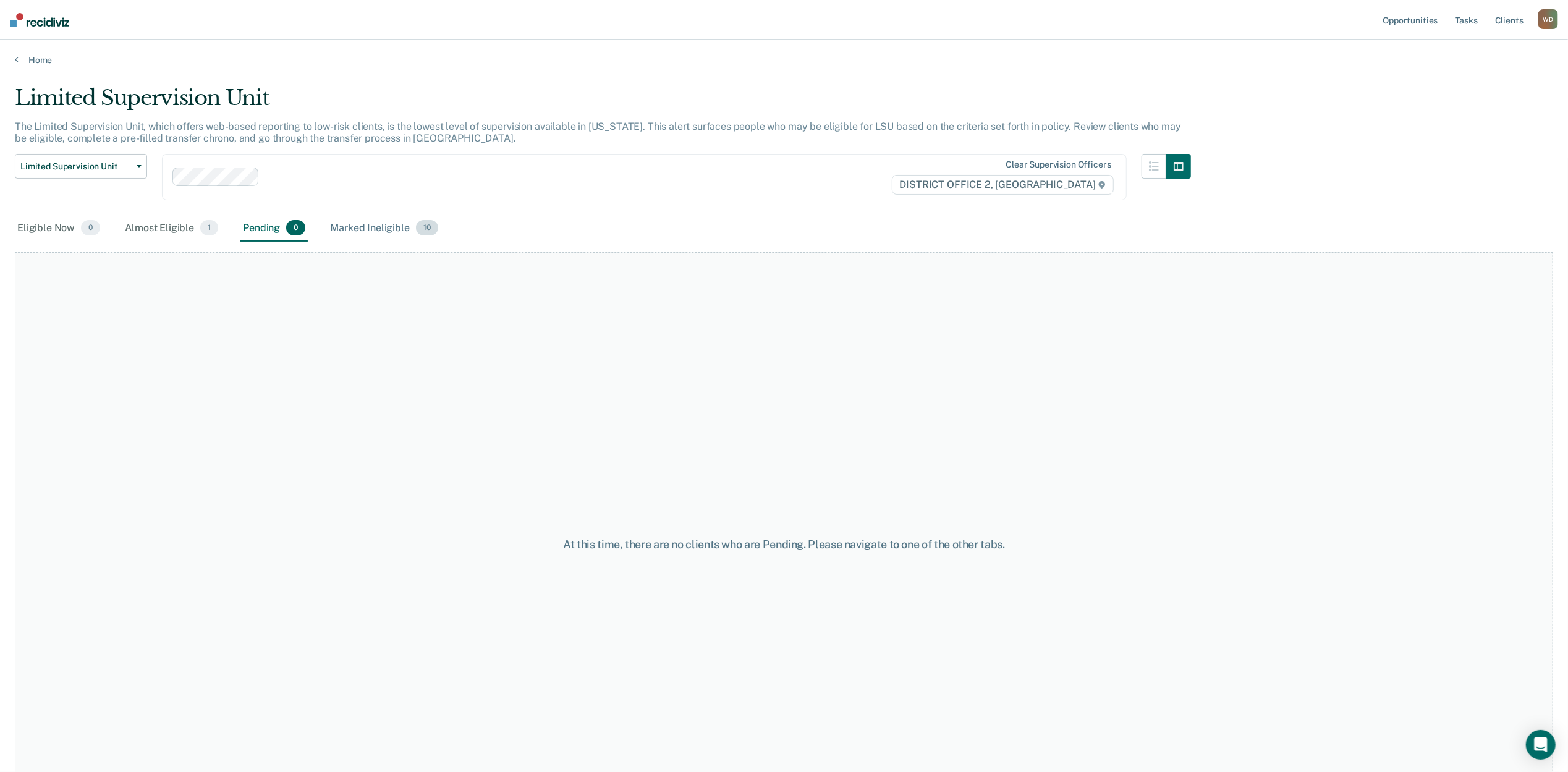
click at [357, 229] on div "Marked Ineligible 10" at bounding box center [384, 229] width 113 height 27
click at [262, 230] on div "Pending 0" at bounding box center [274, 229] width 68 height 27
click at [165, 231] on div "Almost Eligible 1" at bounding box center [172, 229] width 99 height 27
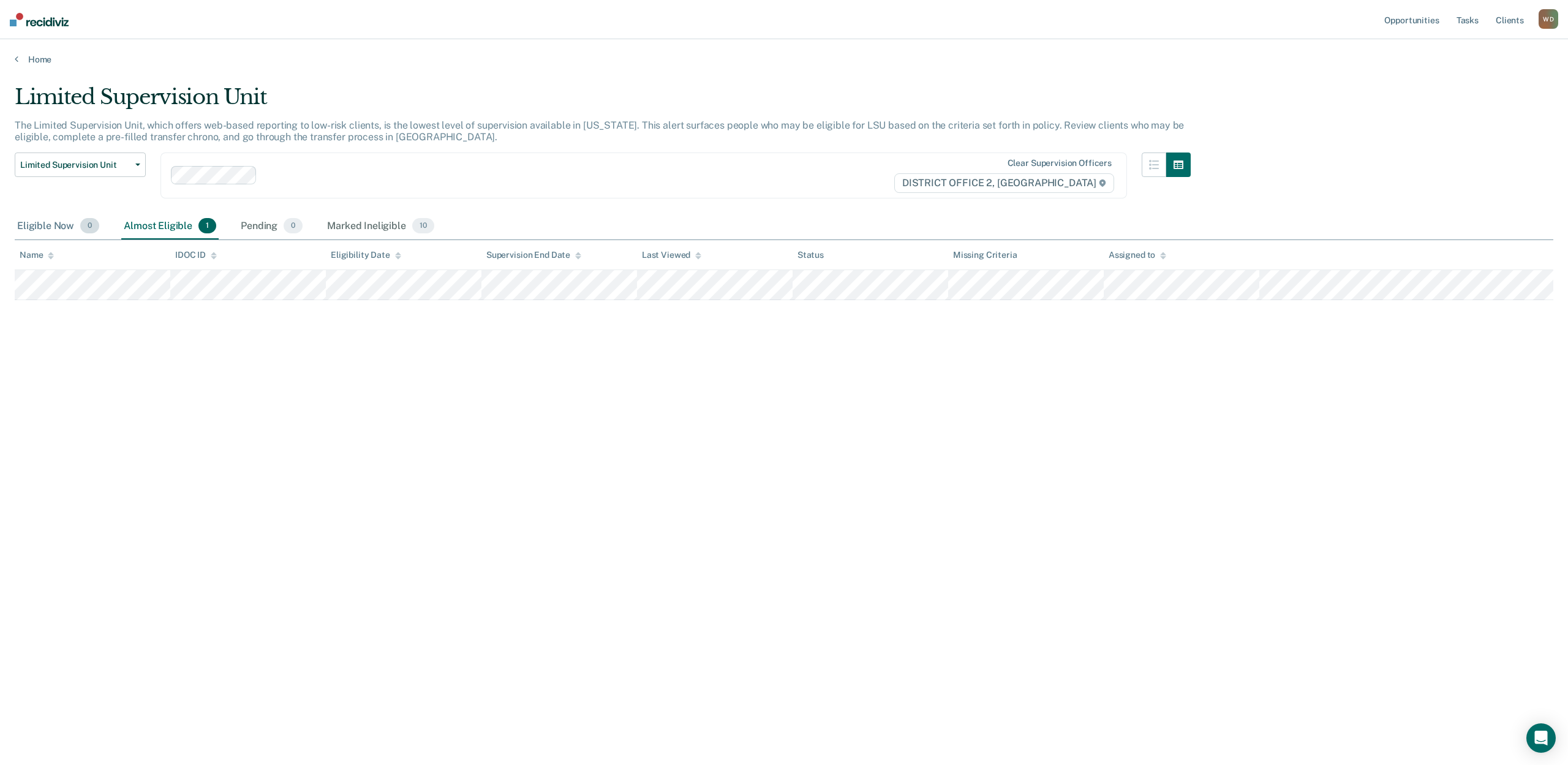
click at [25, 235] on div "Eligible Now 0" at bounding box center [58, 227] width 87 height 27
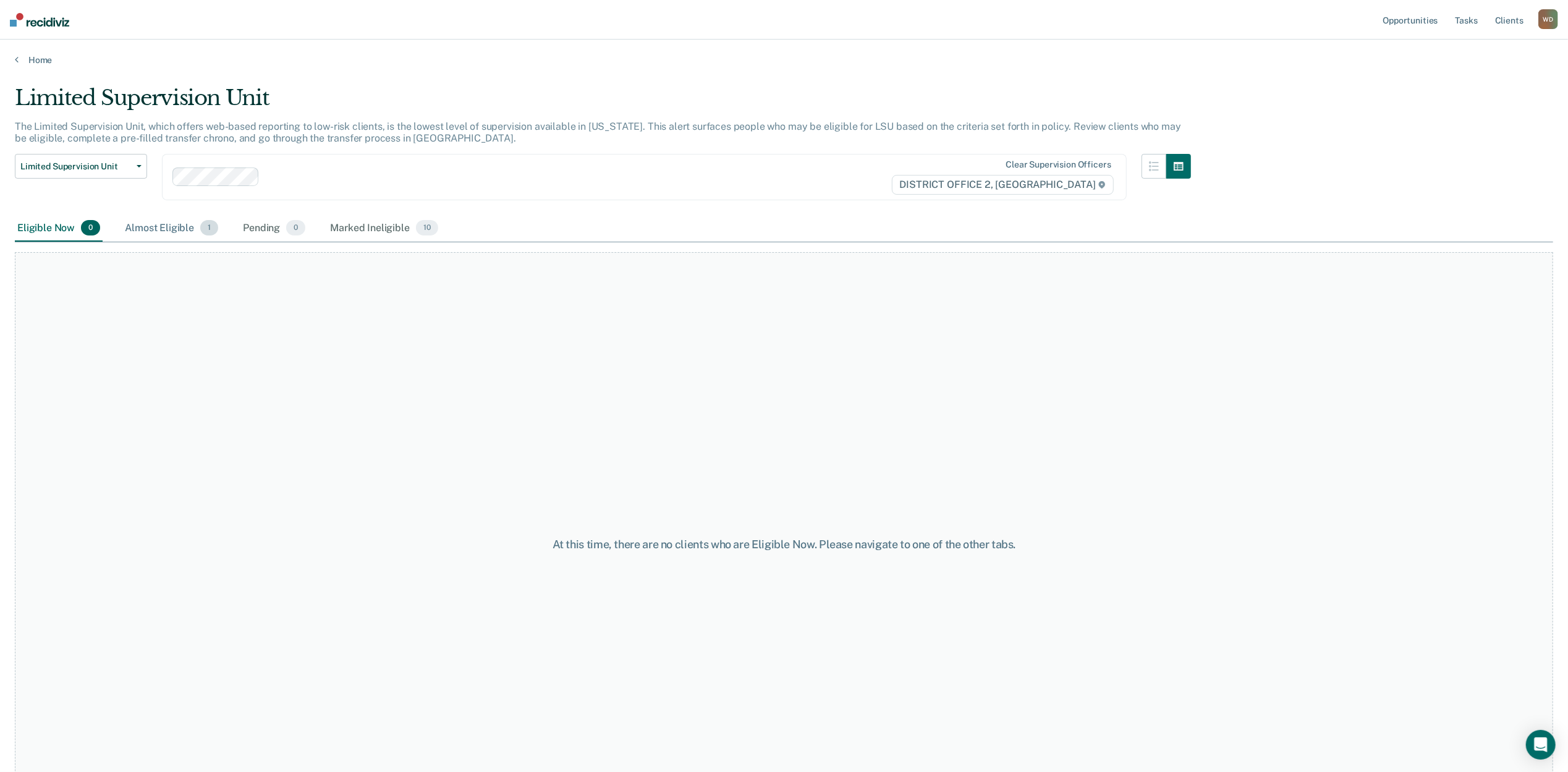
click at [160, 222] on div "Almost Eligible 1" at bounding box center [172, 229] width 99 height 27
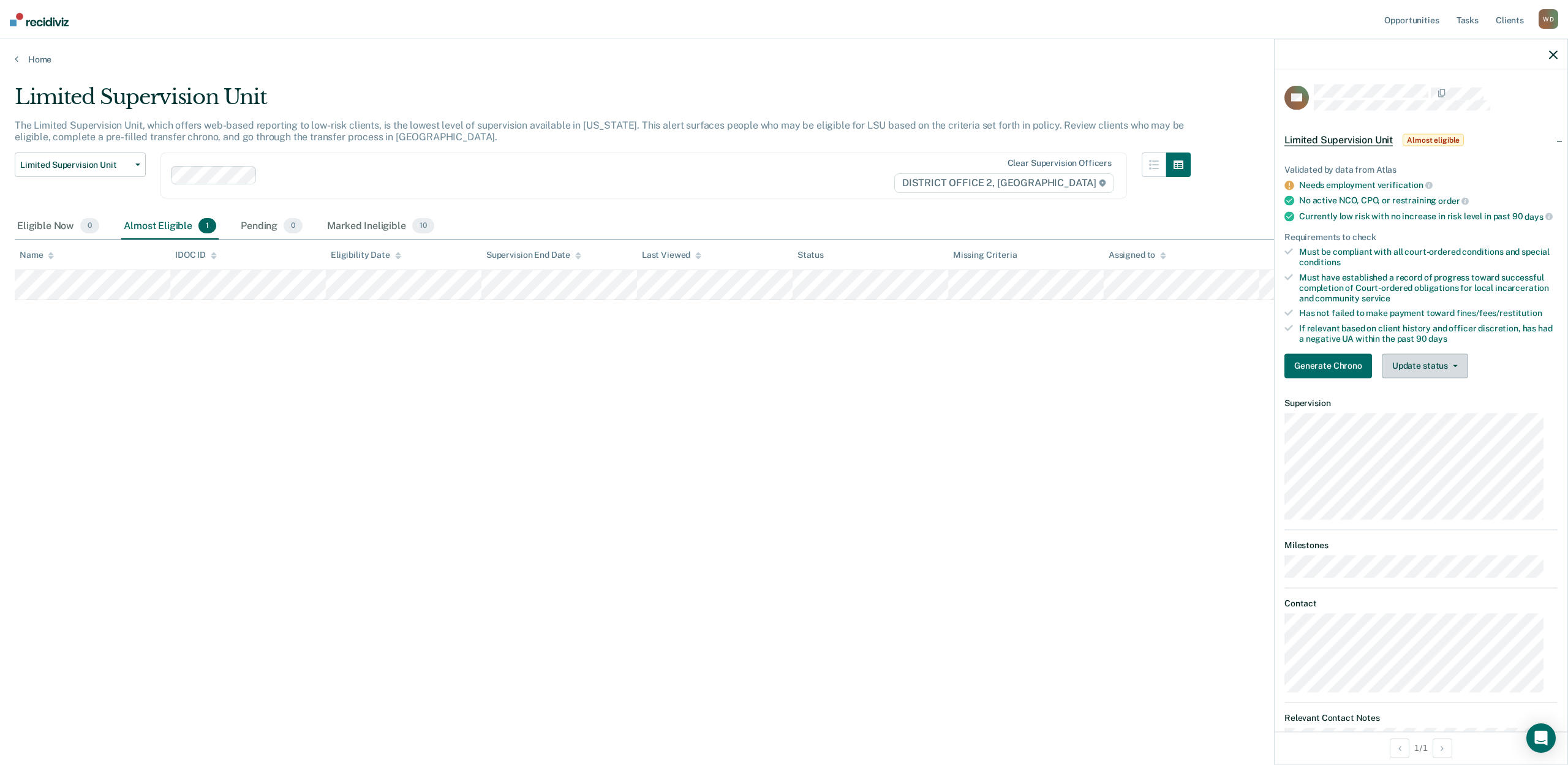
click at [1391, 378] on button "Update status" at bounding box center [1425, 365] width 86 height 24
click at [1402, 421] on button "Mark Ineligible" at bounding box center [1441, 415] width 119 height 20
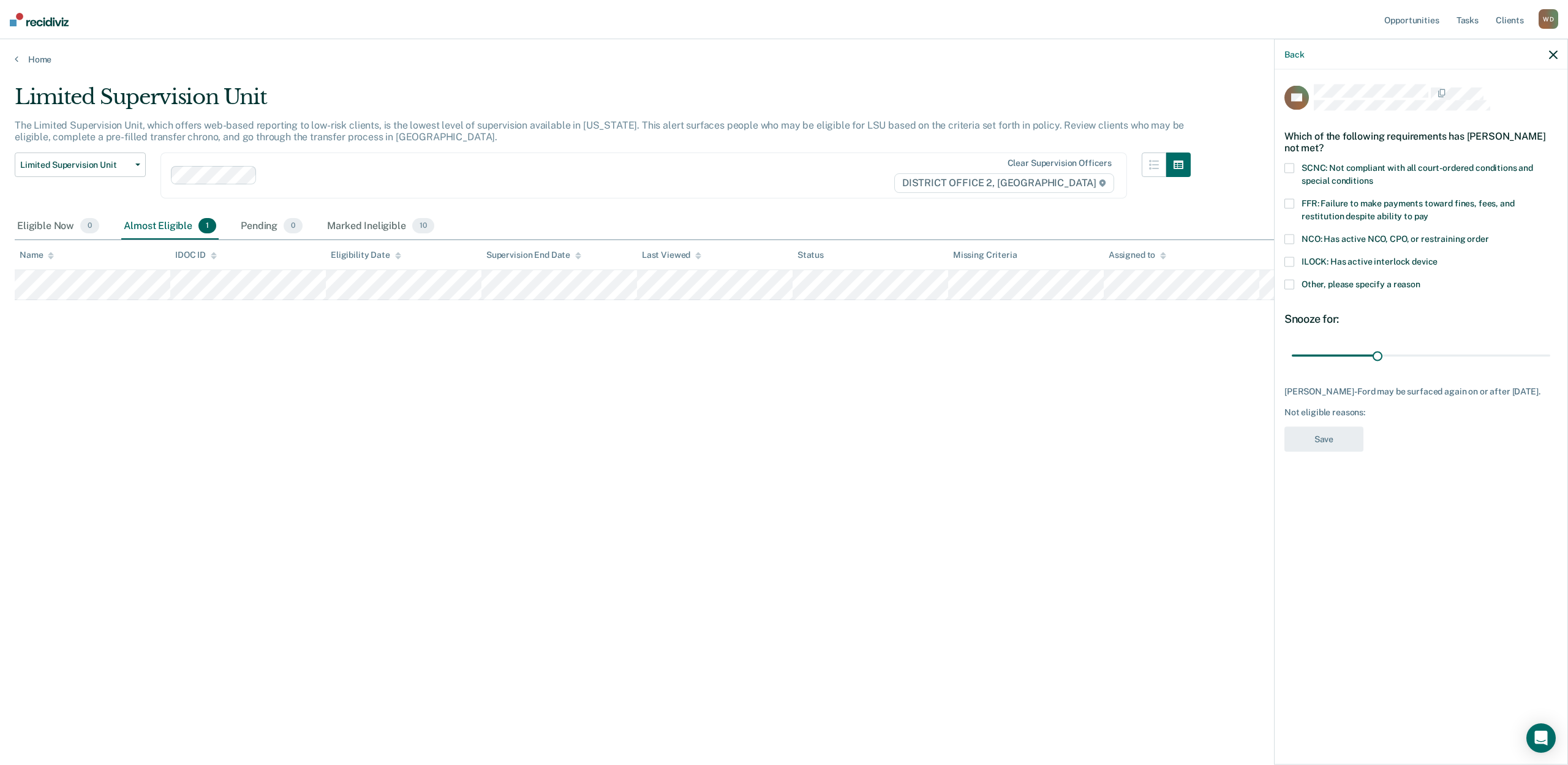
click at [1287, 209] on label "FFR: Failure to make payments toward fines, fees, and restitution despite abili…" at bounding box center [1422, 211] width 273 height 26
click at [1428, 212] on input "FFR: Failure to make payments toward fines, fees, and restitution despite abili…" at bounding box center [1428, 212] width 0 height 0
click at [1348, 444] on button "Save" at bounding box center [1324, 439] width 79 height 25
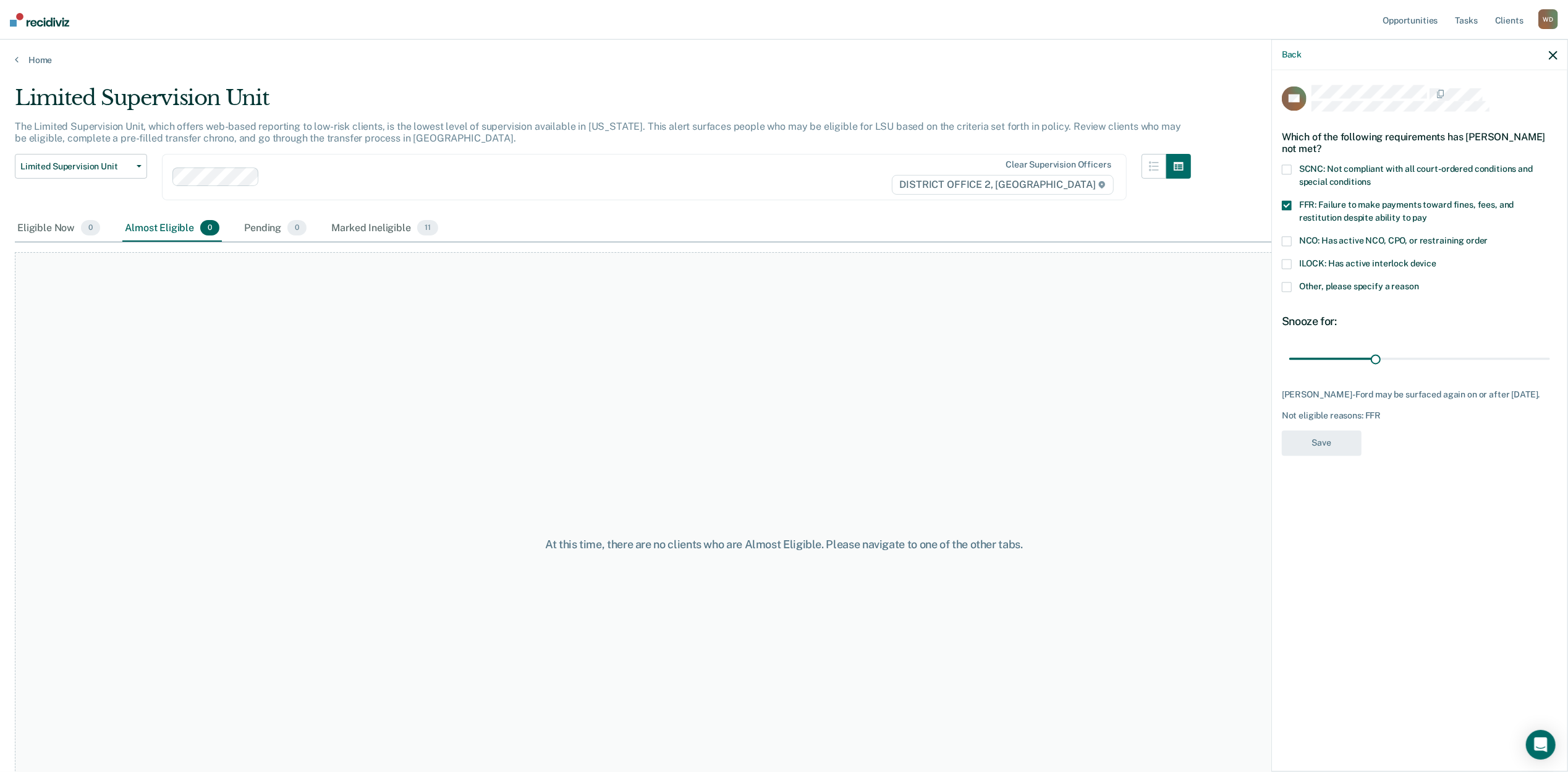
click at [859, 444] on div "At this time, there are no clients who are Almost Eligible. Please navigate to …" at bounding box center [784, 544] width 1538 height 584
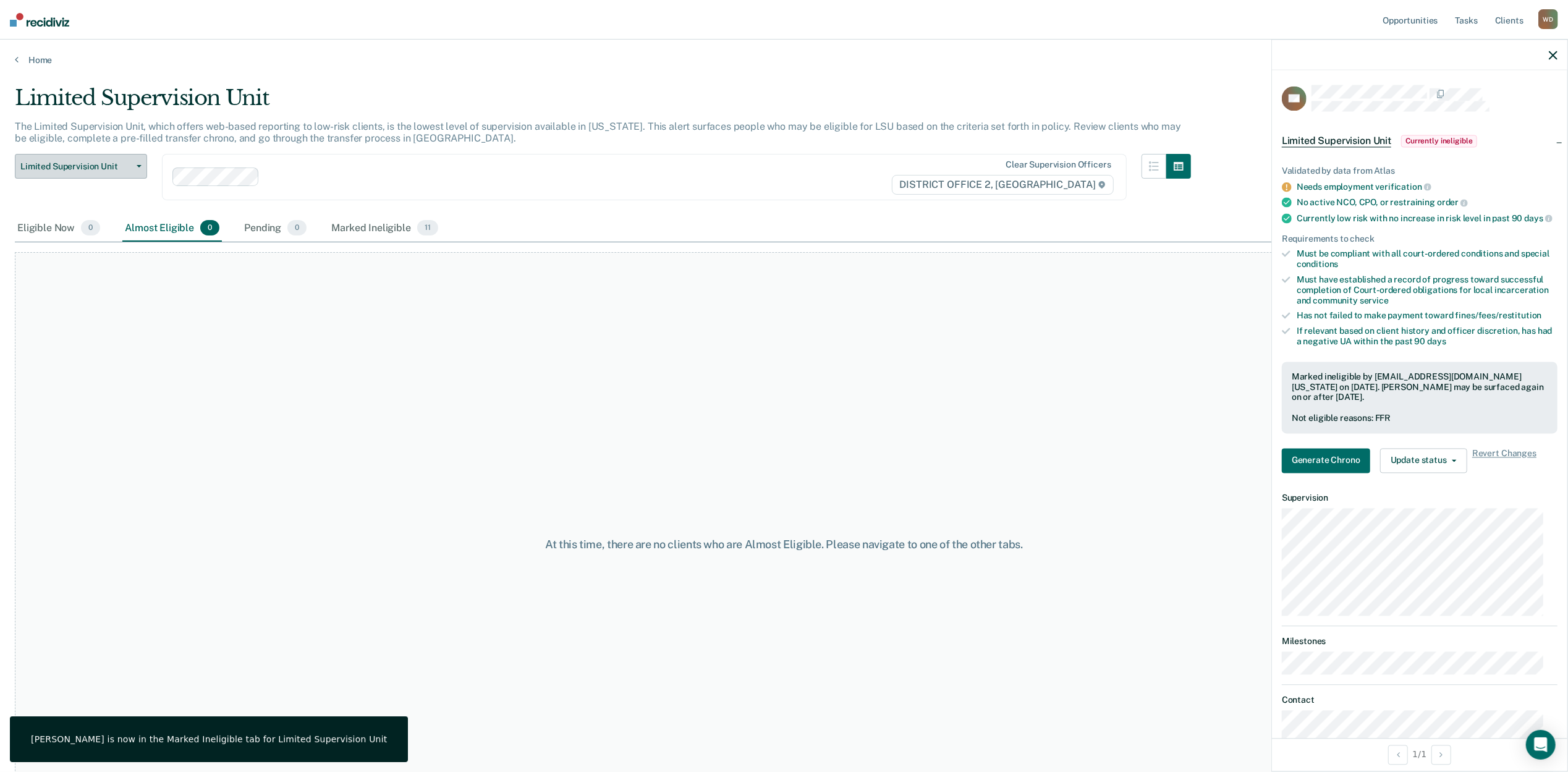
click at [106, 164] on span "Limited Supervision Unit" at bounding box center [76, 166] width 111 height 11
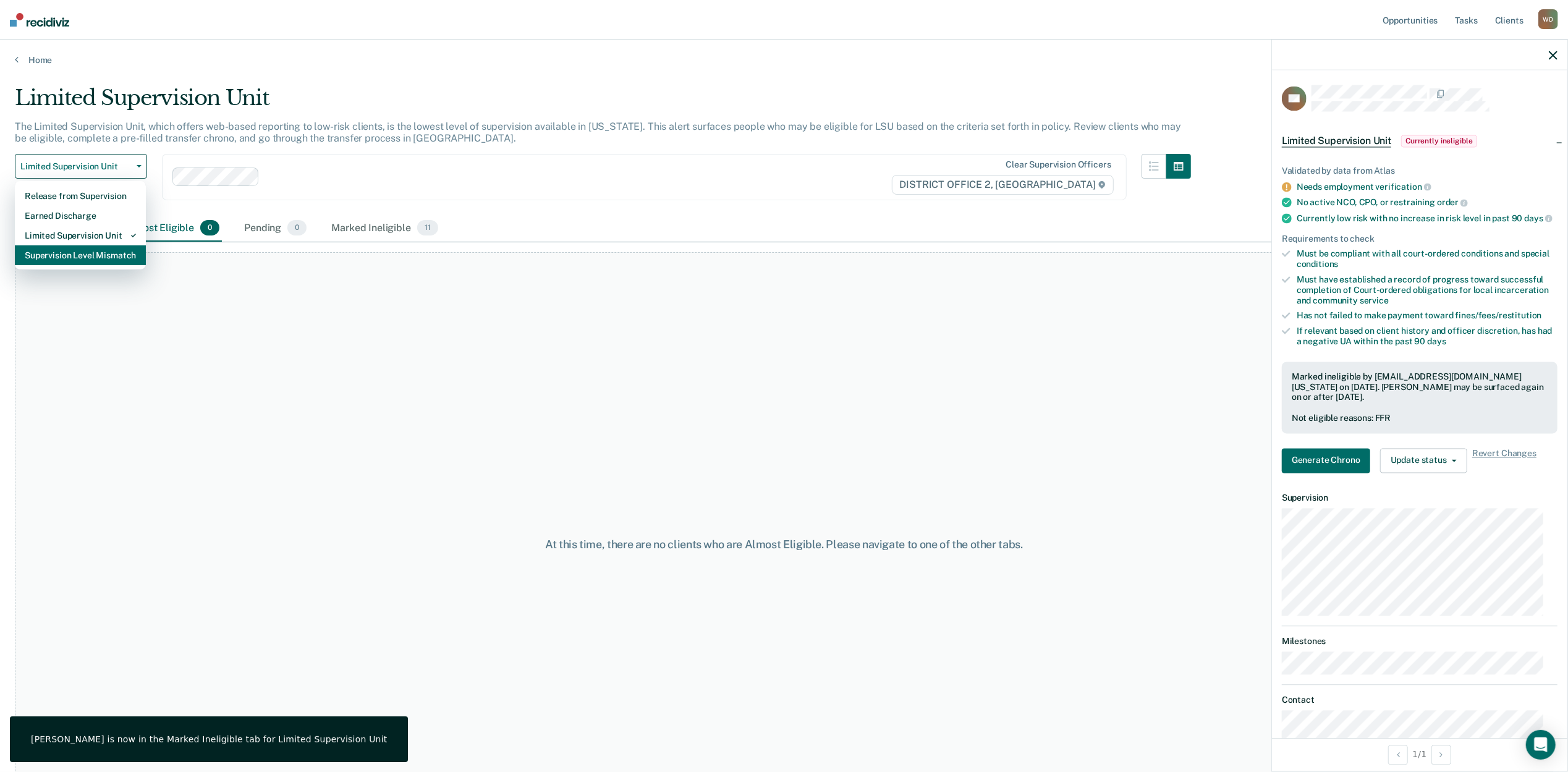
click at [82, 255] on div "Supervision Level Mismatch" at bounding box center [80, 255] width 111 height 20
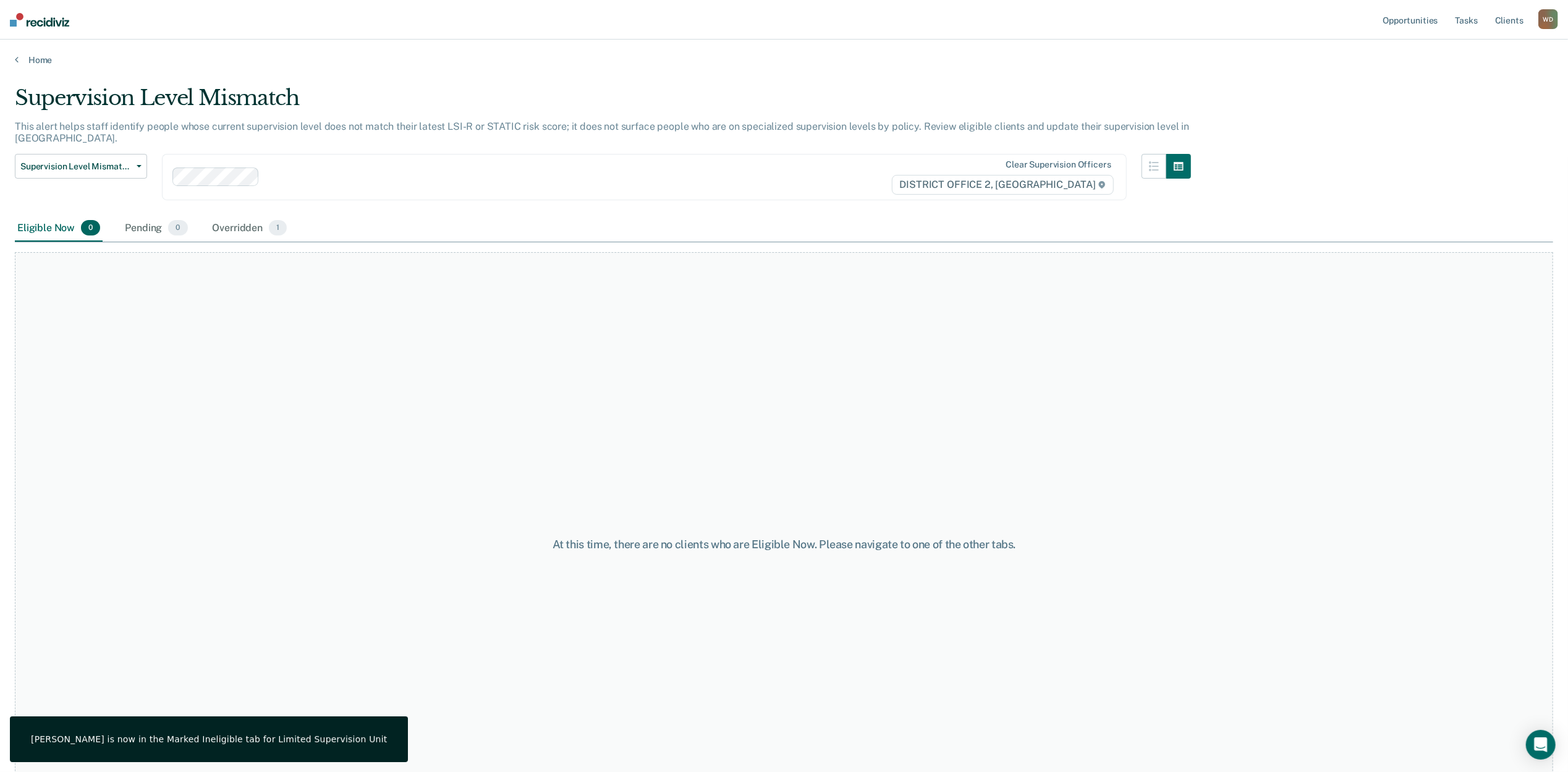
click at [221, 322] on div "At this time, there are no clients who are Eligible Now. Please navigate to one…" at bounding box center [784, 544] width 1538 height 584
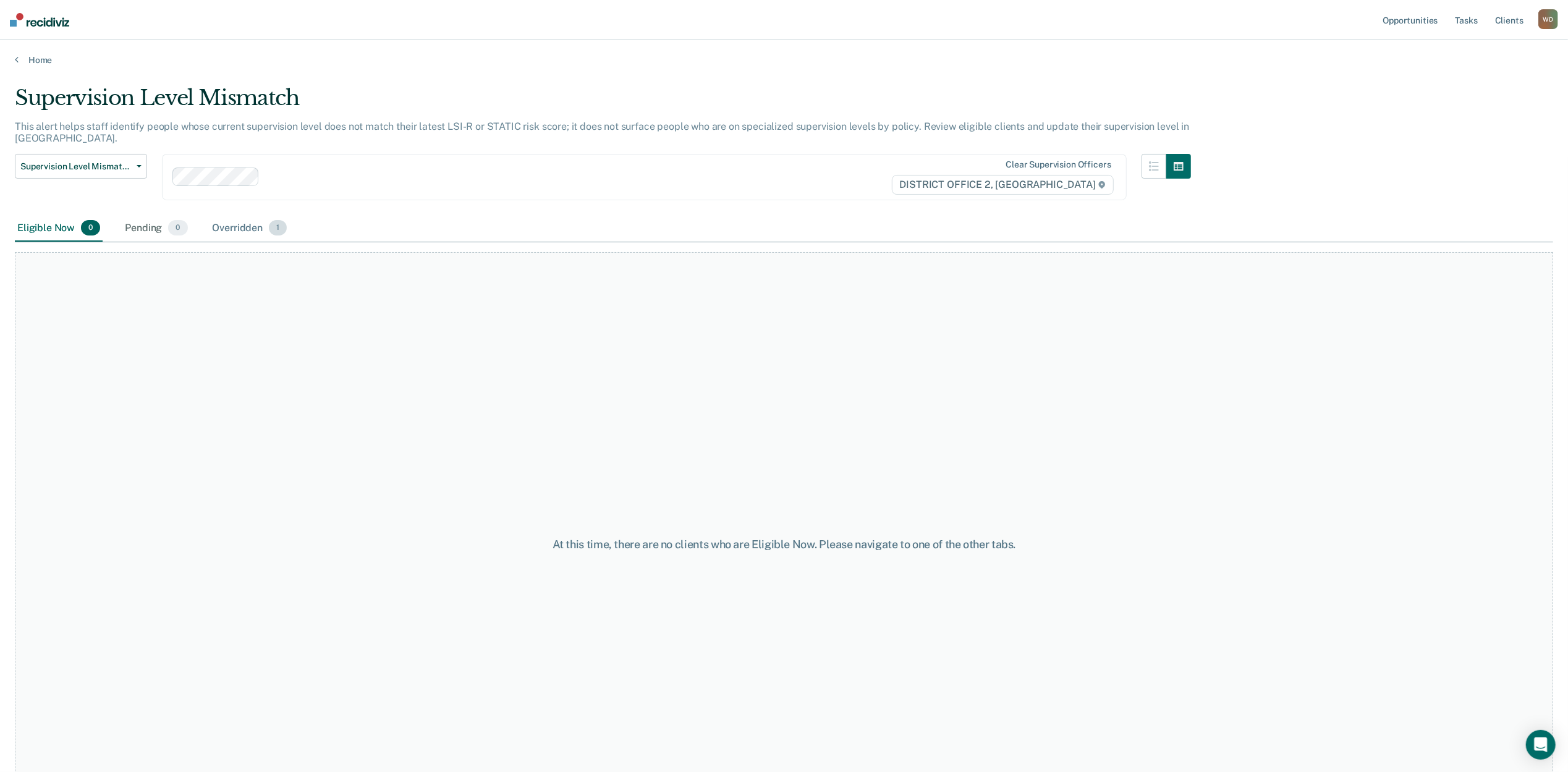
click at [274, 226] on span "1" at bounding box center [277, 228] width 18 height 16
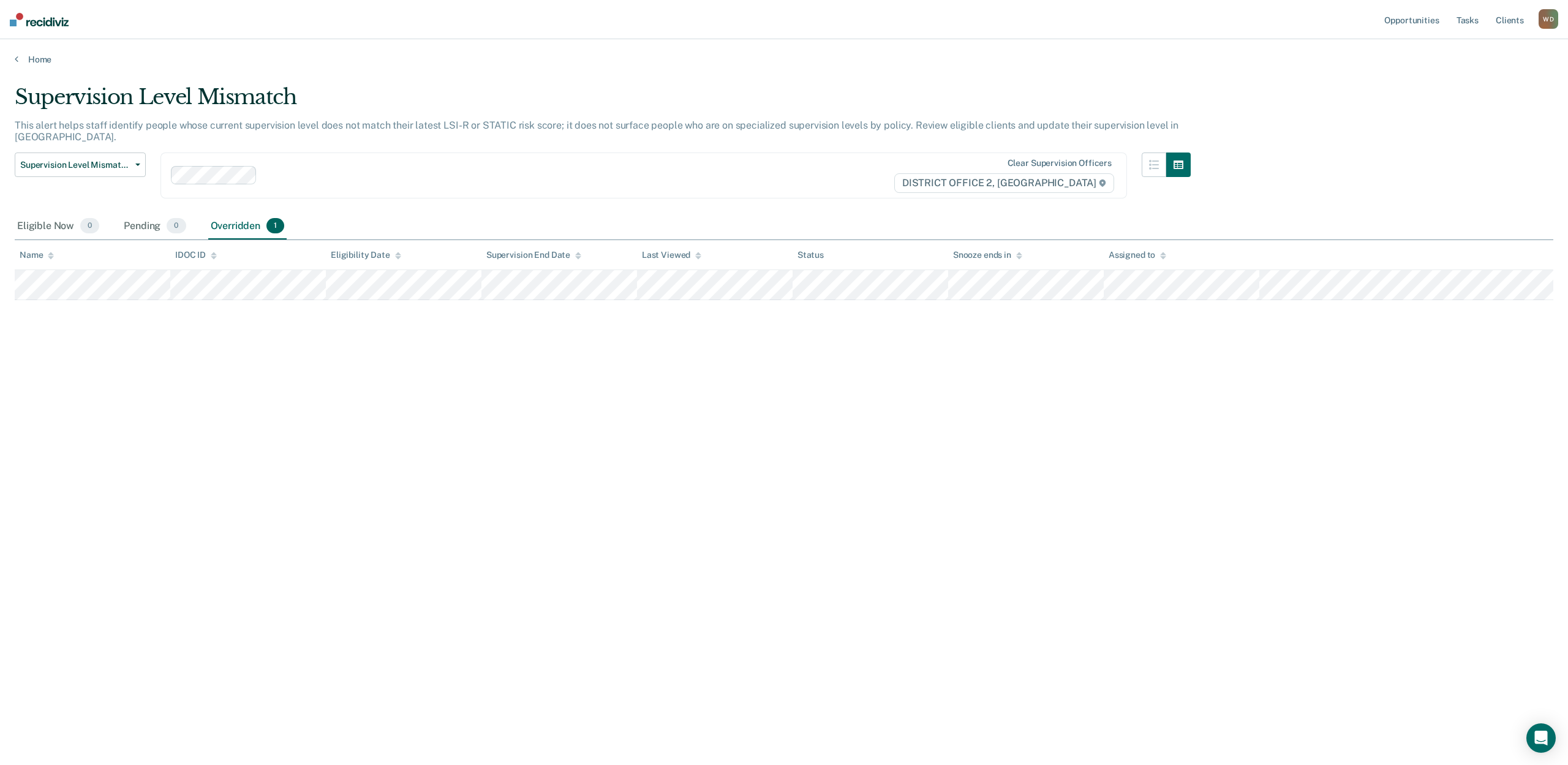
click at [246, 361] on div "Supervision Level Mismatch This alert helps staff identify people whose current…" at bounding box center [784, 379] width 1539 height 589
click at [293, 418] on div "Supervision Level Mismatch This alert helps staff identify people whose current…" at bounding box center [784, 379] width 1539 height 589
click at [1463, 25] on link "Tasks" at bounding box center [1468, 20] width 27 height 39
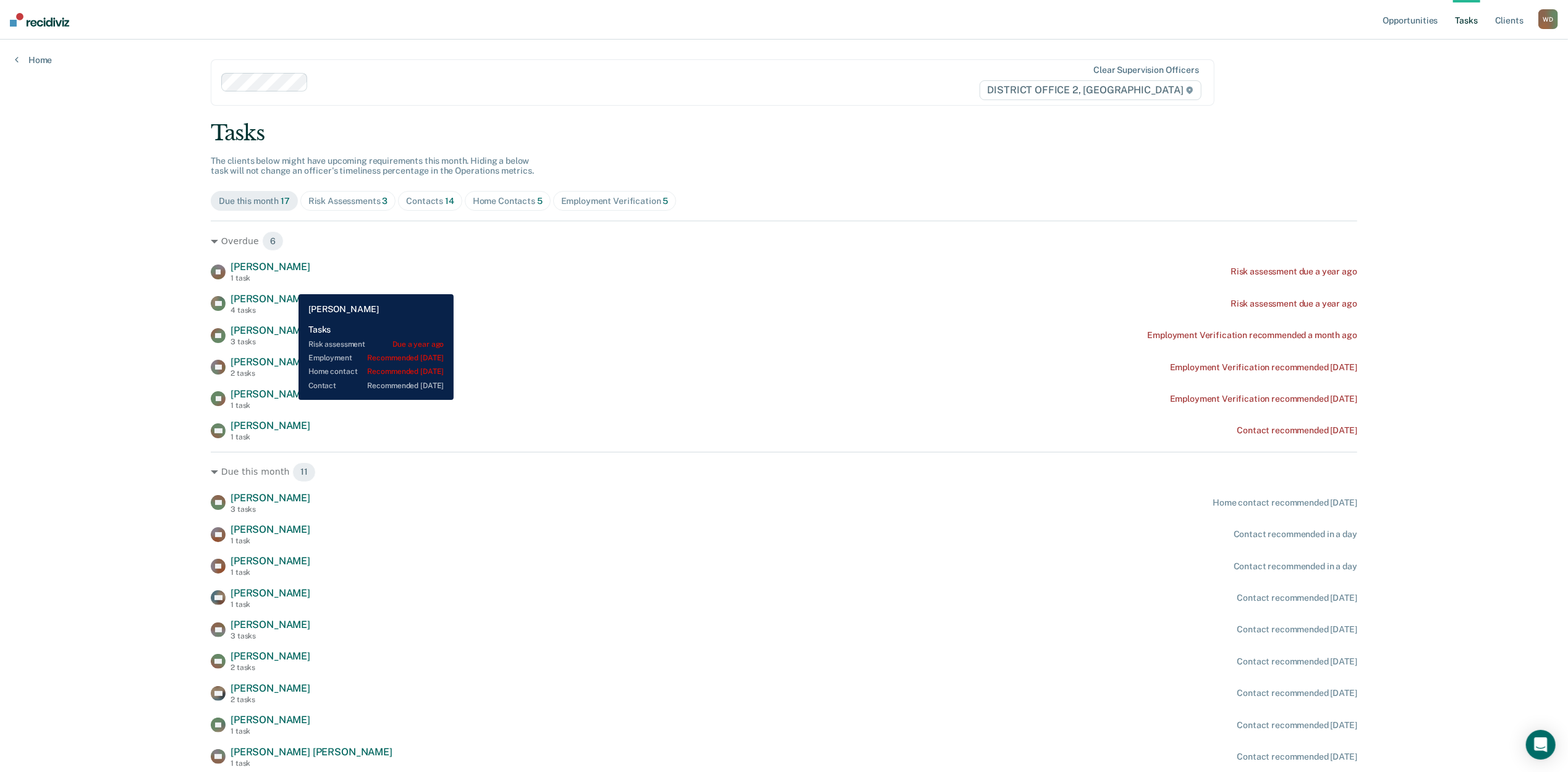
click at [289, 293] on span "Anthony Snyder" at bounding box center [270, 298] width 80 height 12
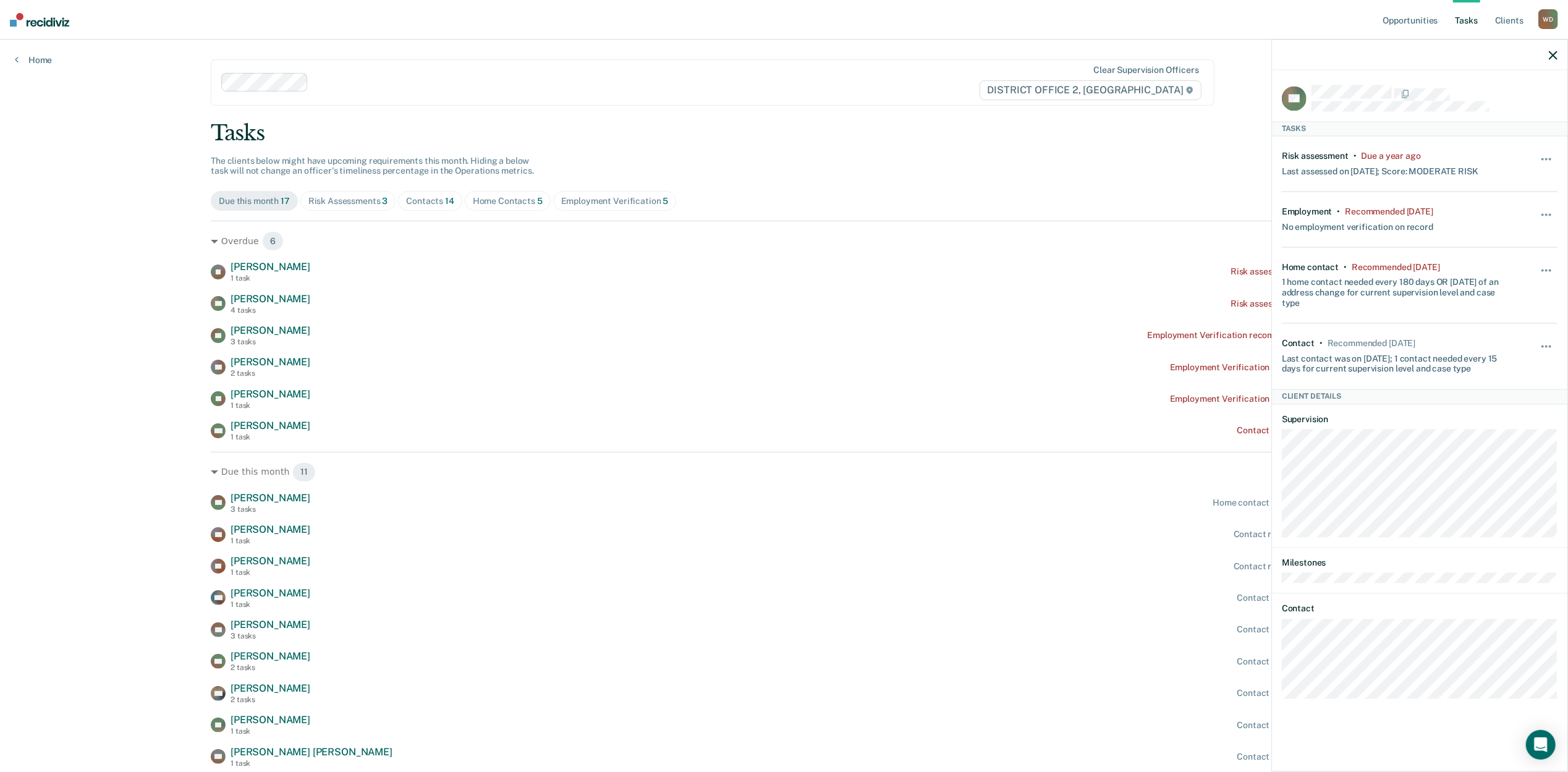
click at [82, 400] on div "Opportunities Tasks Client s Warnick, Dallin W D Profile How it works Log Out H…" at bounding box center [784, 441] width 1568 height 881
click at [497, 196] on div "Home Contacts 5" at bounding box center [507, 201] width 70 height 11
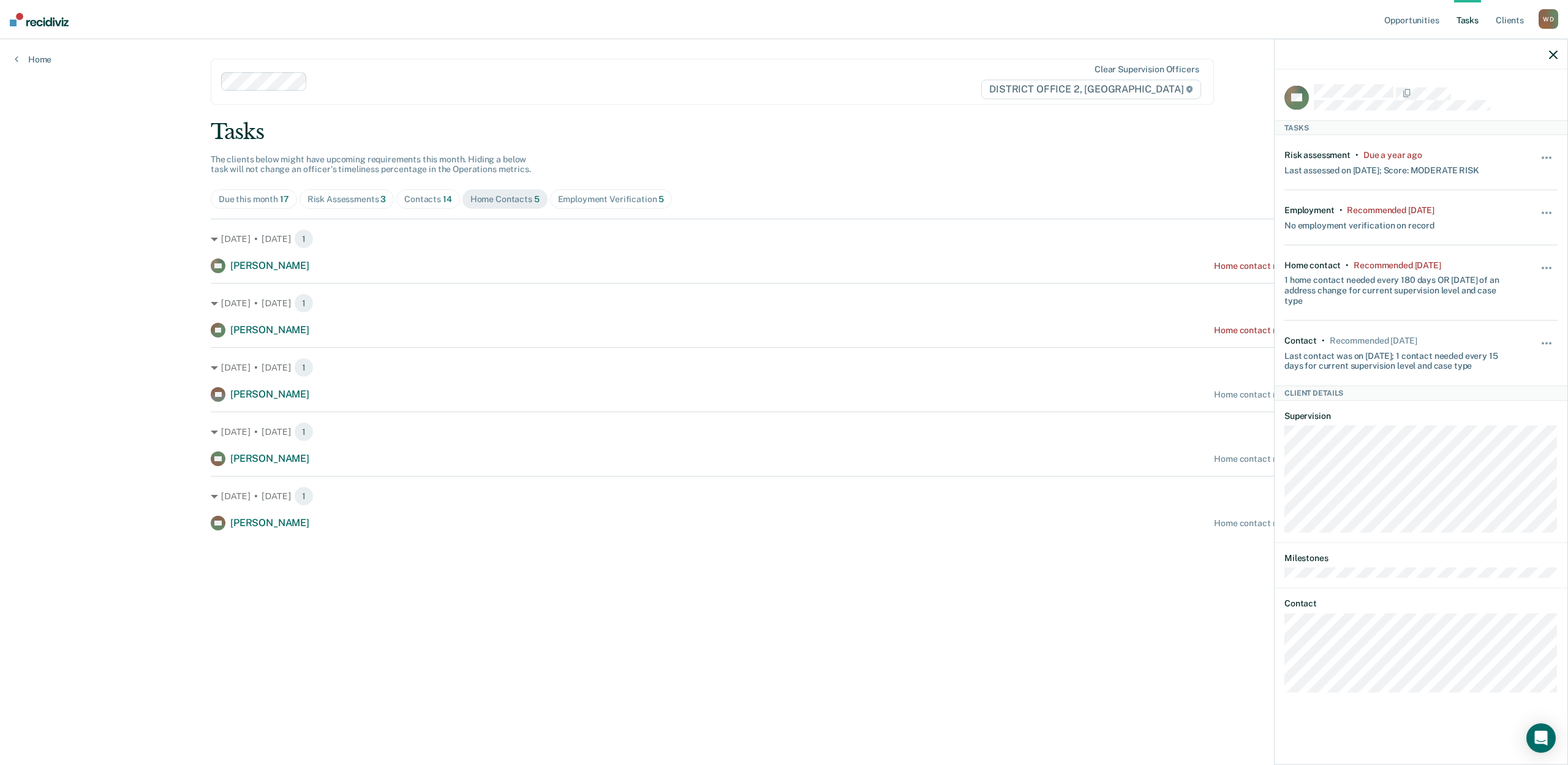
click at [368, 189] on span "Risk Assessments 3" at bounding box center [347, 199] width 95 height 20
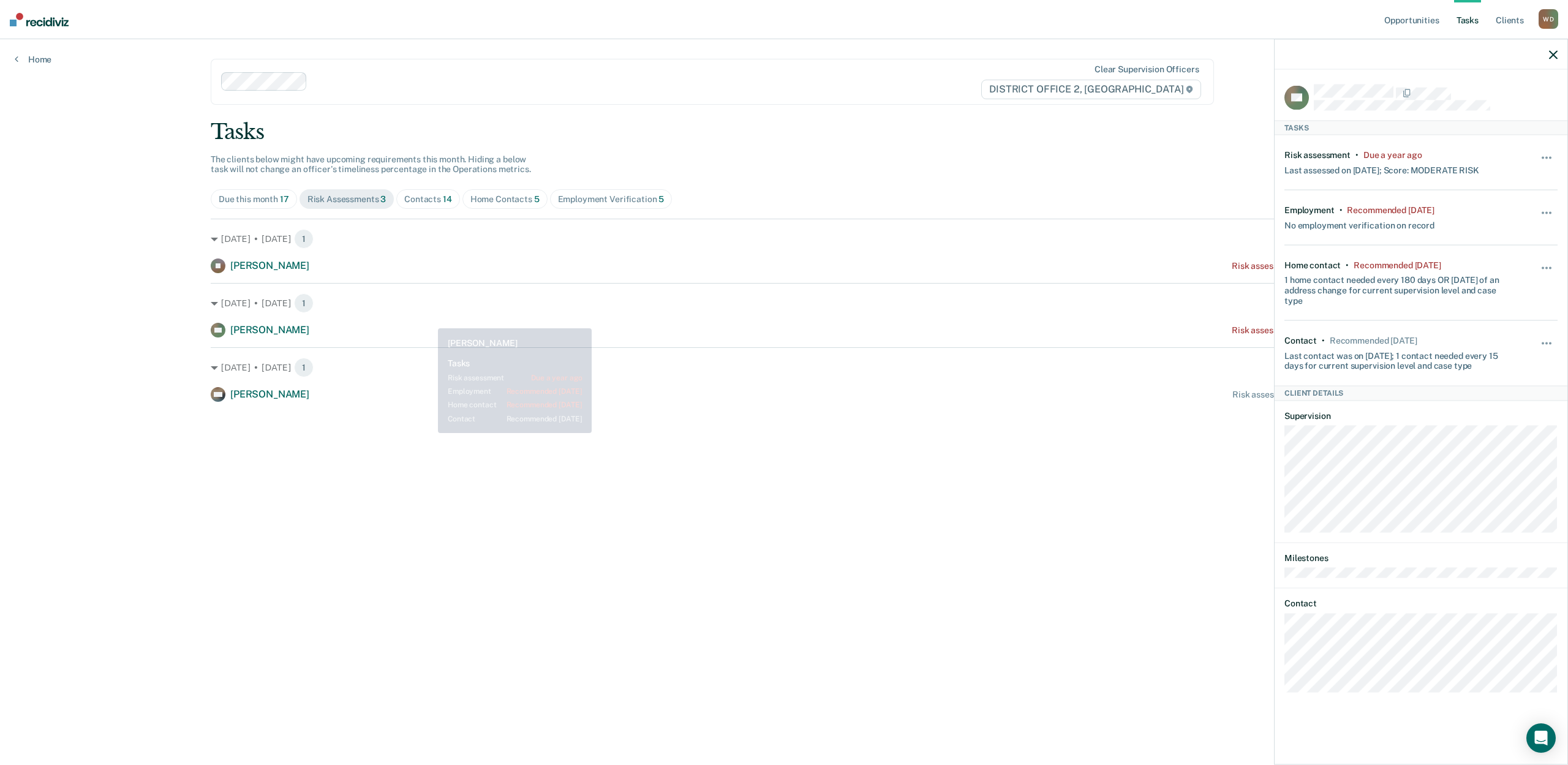
click at [517, 489] on main "Clear supervision officers DISTRICT OFFICE 2, LEWISTON Tasks The clients below …" at bounding box center [784, 387] width 1176 height 697
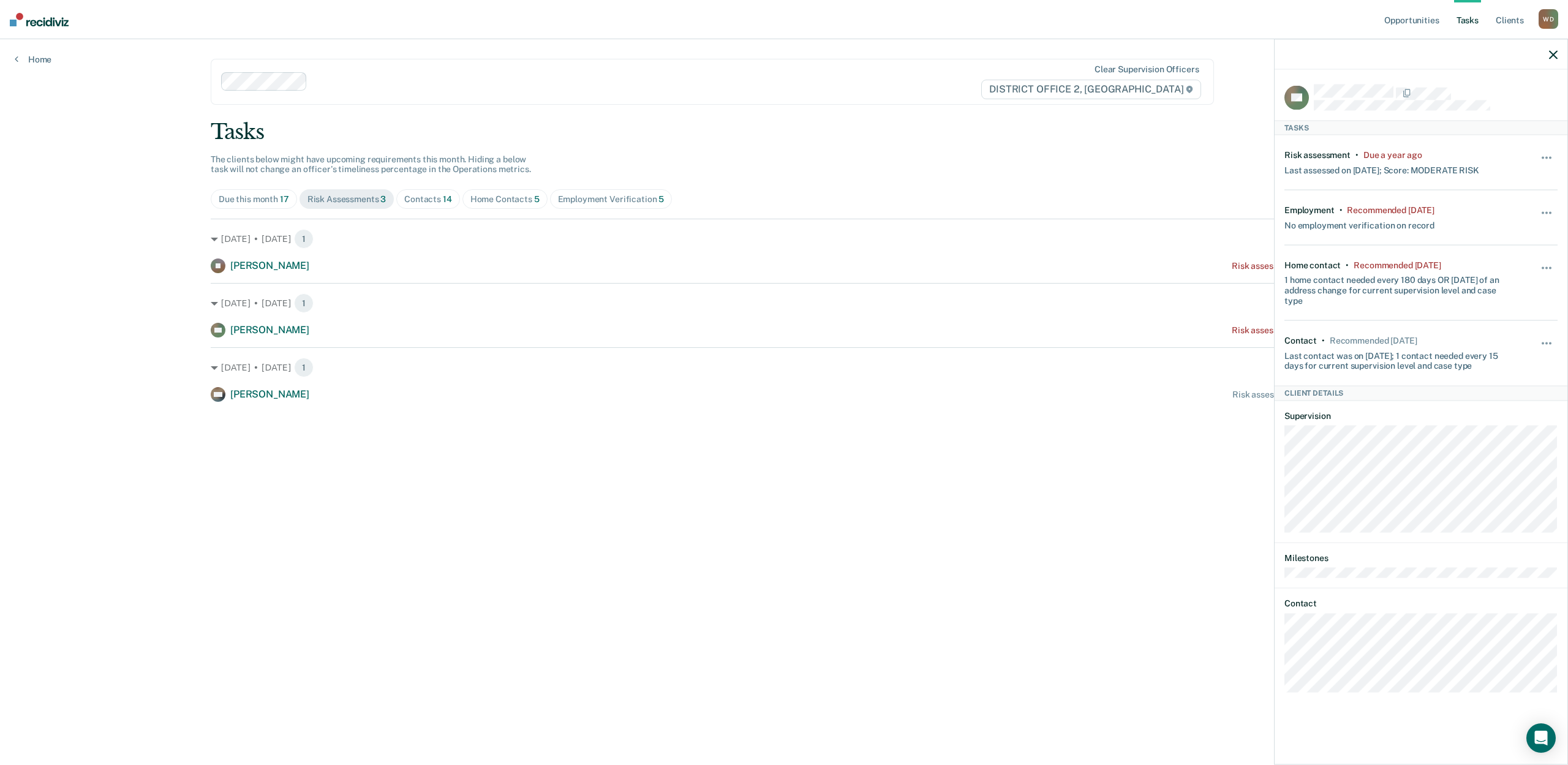
click at [1555, 55] on icon "button" at bounding box center [1553, 54] width 8 height 8
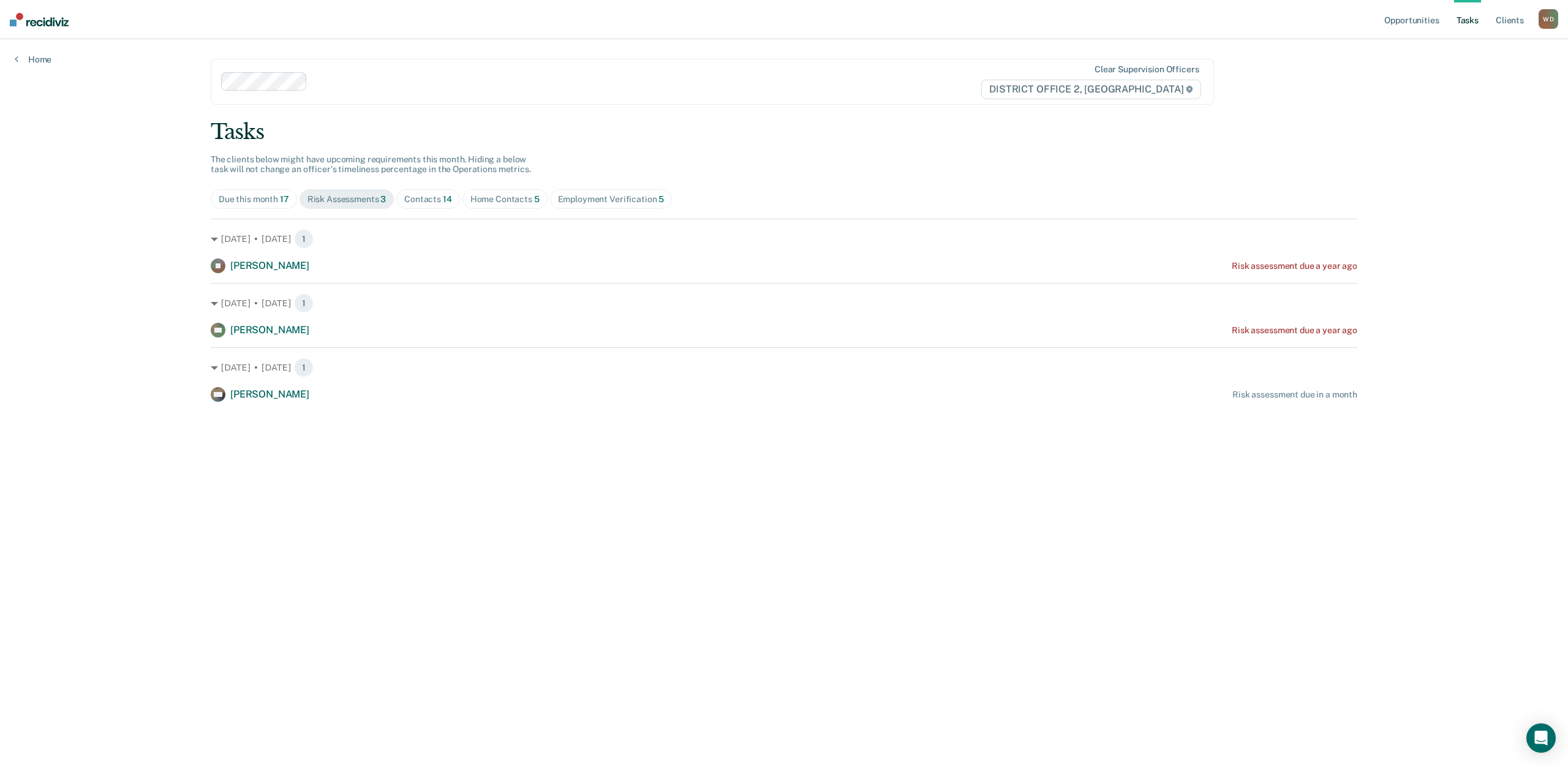
click at [424, 194] on div "Contacts 14" at bounding box center [428, 199] width 48 height 10
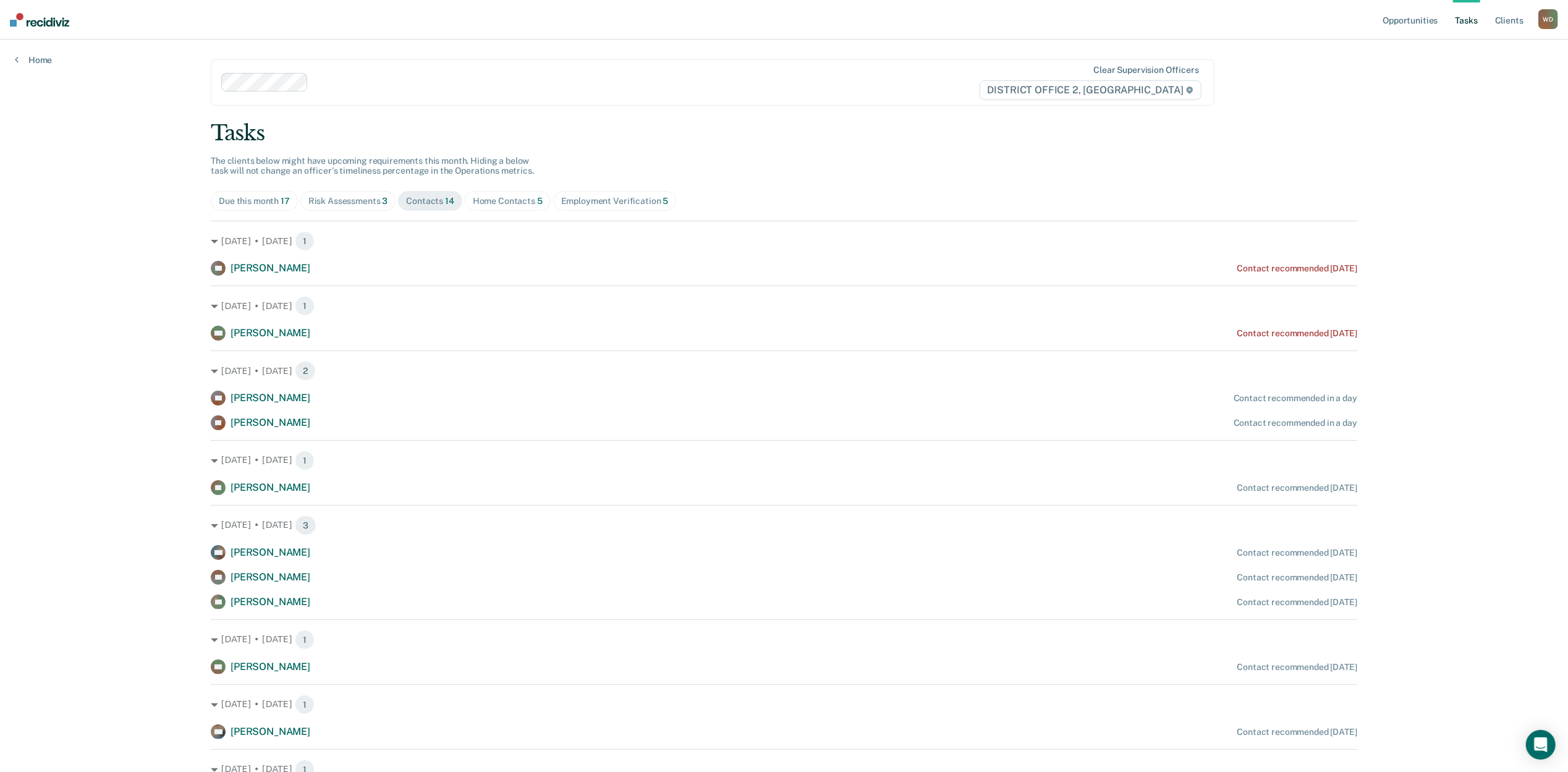
click at [485, 196] on div "Home Contacts 5" at bounding box center [507, 201] width 70 height 11
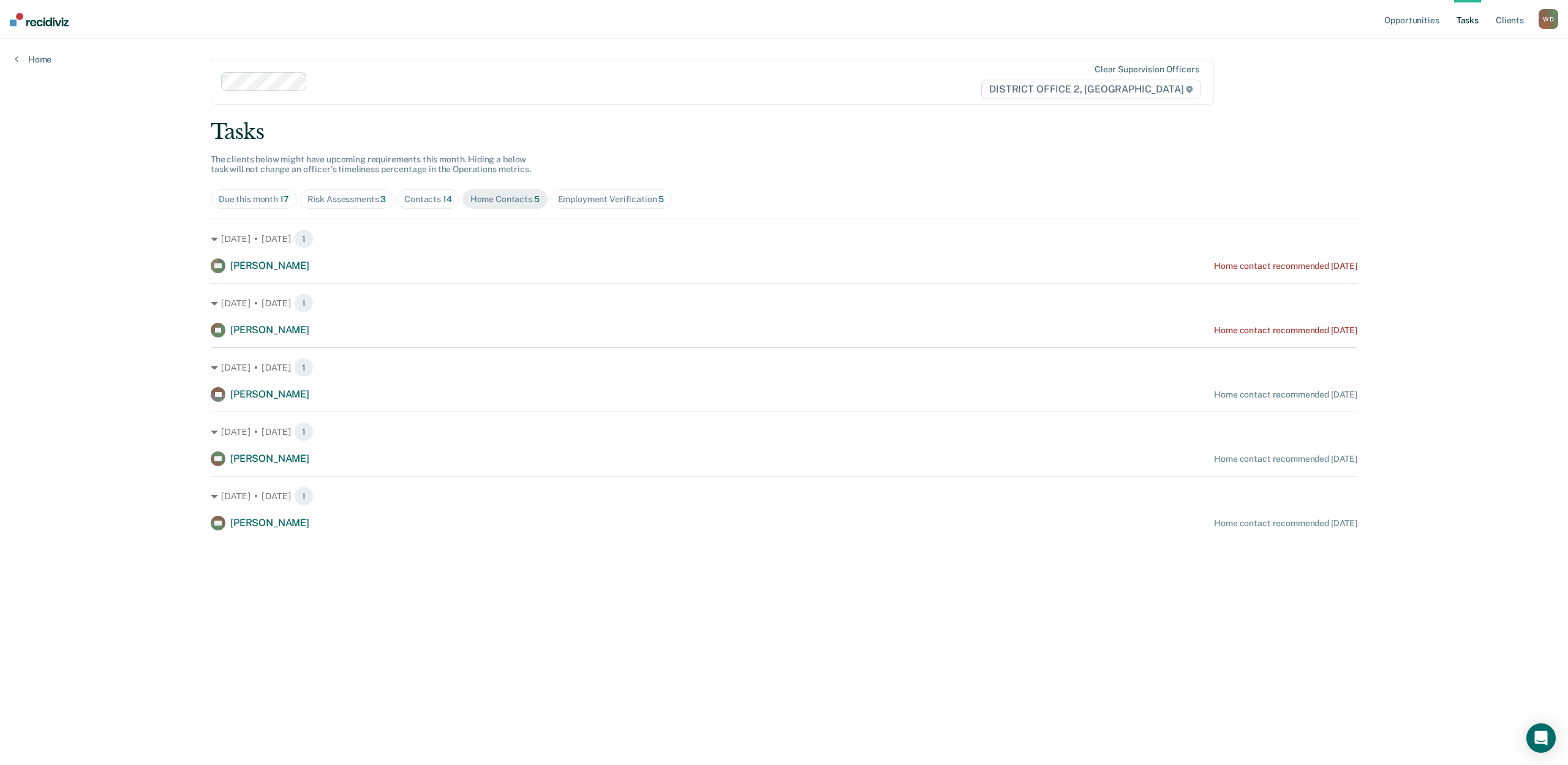
click at [504, 577] on main "Clear supervision officers DISTRICT OFFICE 2, LEWISTON Tasks The clients below …" at bounding box center [784, 387] width 1176 height 697
click at [575, 194] on div "Employment Verification 5" at bounding box center [611, 199] width 107 height 10
click at [319, 637] on main "Clear supervision officers DISTRICT OFFICE 2, LEWISTON Tasks The clients below …" at bounding box center [784, 387] width 1176 height 697
click at [501, 194] on div "Home Contacts 5" at bounding box center [505, 199] width 69 height 10
drag, startPoint x: 391, startPoint y: 618, endPoint x: 366, endPoint y: 537, distance: 84.8
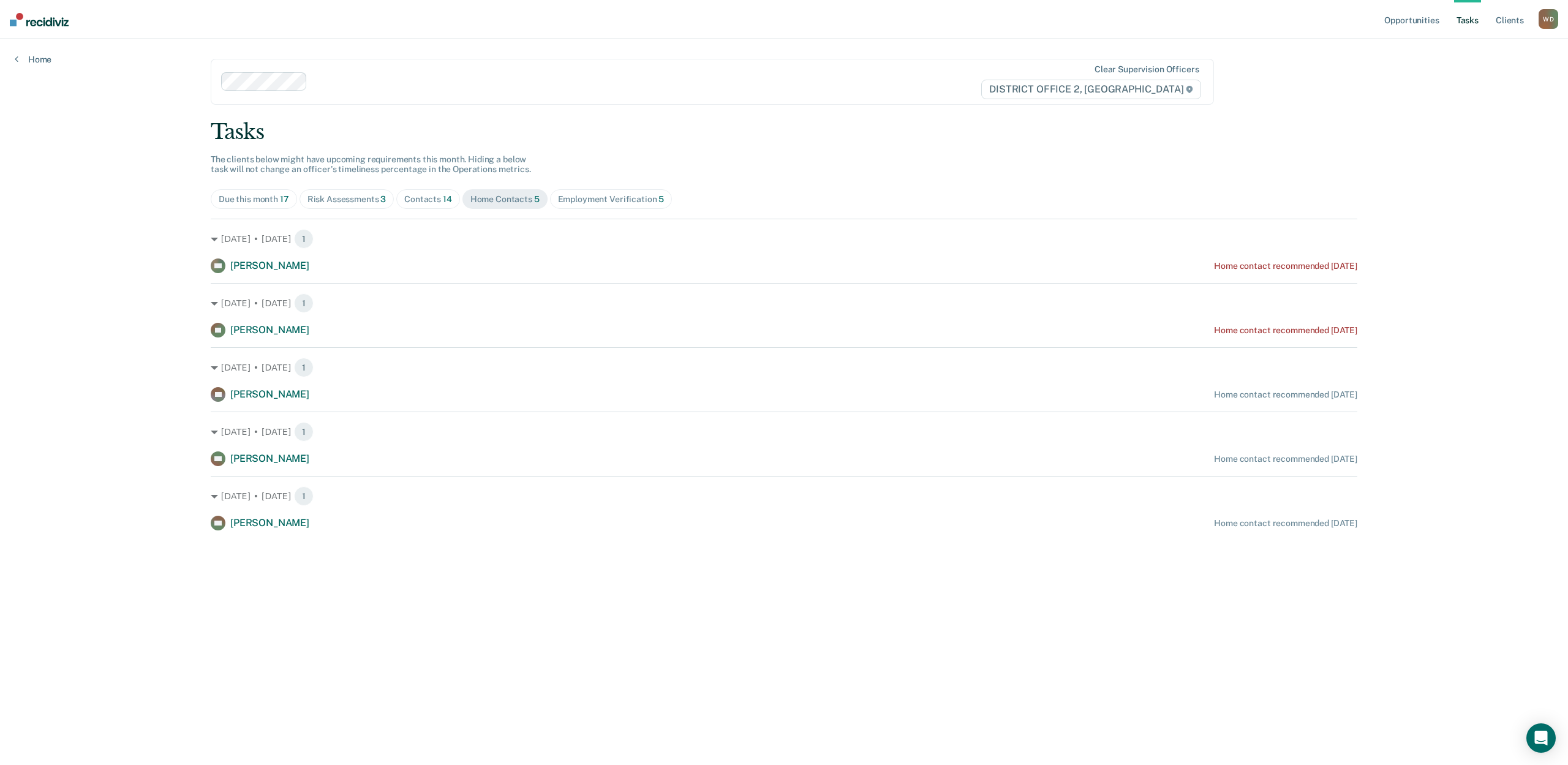
click at [391, 619] on main "Clear supervision officers DISTRICT OFFICE 2, LEWISTON Tasks The clients below …" at bounding box center [784, 387] width 1176 height 697
